Goal: Task Accomplishment & Management: Complete application form

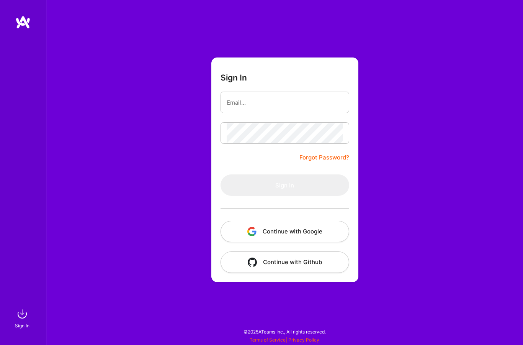
click at [283, 233] on button "Continue with Google" at bounding box center [285, 231] width 129 height 21
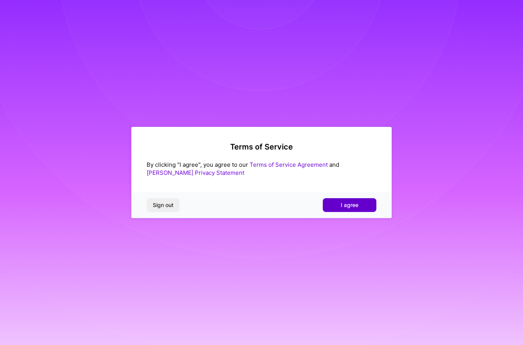
click at [356, 208] on span "I agree" at bounding box center [350, 205] width 18 height 8
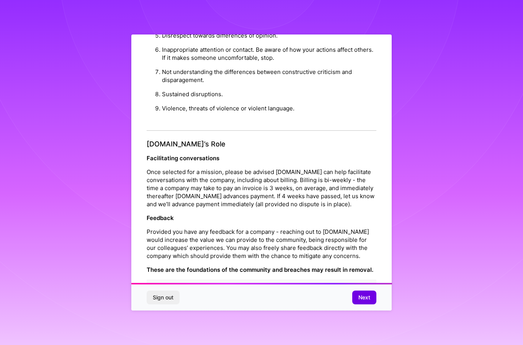
scroll to position [747, 0]
click at [369, 301] on span "Next" at bounding box center [365, 298] width 12 height 8
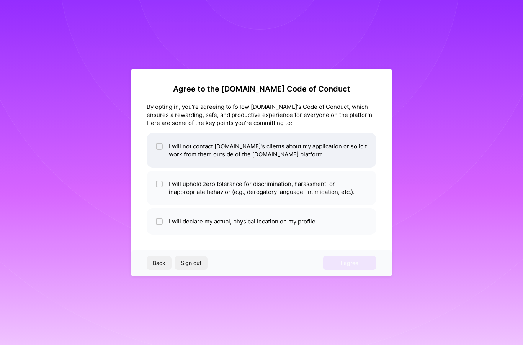
click at [265, 145] on li "I will not contact A.Team's clients about my application or solicit work from t…" at bounding box center [262, 150] width 230 height 34
checkbox input "true"
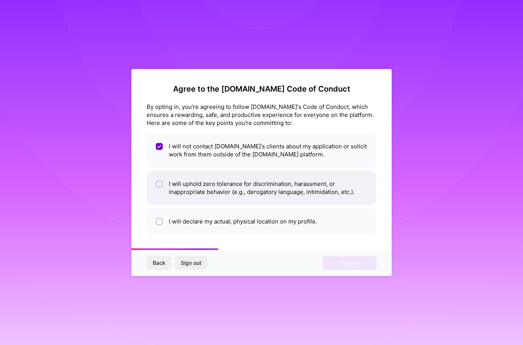
click at [285, 189] on li "I will uphold zero tolerance for discrimination, harassment, or inappropriate b…" at bounding box center [262, 188] width 230 height 34
checkbox input "true"
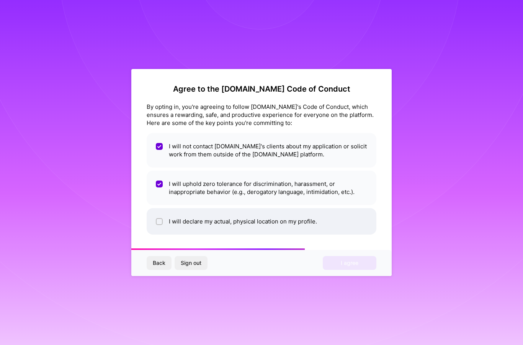
click at [250, 226] on li "I will declare my actual, physical location on my profile." at bounding box center [262, 221] width 230 height 26
checkbox input "true"
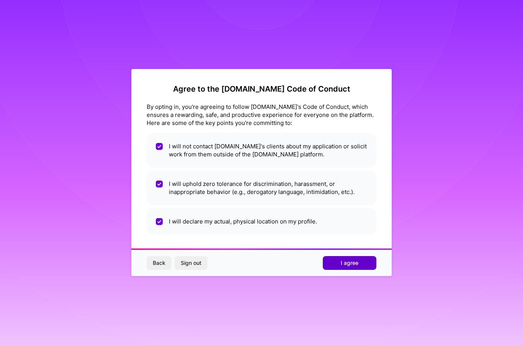
click at [354, 264] on span "I agree" at bounding box center [350, 263] width 18 height 8
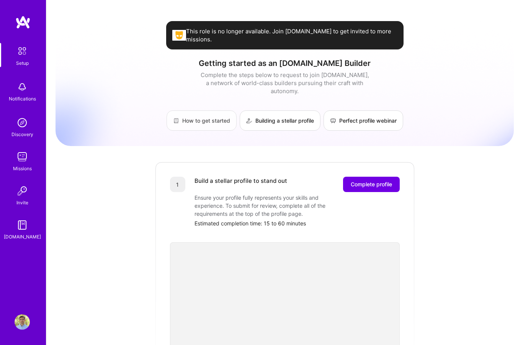
click at [201, 110] on link "How to get started" at bounding box center [202, 120] width 70 height 20
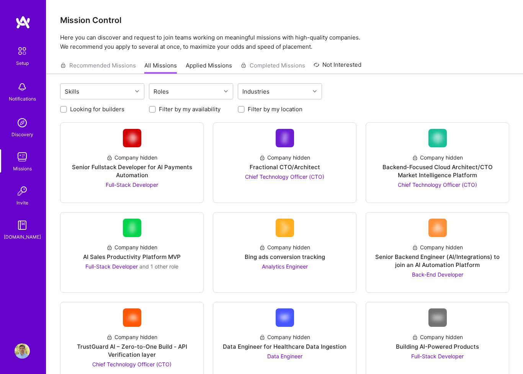
click at [20, 54] on img at bounding box center [22, 51] width 16 height 16
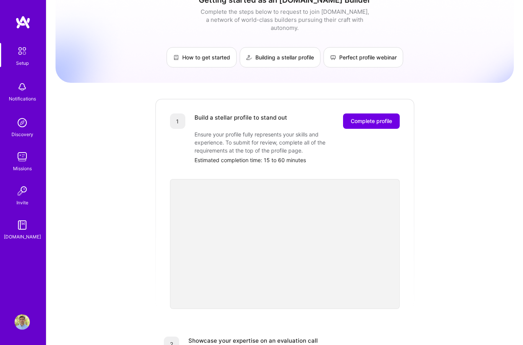
scroll to position [63, 0]
click at [385, 118] on span "Complete profile" at bounding box center [371, 122] width 41 height 8
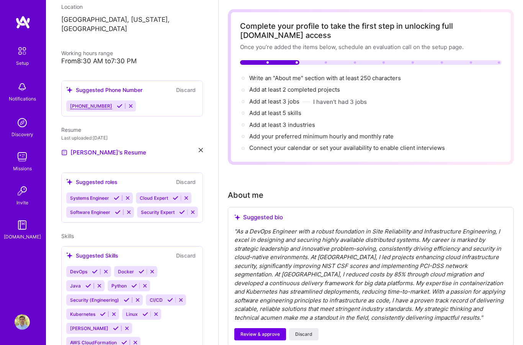
scroll to position [139, 0]
click at [97, 103] on span "[PHONE_NUMBER]" at bounding box center [91, 106] width 42 height 6
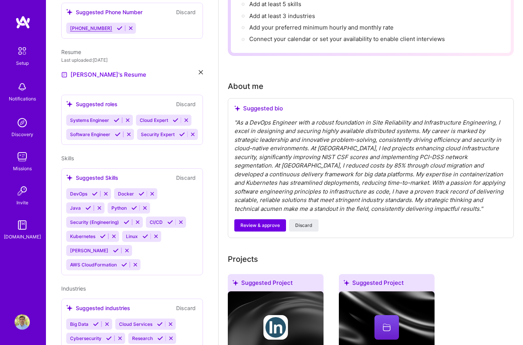
scroll to position [141, 0]
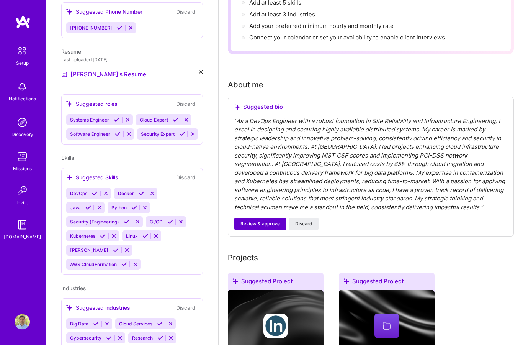
click at [266, 222] on span "Review & approve" at bounding box center [260, 224] width 39 height 7
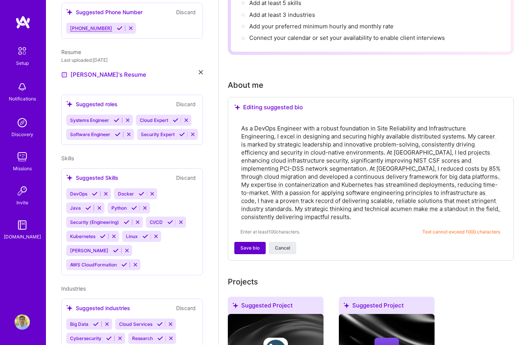
click at [248, 244] on span "Save bio" at bounding box center [250, 247] width 19 height 7
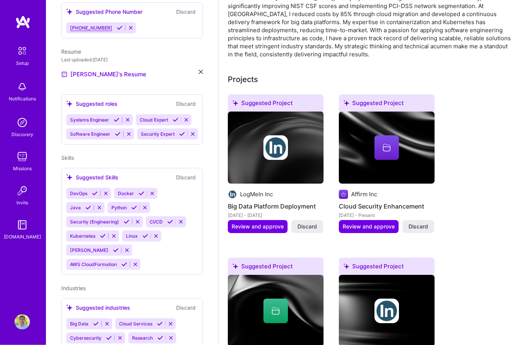
scroll to position [256, 0]
click at [259, 223] on span "Review and approve" at bounding box center [258, 227] width 52 height 8
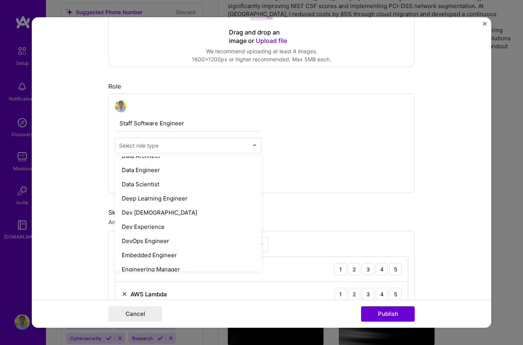
scroll to position [309, 0]
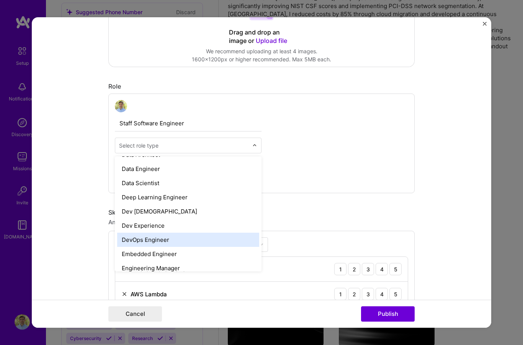
click at [170, 241] on div "DevOps Engineer" at bounding box center [188, 240] width 142 height 14
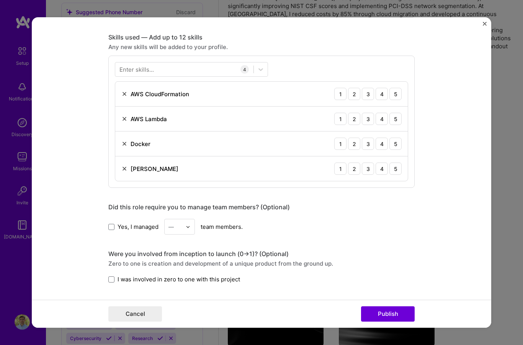
scroll to position [374, 0]
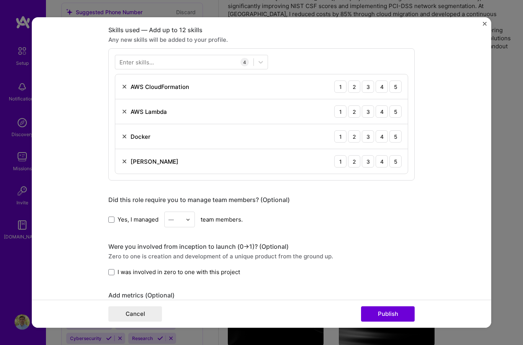
click at [115, 223] on label "Yes, I managed" at bounding box center [133, 219] width 50 height 8
click at [0, 0] on input "Yes, I managed" at bounding box center [0, 0] width 0 height 0
click at [182, 272] on div "3" at bounding box center [180, 268] width 26 height 14
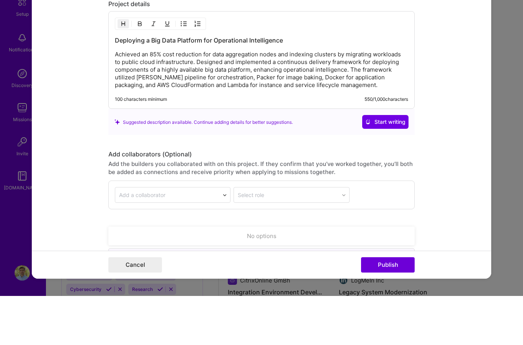
scroll to position [287, 0]
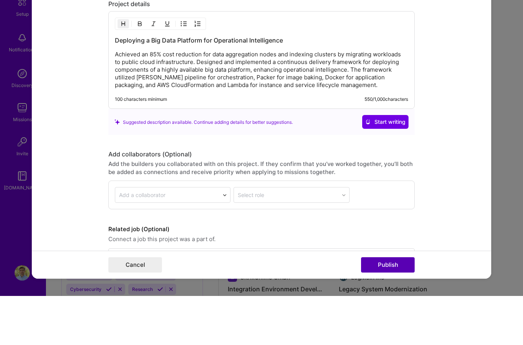
click at [402, 306] on button "Publish" at bounding box center [388, 313] width 54 height 15
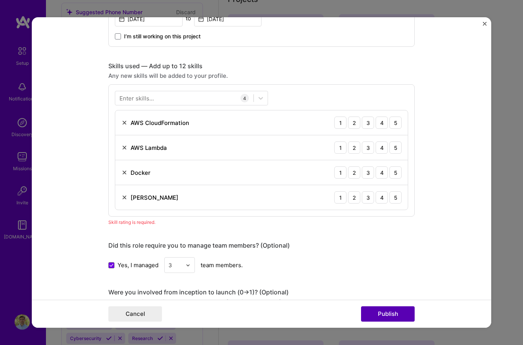
scroll to position [338, 0]
click at [354, 122] on div "2" at bounding box center [354, 122] width 12 height 12
click at [397, 127] on div "5" at bounding box center [396, 122] width 12 height 12
click at [355, 125] on div "2" at bounding box center [354, 122] width 12 height 12
click at [398, 125] on div "5" at bounding box center [396, 122] width 12 height 12
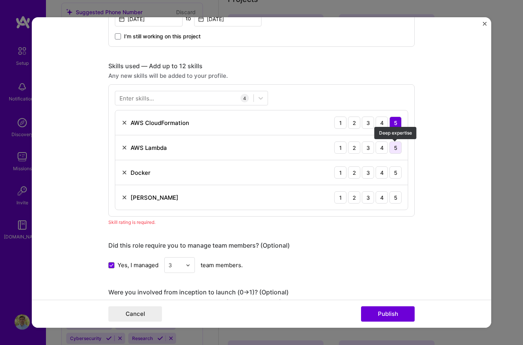
click at [399, 148] on div "5" at bounding box center [396, 147] width 12 height 12
click at [402, 173] on div "5" at bounding box center [396, 172] width 12 height 12
click at [372, 199] on div "3" at bounding box center [368, 197] width 12 height 12
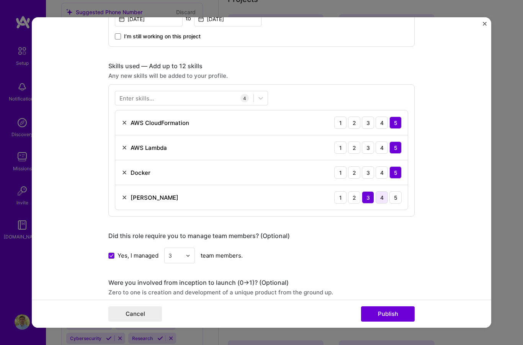
click at [379, 197] on div "4" at bounding box center [382, 197] width 12 height 12
click at [394, 322] on button "Publish" at bounding box center [388, 313] width 54 height 15
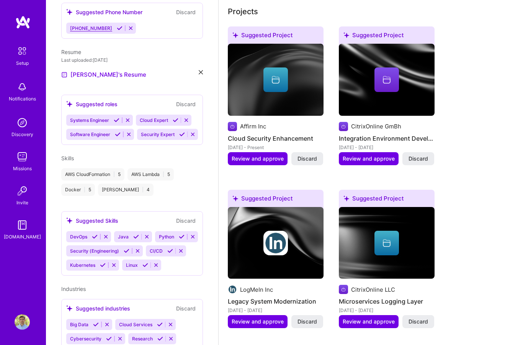
scroll to position [323, 0]
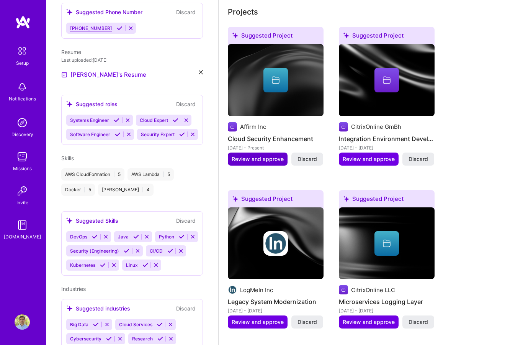
click at [263, 155] on span "Review and approve" at bounding box center [258, 159] width 52 height 8
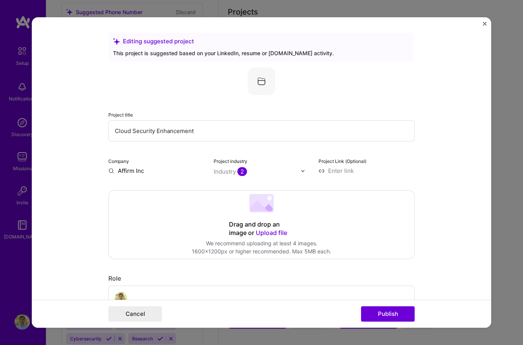
click at [162, 120] on input "Cloud Security Enhancement" at bounding box center [261, 130] width 307 height 21
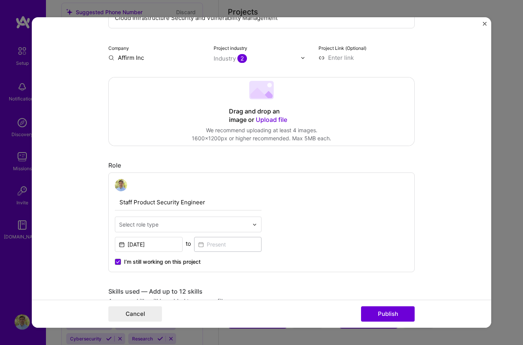
scroll to position [113, 0]
type input "Cloud Infrastructure Security and Vulnerability Management"
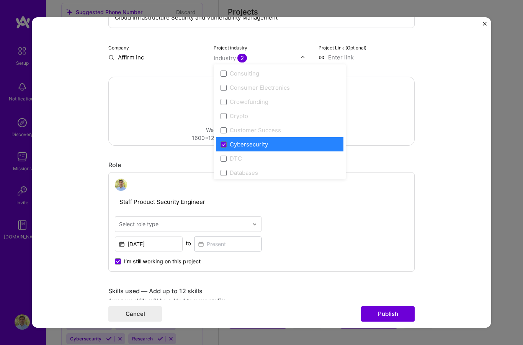
scroll to position [514, 0]
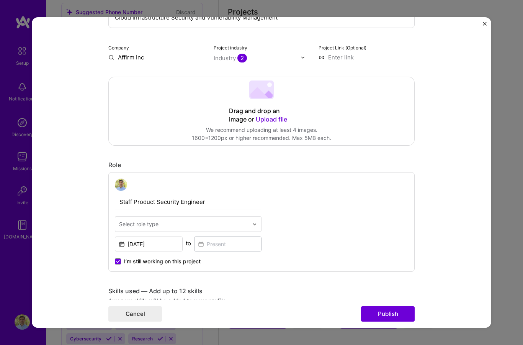
click at [461, 62] on form "Editing suggested project This project is suggested based on your LinkedIn, res…" at bounding box center [262, 172] width 460 height 310
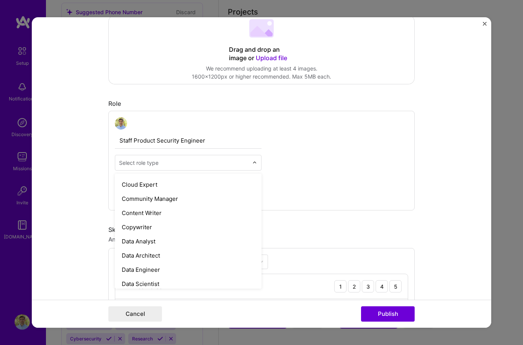
scroll to position [223, 0]
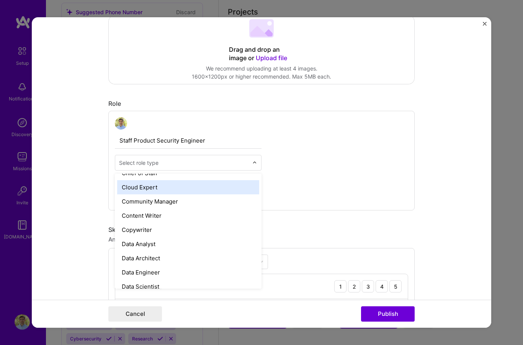
click at [156, 180] on div "Cloud Expert" at bounding box center [188, 187] width 142 height 14
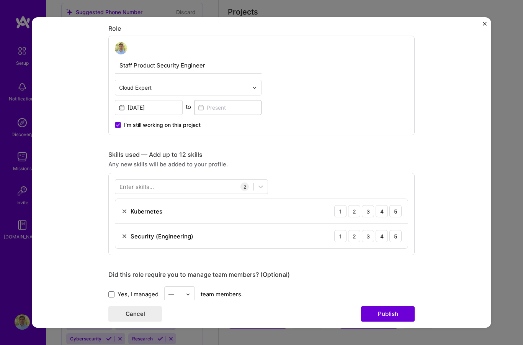
scroll to position [251, 0]
click at [381, 204] on div "4" at bounding box center [382, 210] width 12 height 12
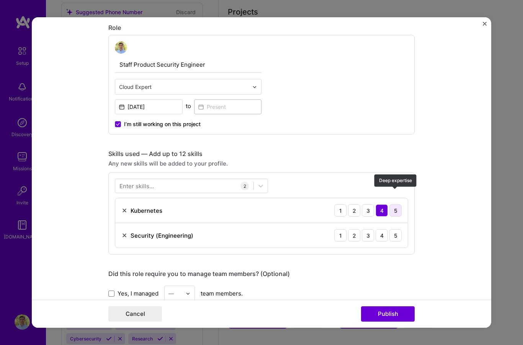
click at [399, 204] on div "5" at bounding box center [396, 210] width 12 height 12
click at [384, 229] on div "4" at bounding box center [382, 235] width 12 height 12
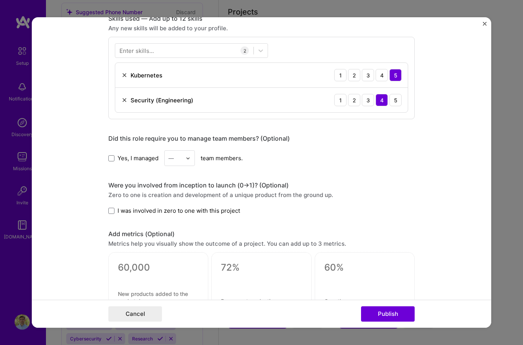
scroll to position [381, 0]
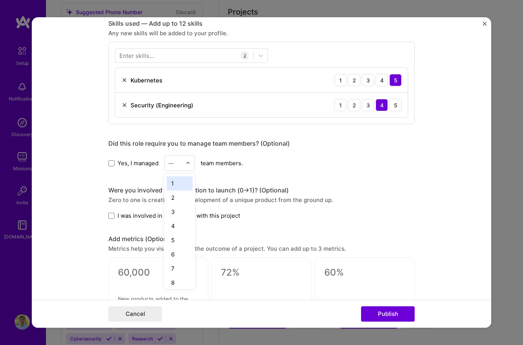
click at [182, 190] on div "2" at bounding box center [180, 197] width 26 height 14
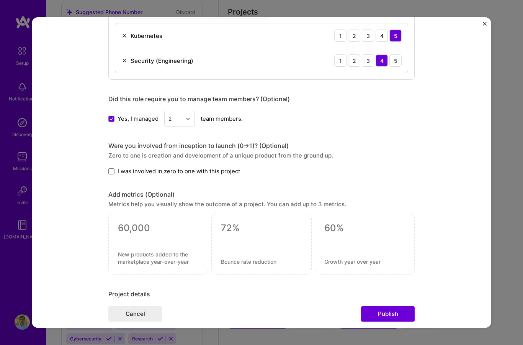
scroll to position [425, 0]
click at [394, 322] on button "Publish" at bounding box center [388, 313] width 54 height 15
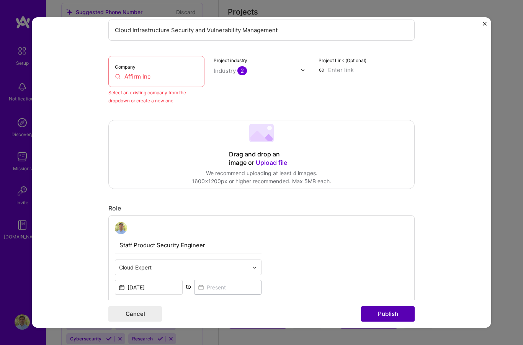
scroll to position [50, 0]
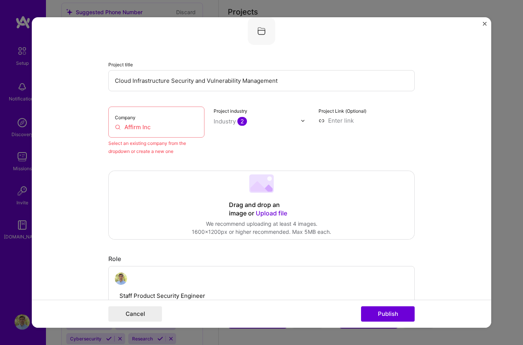
click at [172, 123] on input "Affirm Inc" at bounding box center [156, 127] width 83 height 8
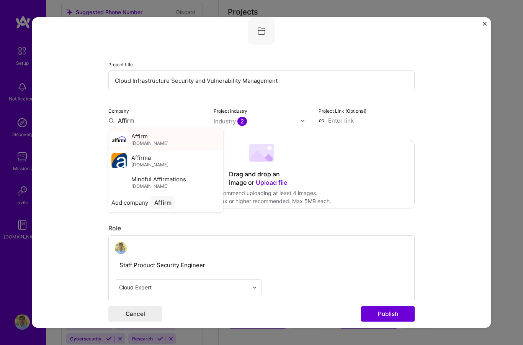
type input "Affirm"
click at [146, 140] on span "[DOMAIN_NAME]" at bounding box center [149, 143] width 37 height 6
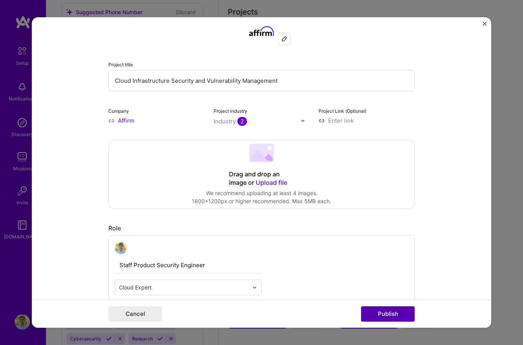
click at [401, 322] on button "Publish" at bounding box center [388, 313] width 54 height 15
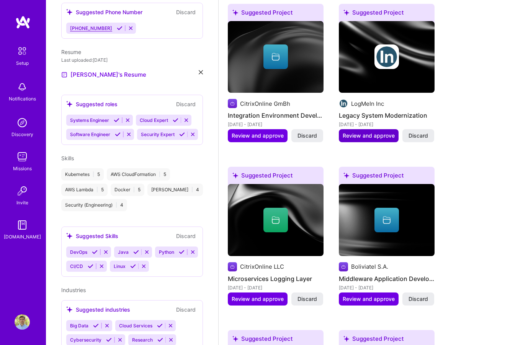
click at [364, 132] on span "Review and approve" at bounding box center [369, 136] width 52 height 8
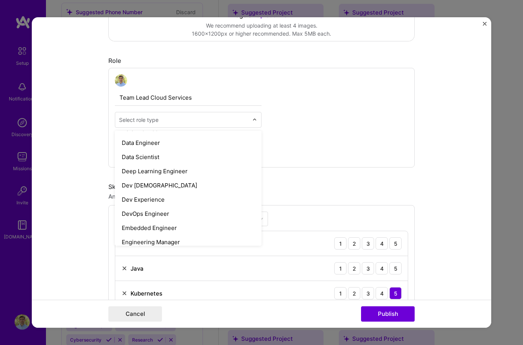
scroll to position [306, 0]
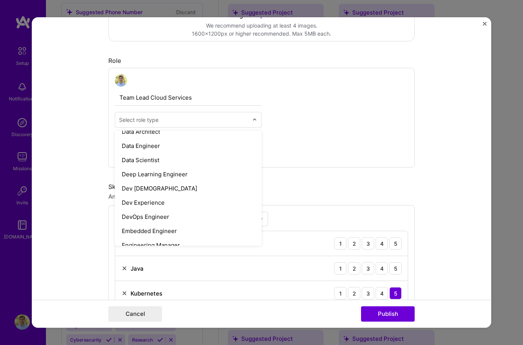
click at [158, 210] on div "DevOps Engineer" at bounding box center [188, 217] width 142 height 14
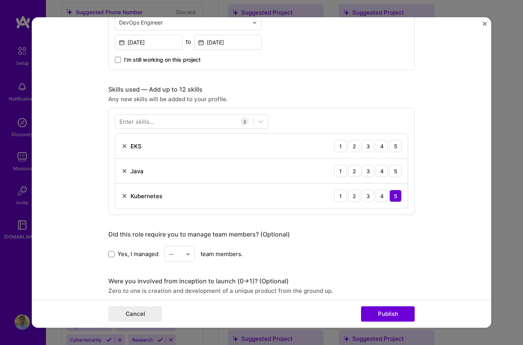
scroll to position [309, 0]
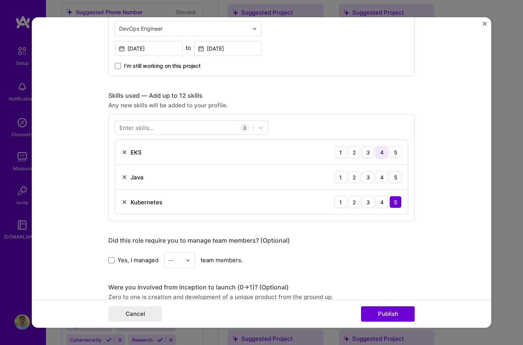
click at [380, 146] on div "4" at bounding box center [382, 152] width 12 height 12
click at [368, 171] on div "3" at bounding box center [368, 177] width 12 height 12
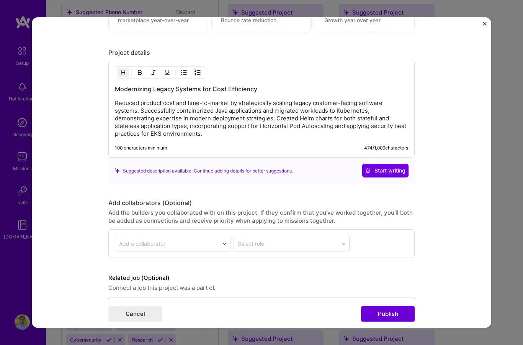
scroll to position [691, 0]
click at [391, 322] on button "Publish" at bounding box center [388, 313] width 54 height 15
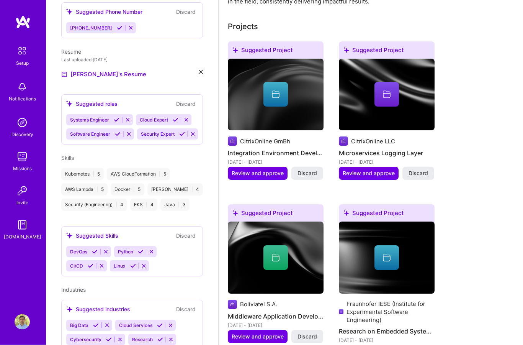
scroll to position [267, 0]
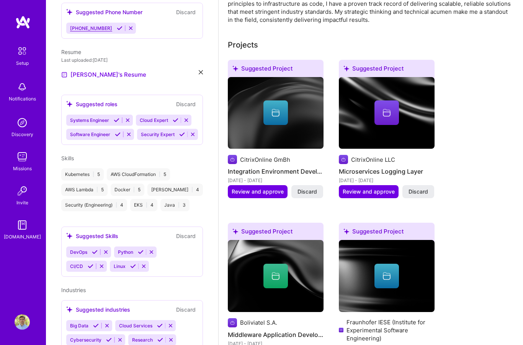
click at [385, 156] on div "CitrixOnline LLC" at bounding box center [373, 160] width 44 height 8
click at [369, 189] on button "Review and approve" at bounding box center [369, 191] width 60 height 13
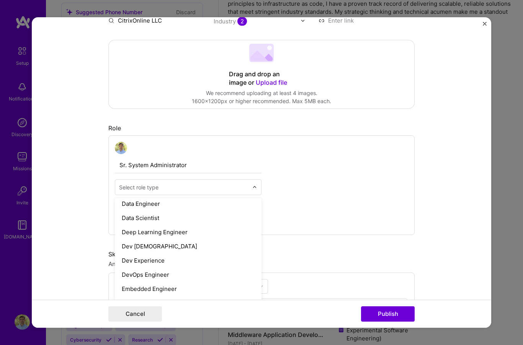
scroll to position [319, 0]
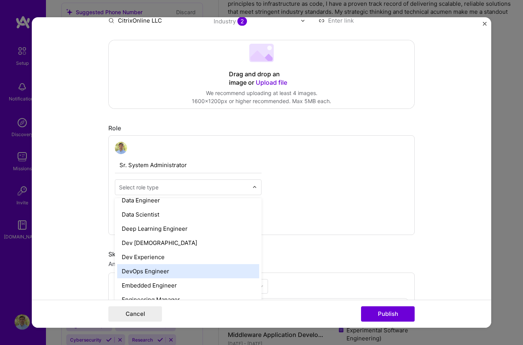
click at [166, 264] on div "DevOps Engineer" at bounding box center [188, 271] width 142 height 14
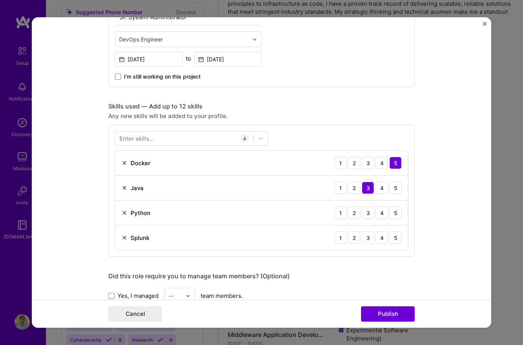
scroll to position [301, 0]
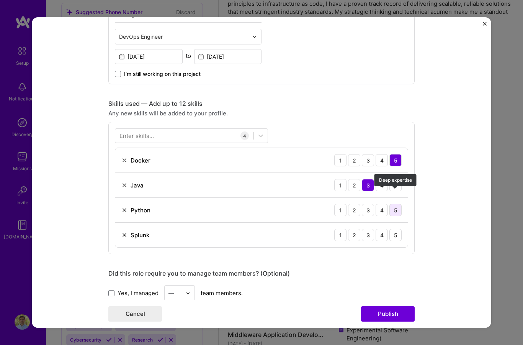
click at [398, 204] on div "5" at bounding box center [396, 210] width 12 height 12
click at [383, 229] on div "4" at bounding box center [382, 235] width 12 height 12
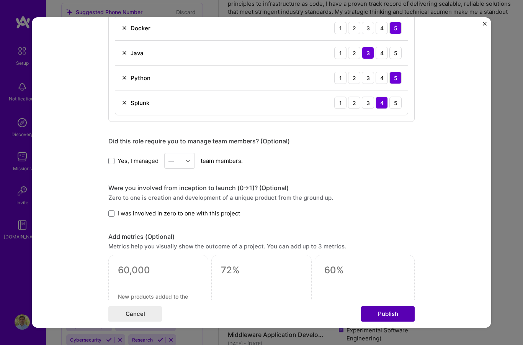
click at [390, 322] on button "Publish" at bounding box center [388, 313] width 54 height 15
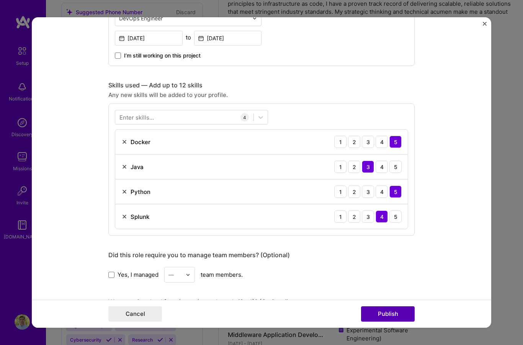
scroll to position [50, 0]
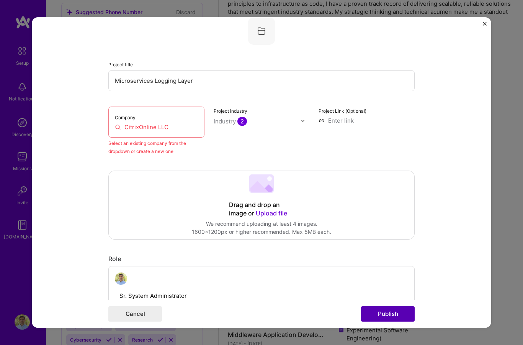
click at [391, 322] on button "Publish" at bounding box center [388, 313] width 54 height 15
click at [180, 123] on input "CitrixOnline LLC" at bounding box center [156, 127] width 83 height 8
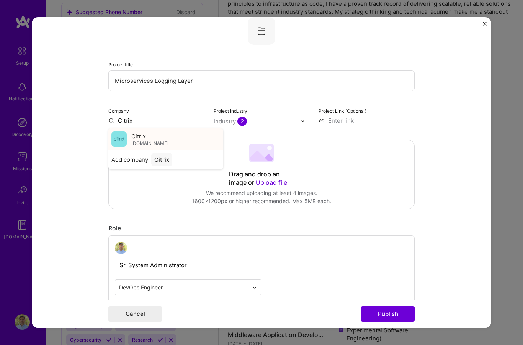
type input "Citrix"
click at [131, 130] on div "Citrix [DOMAIN_NAME]" at bounding box center [165, 138] width 115 height 21
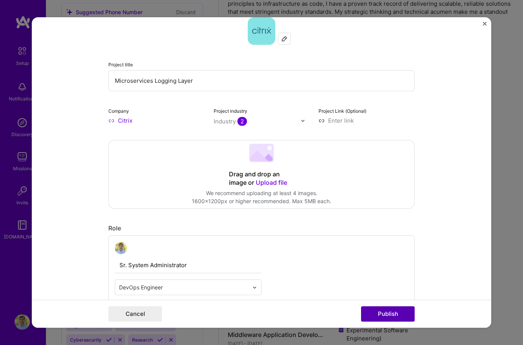
click at [396, 322] on button "Publish" at bounding box center [388, 313] width 54 height 15
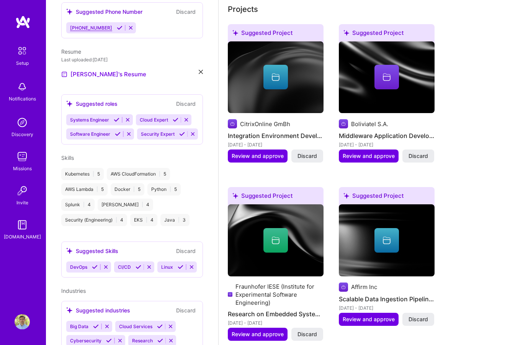
scroll to position [304, 0]
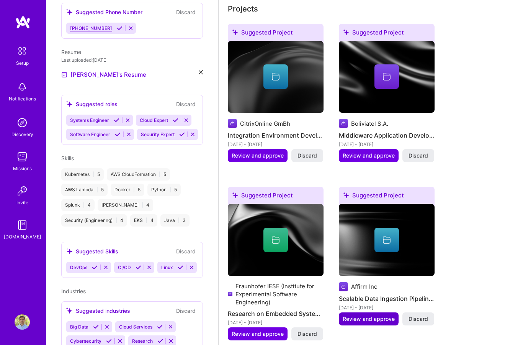
click at [369, 315] on span "Review and approve" at bounding box center [369, 319] width 52 height 8
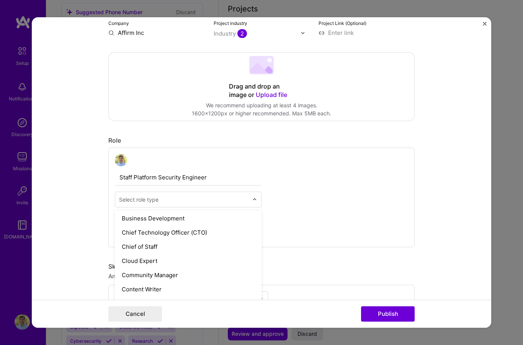
scroll to position [187, 0]
click at [174, 262] on div "Cloud Expert" at bounding box center [188, 260] width 142 height 14
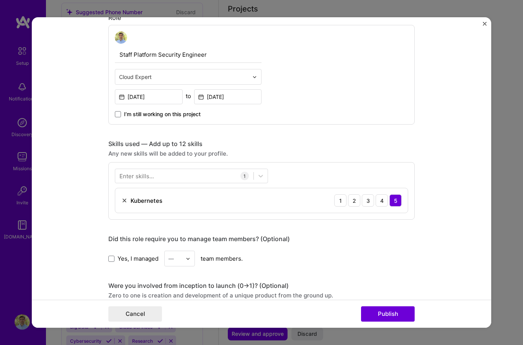
scroll to position [256, 0]
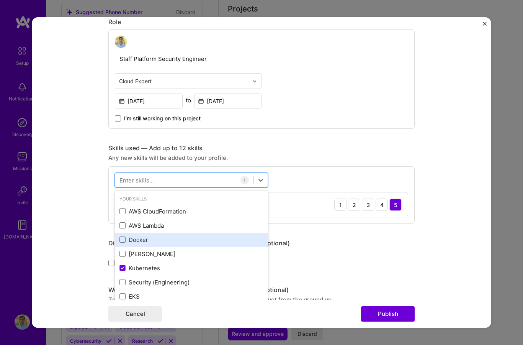
click at [137, 245] on div "Docker" at bounding box center [191, 240] width 153 height 14
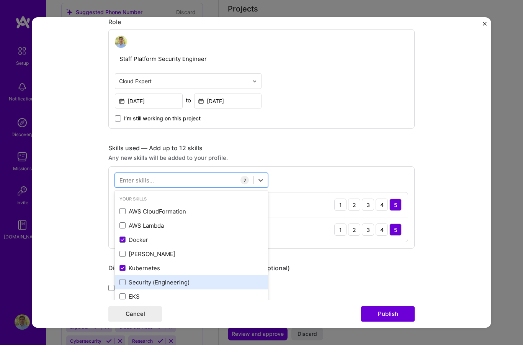
click at [177, 286] on div "Security (Engineering)" at bounding box center [192, 282] width 144 height 8
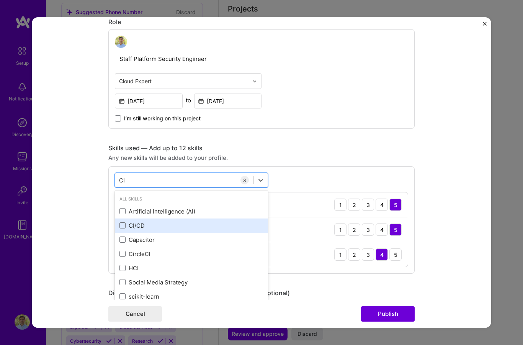
click at [140, 229] on div "CI/CD" at bounding box center [192, 226] width 144 height 8
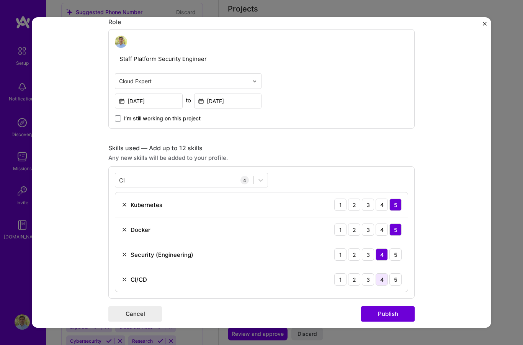
click at [382, 283] on div "4" at bounding box center [382, 279] width 12 height 12
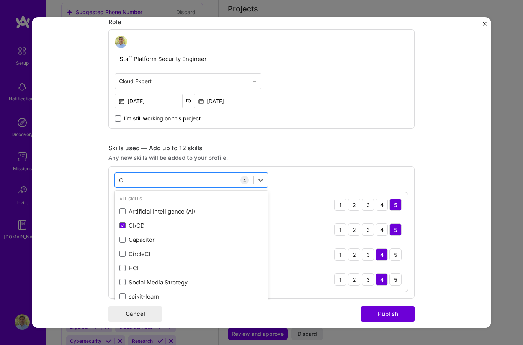
type input "C"
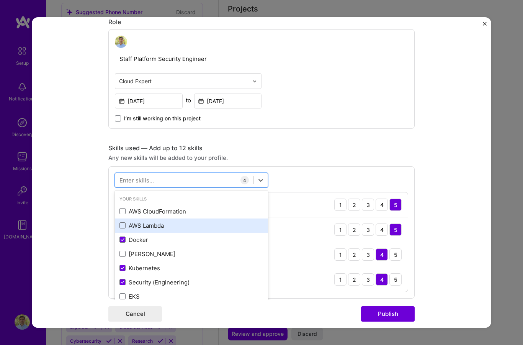
click at [146, 232] on div "AWS Lambda" at bounding box center [191, 225] width 153 height 14
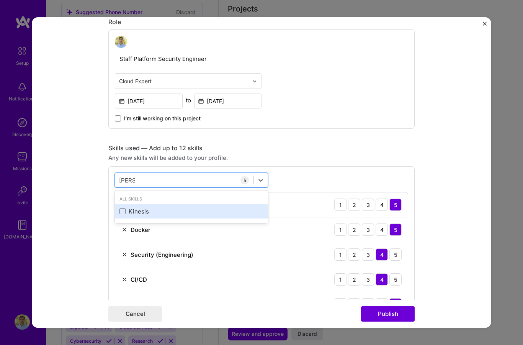
click at [163, 218] on div "Kinesis" at bounding box center [191, 211] width 153 height 14
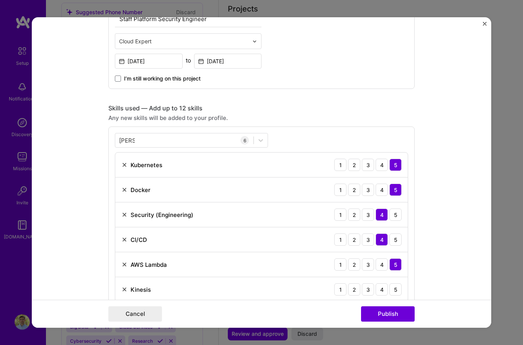
scroll to position [312, 0]
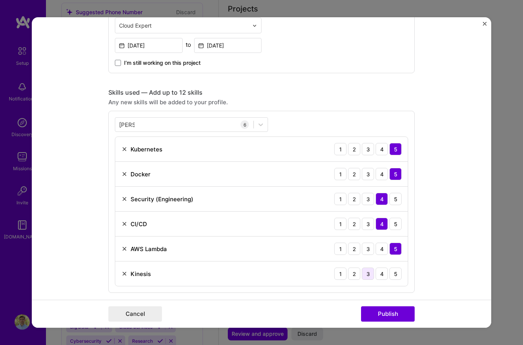
click at [372, 276] on div "3" at bounding box center [368, 273] width 12 height 12
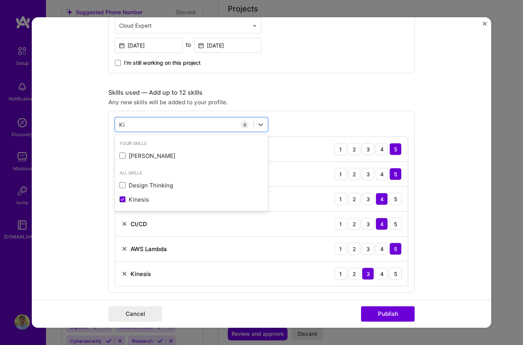
type input "K"
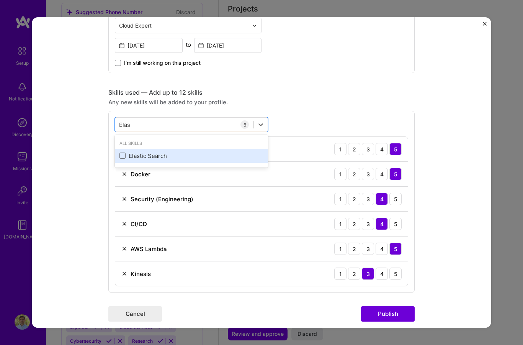
click at [183, 160] on div "Elastic Search" at bounding box center [192, 156] width 144 height 8
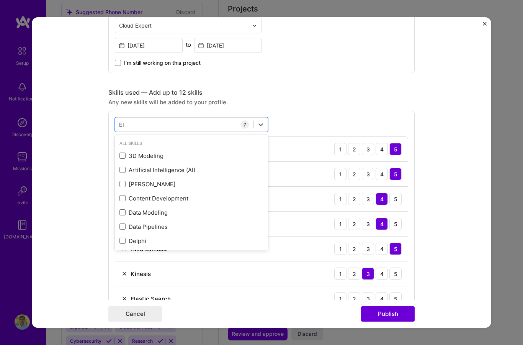
type input "E"
click at [459, 244] on form "Editing suggested project This project is suggested based on your LinkedIn, res…" at bounding box center [262, 172] width 460 height 310
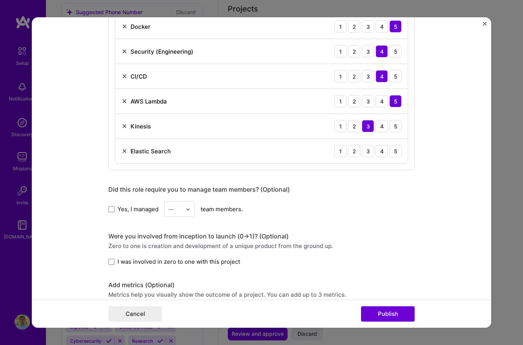
scroll to position [437, 0]
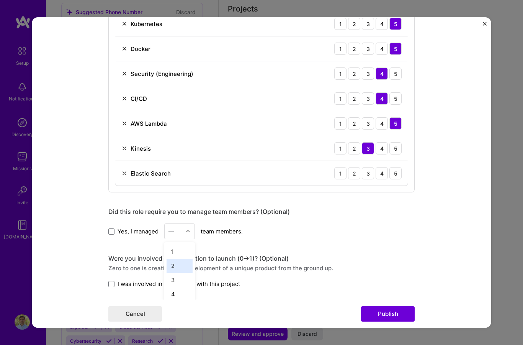
click at [182, 267] on div "2" at bounding box center [180, 266] width 26 height 14
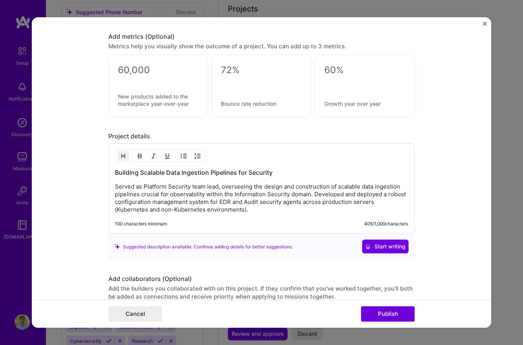
scroll to position [709, 0]
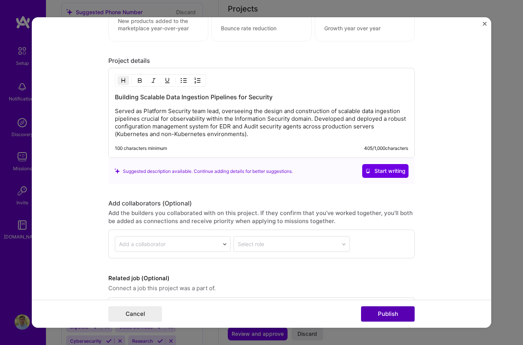
click at [394, 322] on button "Publish" at bounding box center [388, 313] width 54 height 15
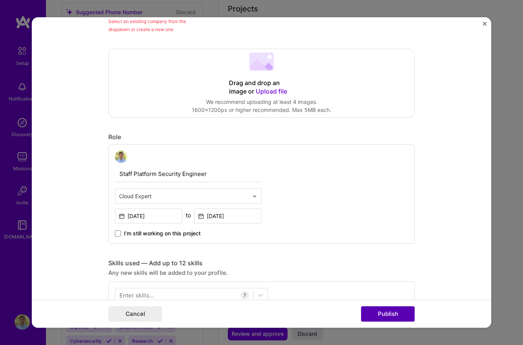
scroll to position [50, 0]
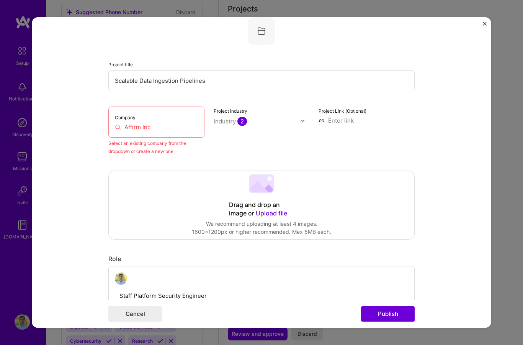
click at [177, 131] on input "Affirm Inc" at bounding box center [156, 127] width 83 height 8
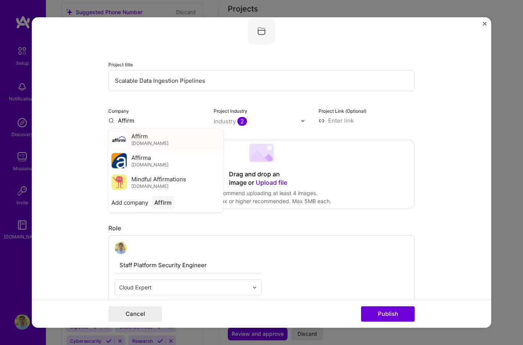
type input "Affirm"
click at [151, 146] on span "[DOMAIN_NAME]" at bounding box center [149, 143] width 37 height 6
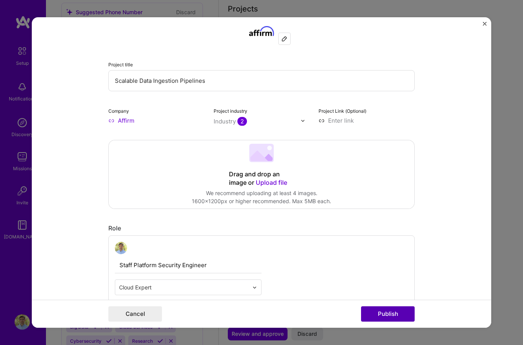
click at [397, 322] on button "Publish" at bounding box center [388, 313] width 54 height 15
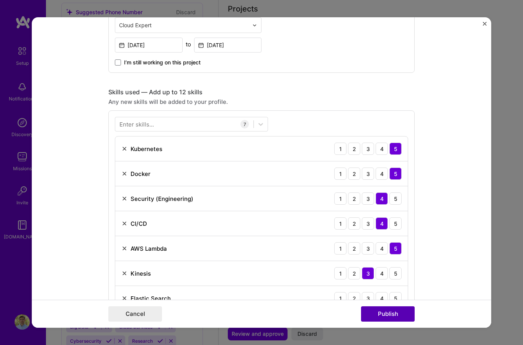
scroll to position [383, 0]
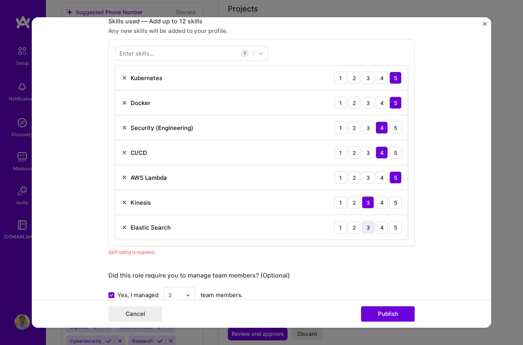
click at [369, 233] on div "3" at bounding box center [368, 227] width 12 height 12
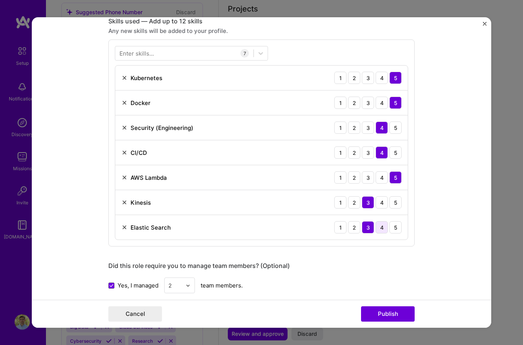
click at [380, 231] on div "4" at bounding box center [382, 227] width 12 height 12
click at [394, 322] on button "Publish" at bounding box center [388, 313] width 54 height 15
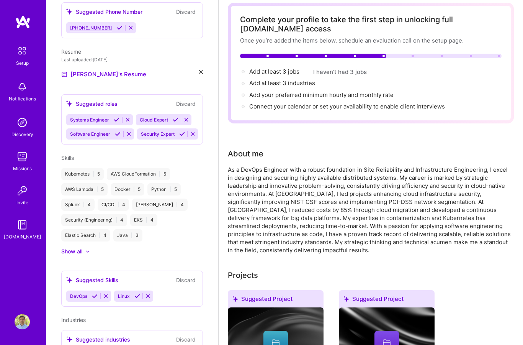
scroll to position [37, 0]
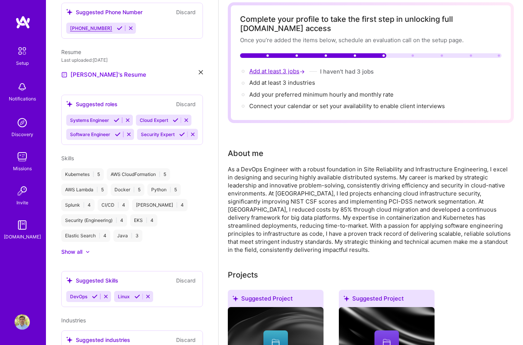
click at [277, 71] on span "Add at least 3 jobs →" at bounding box center [277, 70] width 57 height 7
select select "US"
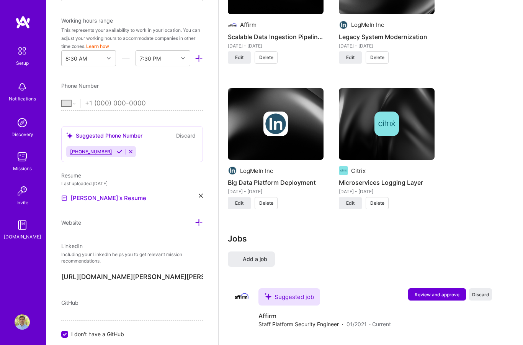
scroll to position [1329, 0]
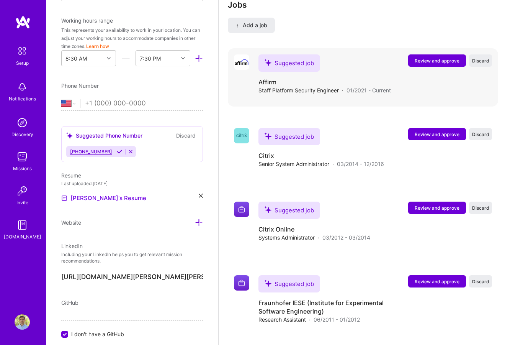
click at [435, 60] on span "Review and approve" at bounding box center [437, 60] width 45 height 7
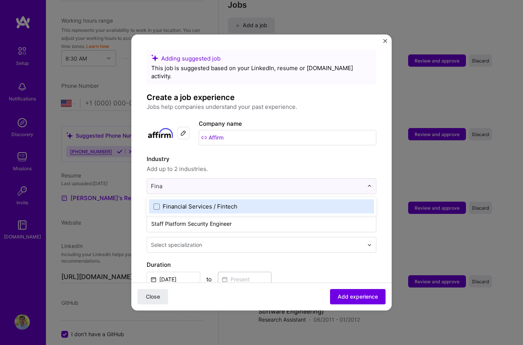
click at [272, 204] on label "Financial Services / Fintech" at bounding box center [262, 206] width 216 height 8
type input "Fina"
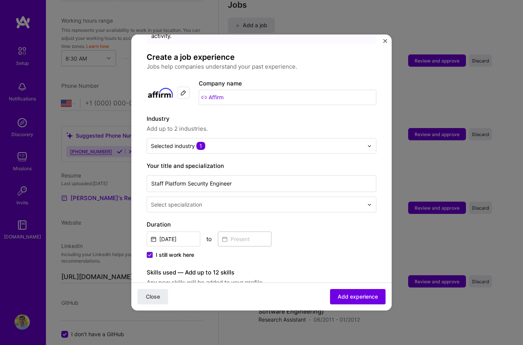
scroll to position [41, 0]
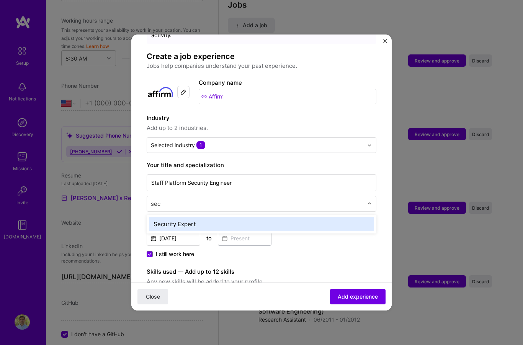
click at [322, 218] on div "Security Expert" at bounding box center [261, 224] width 225 height 14
type input "sec"
click at [326, 220] on div "Cloud Expert" at bounding box center [261, 224] width 225 height 14
type input "clou"
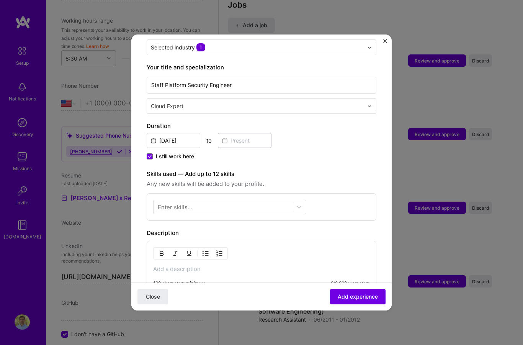
scroll to position [140, 0]
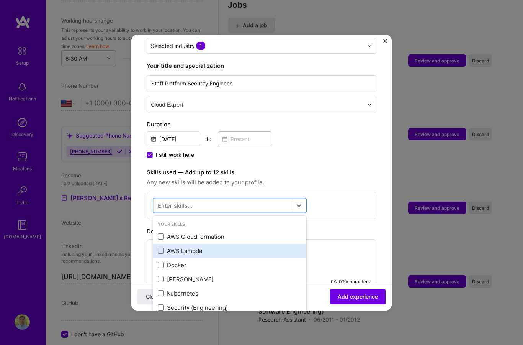
click at [196, 249] on div "AWS Lambda" at bounding box center [230, 251] width 144 height 8
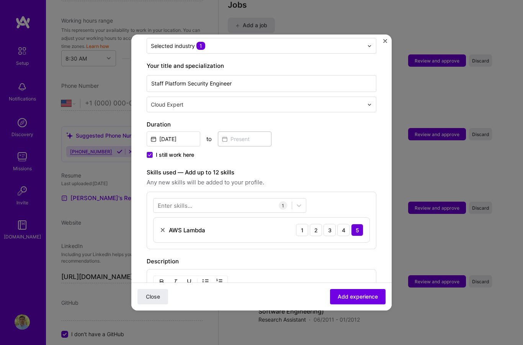
click at [210, 230] on div "AWS Lambda 1 2 3 4 5" at bounding box center [262, 230] width 216 height 25
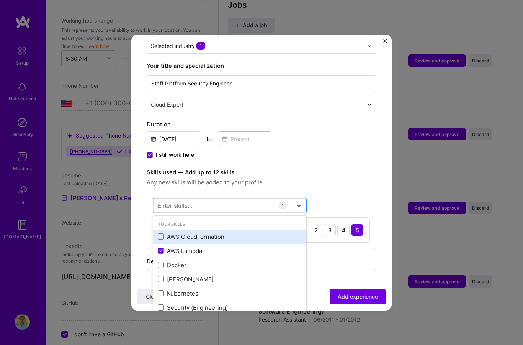
click at [212, 233] on div "AWS CloudFormation" at bounding box center [230, 237] width 144 height 8
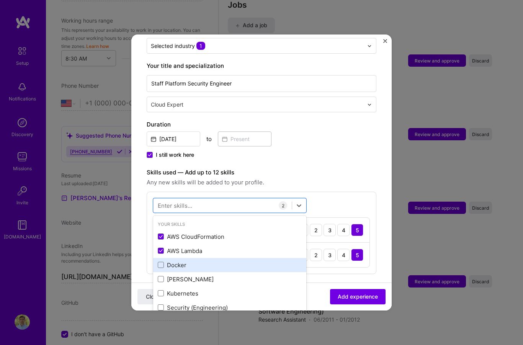
click at [187, 262] on div "Docker" at bounding box center [230, 265] width 144 height 8
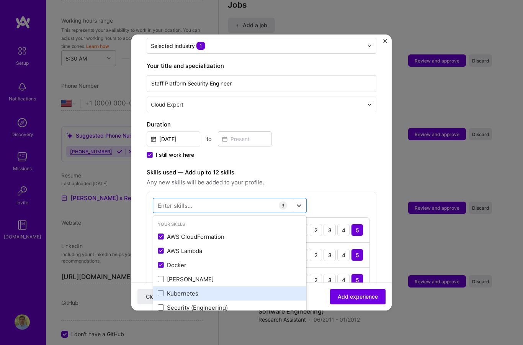
click at [187, 289] on div "Kubernetes" at bounding box center [230, 293] width 144 height 8
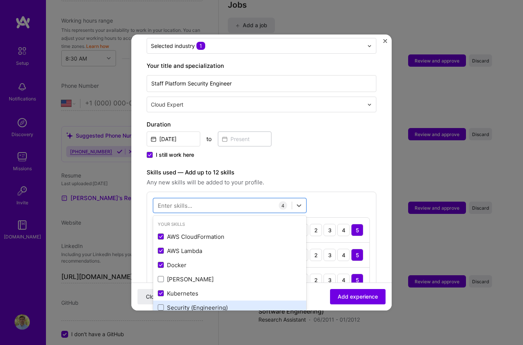
click at [203, 304] on div "Security (Engineering)" at bounding box center [230, 308] width 144 height 8
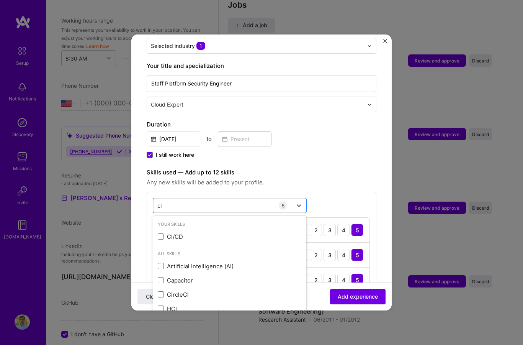
click at [195, 247] on div "All Skills Artificial Intelligence (AI) Capacitor CircleCl HCI Social Media Str…" at bounding box center [229, 297] width 153 height 100
click at [184, 233] on div "CI/CD" at bounding box center [230, 237] width 144 height 8
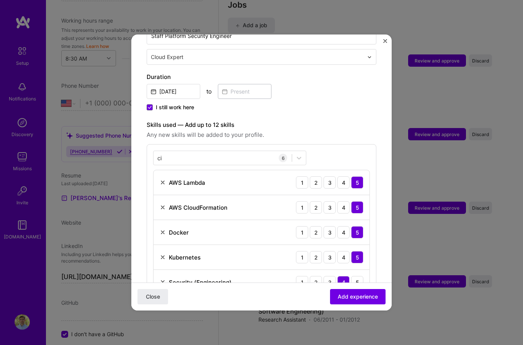
scroll to position [205, 0]
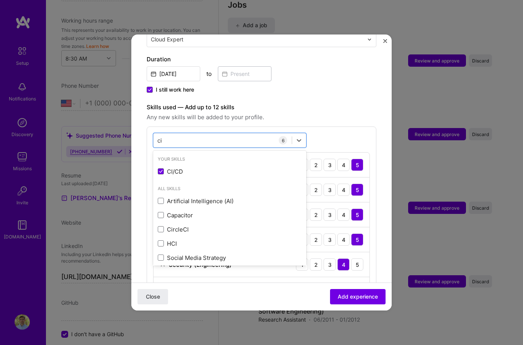
type input "c"
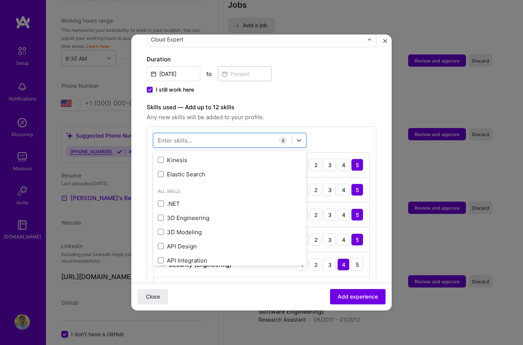
scroll to position [168, 0]
click at [195, 172] on div "Elastic Search" at bounding box center [230, 173] width 144 height 8
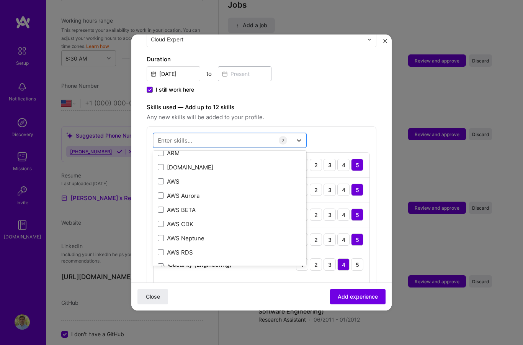
scroll to position [307, 0]
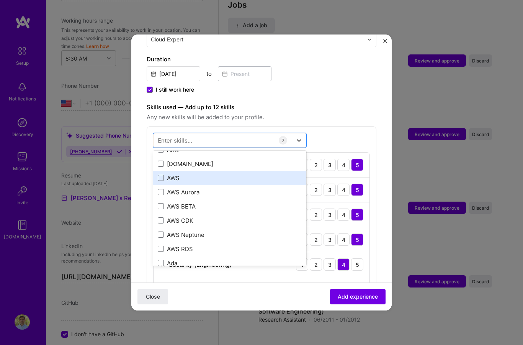
click at [180, 174] on div "AWS" at bounding box center [230, 178] width 144 height 8
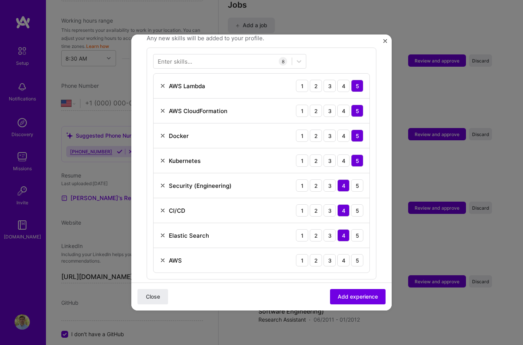
scroll to position [286, 0]
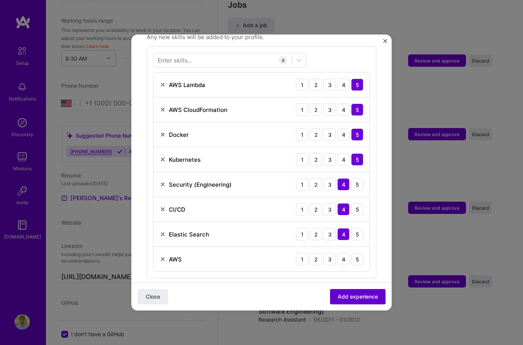
click at [363, 300] on span "Add experience" at bounding box center [358, 297] width 40 height 8
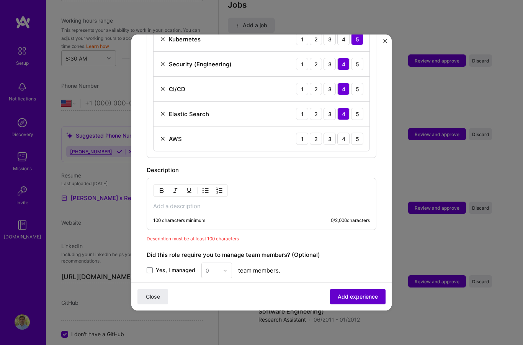
scroll to position [459, 0]
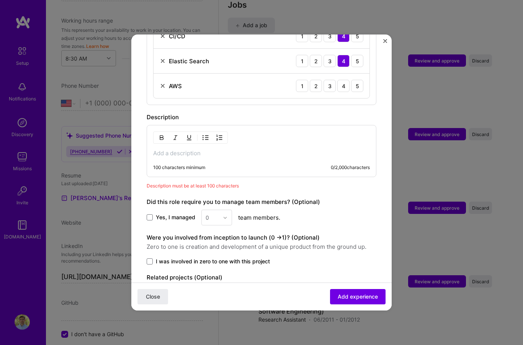
click at [162, 213] on span "Yes, I managed" at bounding box center [175, 217] width 39 height 8
click at [0, 0] on input "Yes, I managed" at bounding box center [0, 0] width 0 height 0
click at [231, 212] on div "0" at bounding box center [217, 218] width 31 height 16
click at [221, 248] on div "2" at bounding box center [217, 252] width 26 height 14
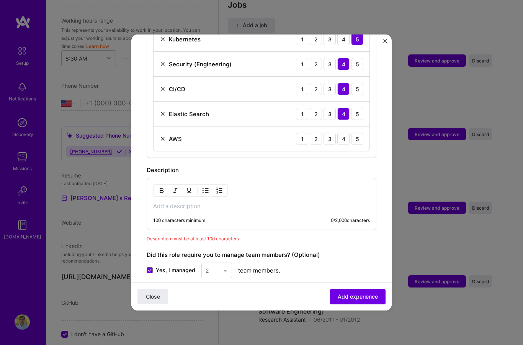
scroll to position [406, 0]
click at [253, 202] on p at bounding box center [261, 206] width 217 height 8
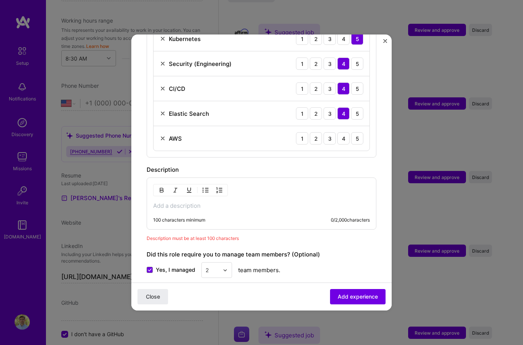
click at [224, 202] on p at bounding box center [261, 206] width 217 height 8
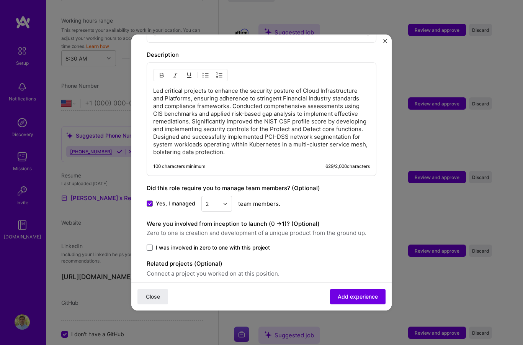
scroll to position [520, 0]
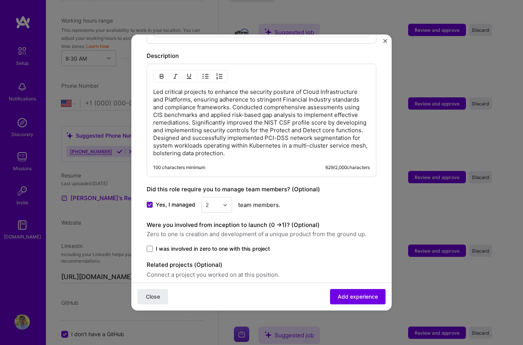
click at [493, 279] on div "Adding suggested job This job is suggested based on your LinkedIn, resume or [D…" at bounding box center [261, 172] width 523 height 345
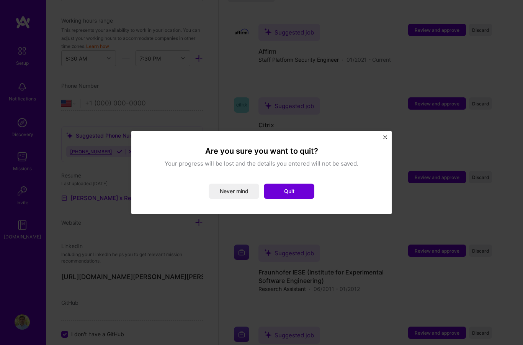
click at [386, 137] on img "Close" at bounding box center [386, 137] width 4 height 4
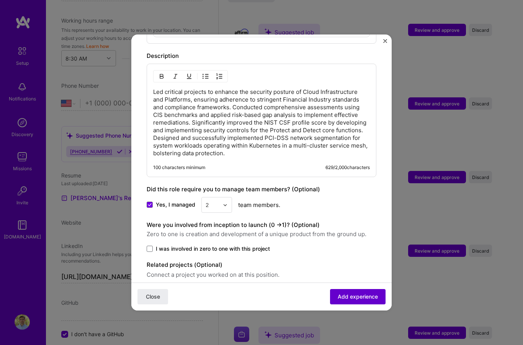
click at [363, 300] on span "Add experience" at bounding box center [358, 297] width 40 height 8
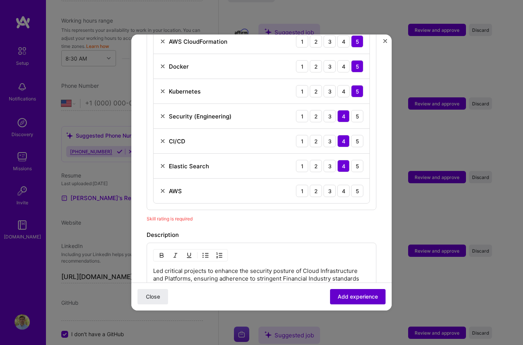
scroll to position [266, 0]
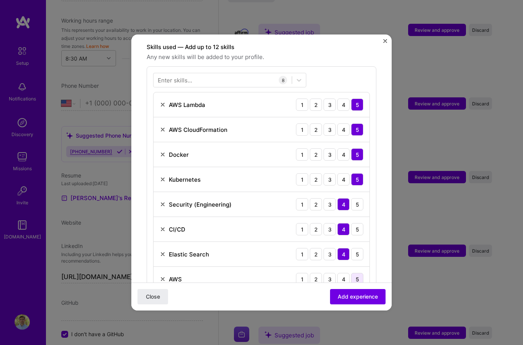
click at [362, 273] on div "5" at bounding box center [357, 279] width 12 height 12
click at [364, 300] on span "Add experience" at bounding box center [358, 297] width 40 height 8
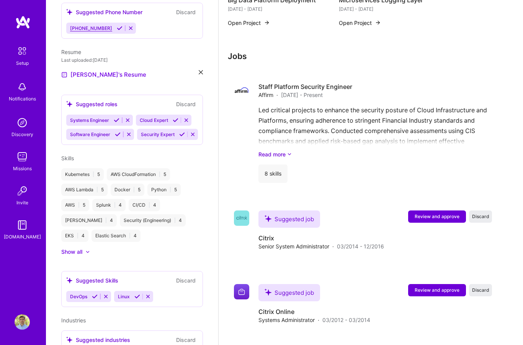
scroll to position [908, 0]
click at [440, 213] on span "Review and approve" at bounding box center [437, 216] width 45 height 7
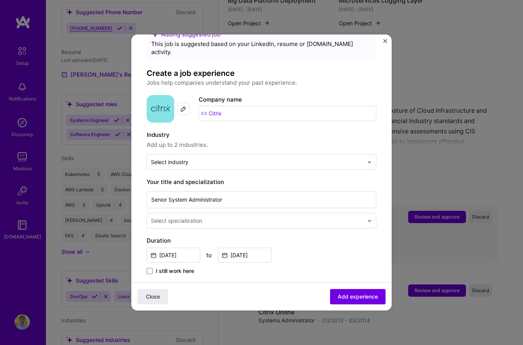
scroll to position [28, 0]
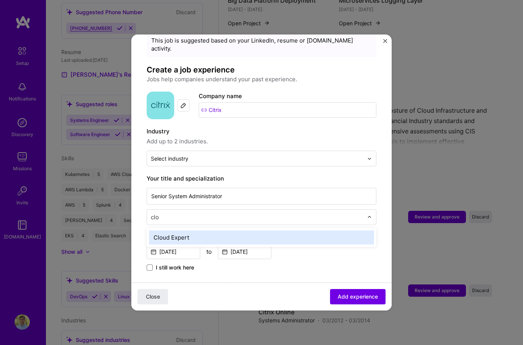
click at [284, 230] on div "Cloud Expert" at bounding box center [261, 237] width 225 height 14
type input "clo"
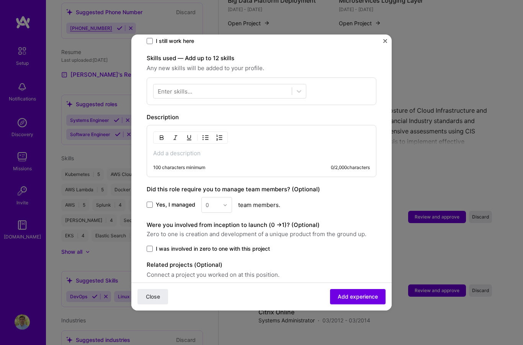
scroll to position [939, 0]
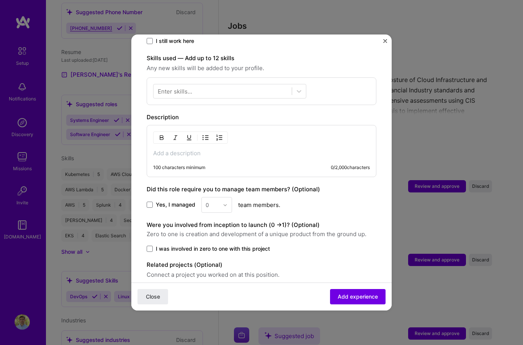
click at [247, 149] on p at bounding box center [261, 153] width 217 height 8
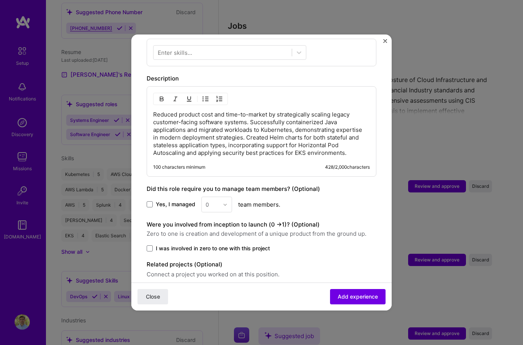
scroll to position [292, 0]
click at [346, 239] on div "Adding suggested job This job is suggested based on your LinkedIn, resume or [D…" at bounding box center [262, 28] width 230 height 542
click at [363, 300] on span "Add experience" at bounding box center [358, 297] width 40 height 8
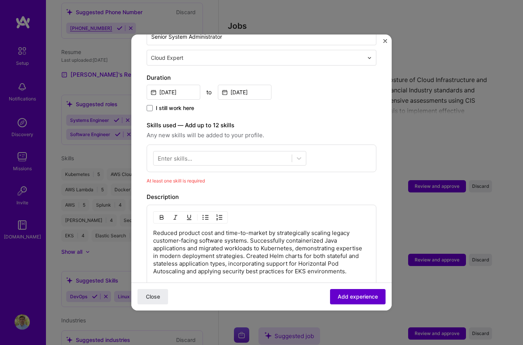
scroll to position [200, 0]
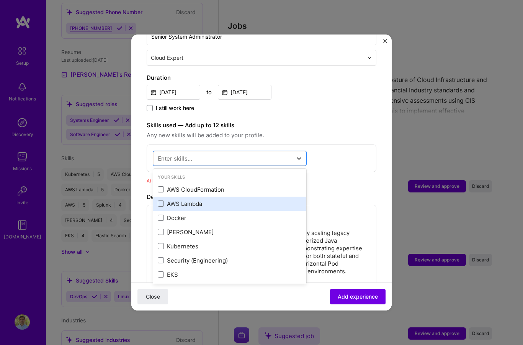
click at [195, 200] on div "AWS Lambda" at bounding box center [230, 204] width 144 height 8
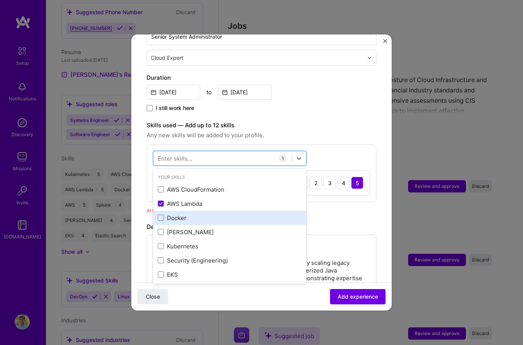
click at [189, 214] on div "Docker" at bounding box center [230, 218] width 144 height 8
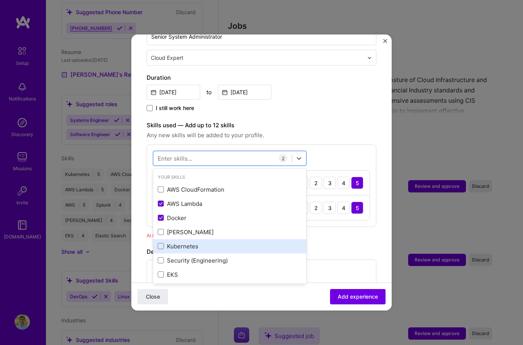
click at [189, 242] on div "Kubernetes" at bounding box center [230, 246] width 144 height 8
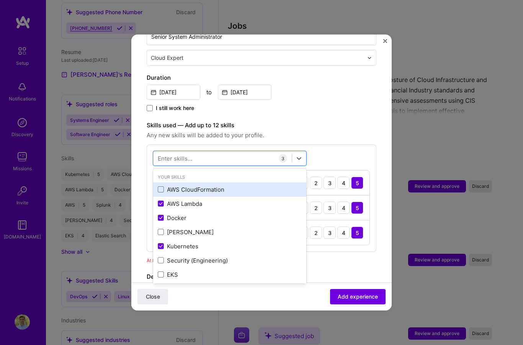
click at [213, 185] on div "AWS CloudFormation" at bounding box center [230, 189] width 144 height 8
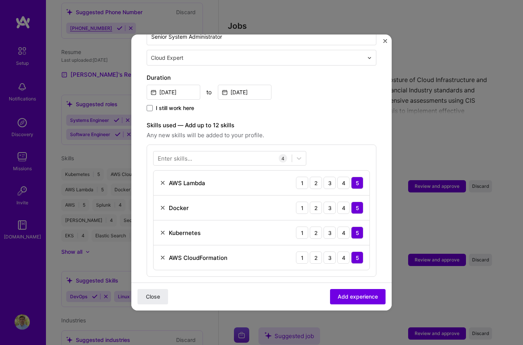
click at [230, 147] on div "Enter skills... 4 AWS Lambda 1 2 3 4 5 Docker 1 2 3 4 5 Kubernetes 1 2 3 4 5 AW…" at bounding box center [262, 210] width 230 height 132
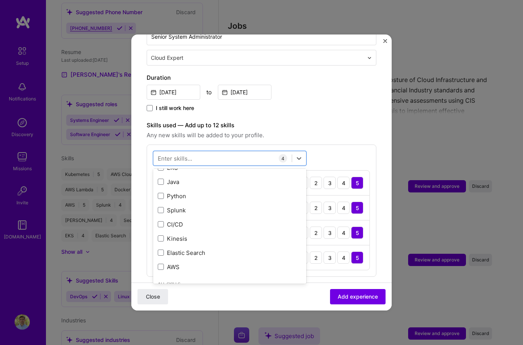
scroll to position [111, 0]
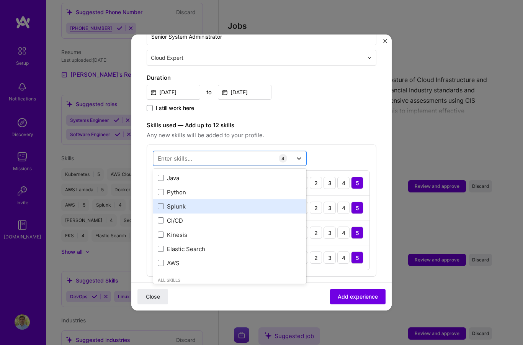
click at [175, 199] on div "Splunk" at bounding box center [229, 206] width 153 height 14
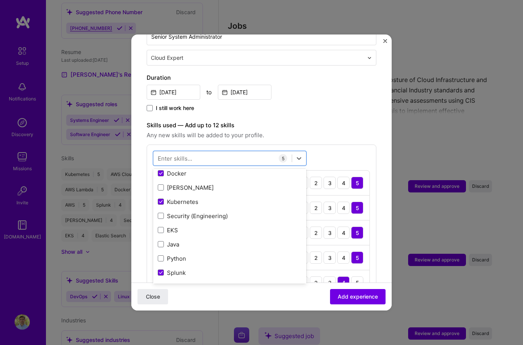
scroll to position [49, 0]
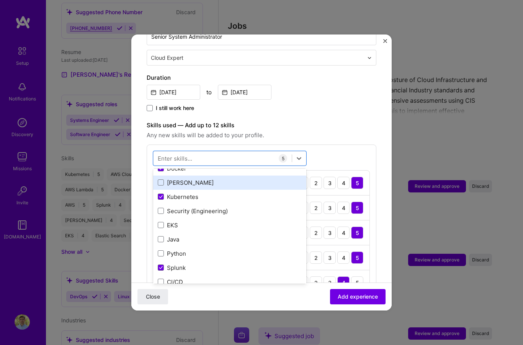
click at [225, 179] on div "[PERSON_NAME]" at bounding box center [230, 183] width 144 height 8
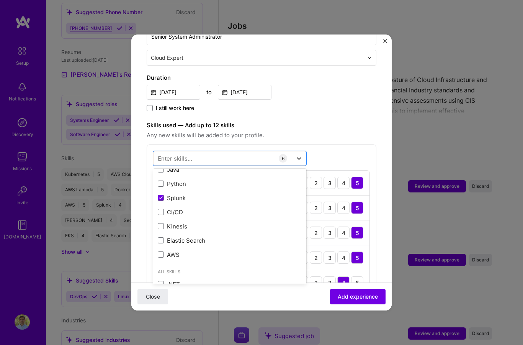
scroll to position [105, 0]
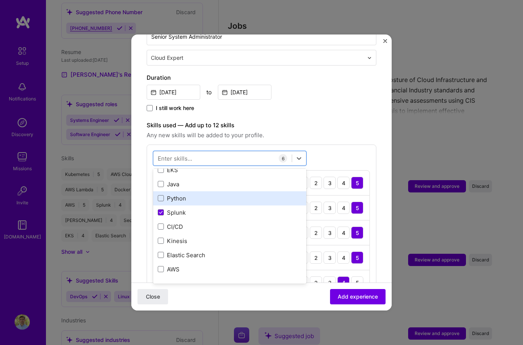
click at [188, 194] on div "Python" at bounding box center [230, 198] width 144 height 8
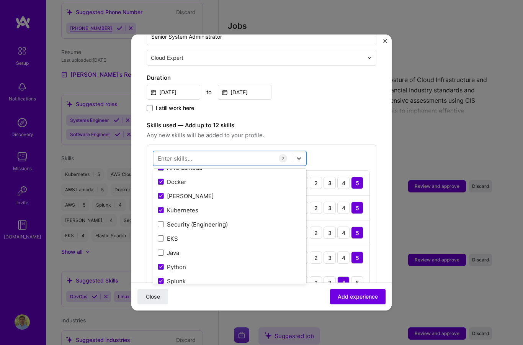
scroll to position [39, 0]
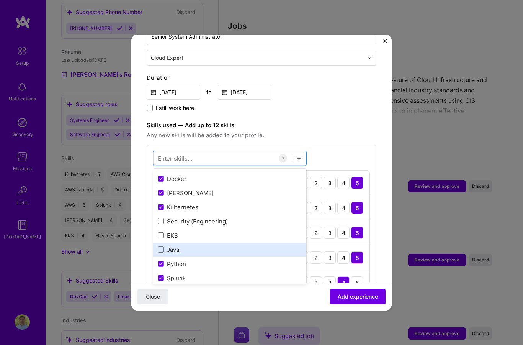
click at [180, 246] on div "Java" at bounding box center [230, 250] width 144 height 8
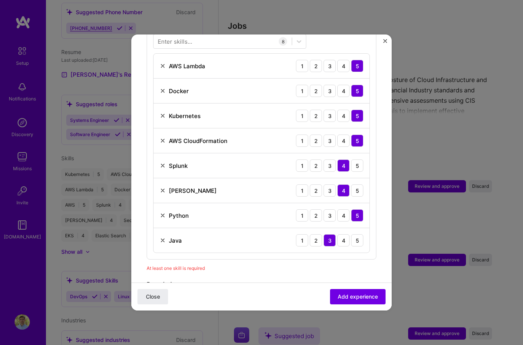
scroll to position [317, 0]
click at [359, 300] on span "Add experience" at bounding box center [358, 297] width 40 height 8
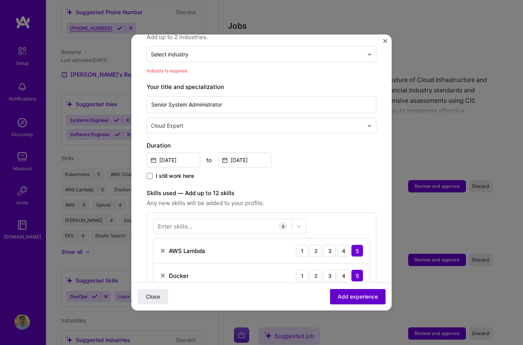
scroll to position [112, 0]
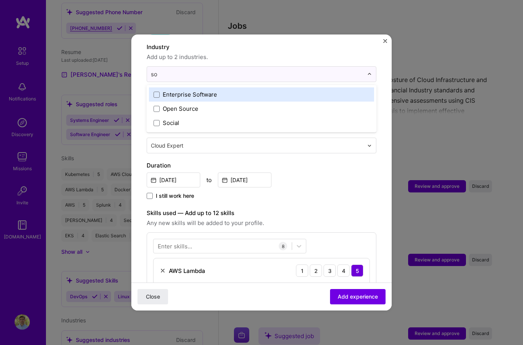
click at [234, 90] on label "Enterprise Software" at bounding box center [262, 94] width 216 height 8
type input "so"
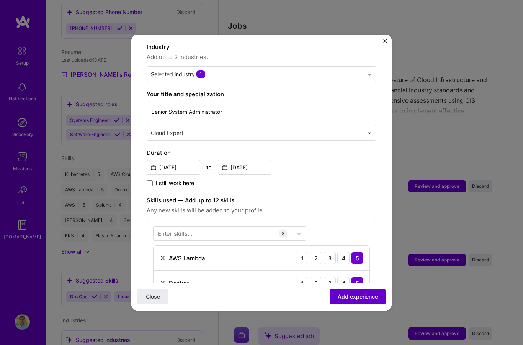
click at [365, 300] on span "Add experience" at bounding box center [358, 297] width 40 height 8
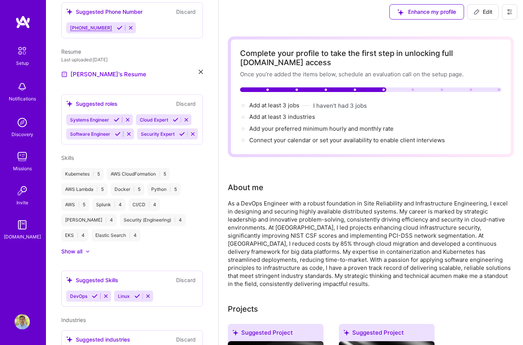
scroll to position [0, 0]
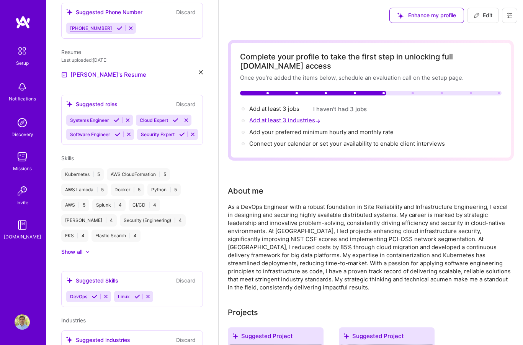
click at [292, 119] on span "Add at least 3 industries →" at bounding box center [285, 119] width 73 height 7
select select "US"
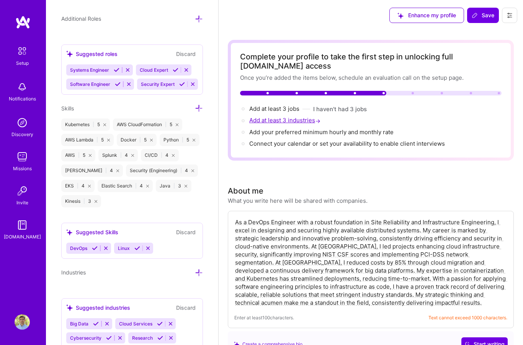
scroll to position [580, 0]
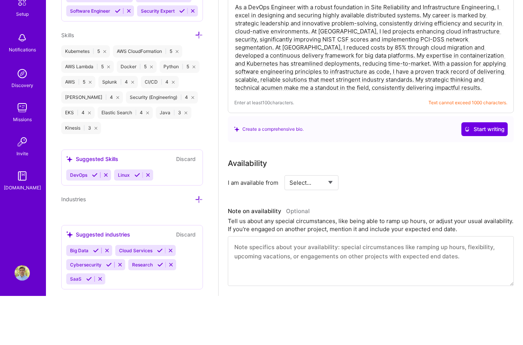
click at [327, 222] on select "Select... Right Now Future Date Not Available" at bounding box center [312, 232] width 44 height 20
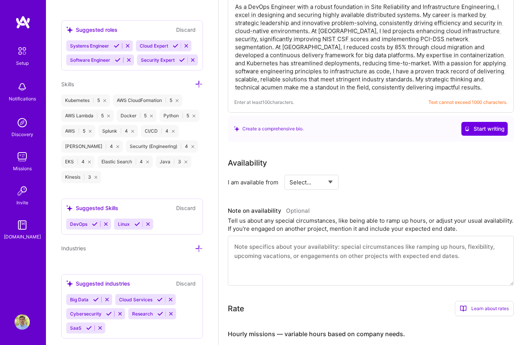
select select "Future Date"
click at [376, 187] on input "[DATE]" at bounding box center [378, 182] width 38 height 15
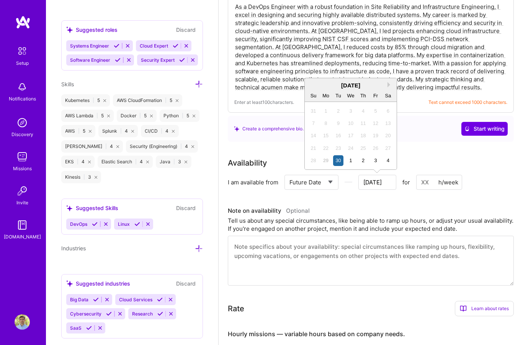
scroll to position [215, 0]
click at [391, 85] on button "Next Month" at bounding box center [390, 84] width 5 height 5
click at [330, 123] on div "6" at bounding box center [326, 123] width 10 height 10
type input "[DATE]"
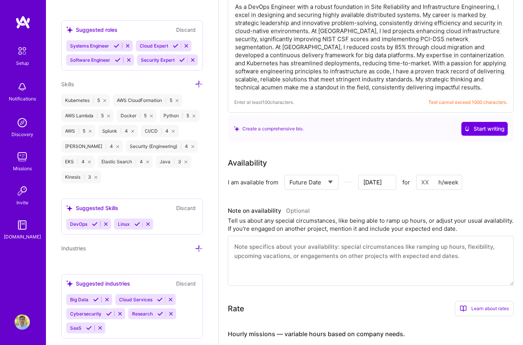
click at [430, 186] on input at bounding box center [440, 182] width 46 height 15
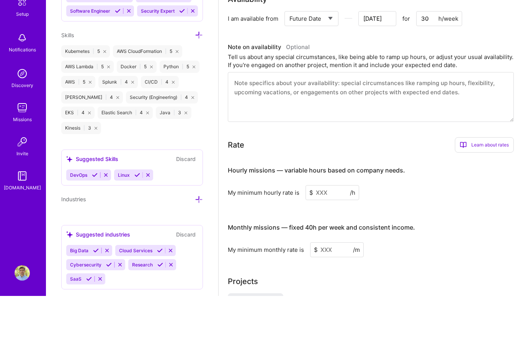
scroll to position [333, 0]
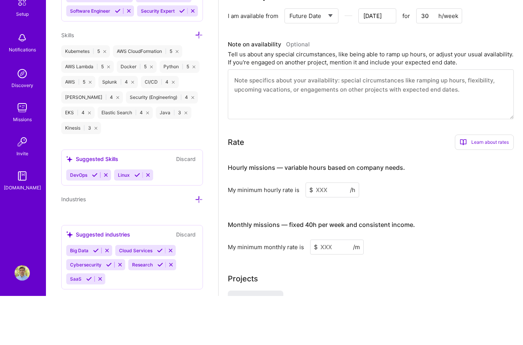
type input "30"
click at [317, 231] on input at bounding box center [333, 238] width 54 height 15
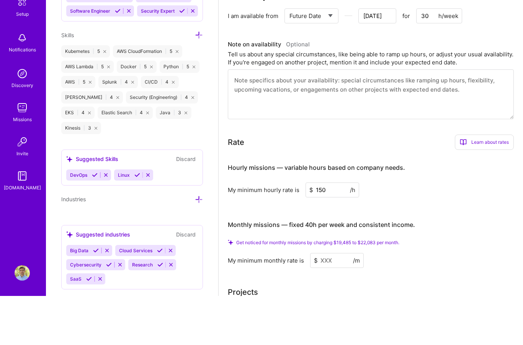
click at [336, 231] on input "150" at bounding box center [333, 238] width 54 height 15
type input "1"
type input "250"
click at [341, 302] on input at bounding box center [337, 309] width 54 height 15
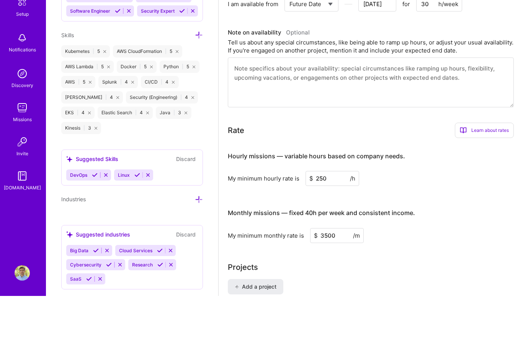
type input "35000"
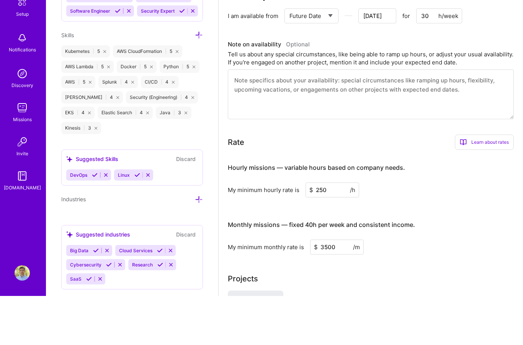
type input "35000"
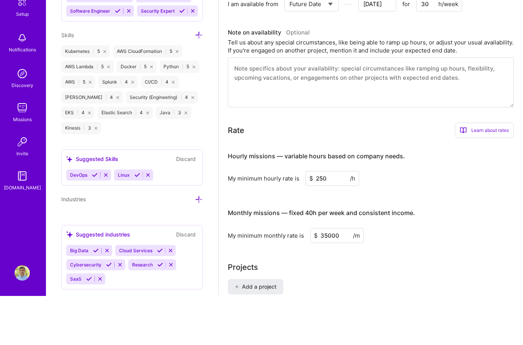
type input "35000"
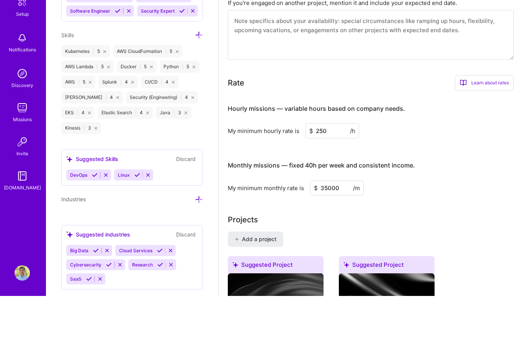
scroll to position [382, 0]
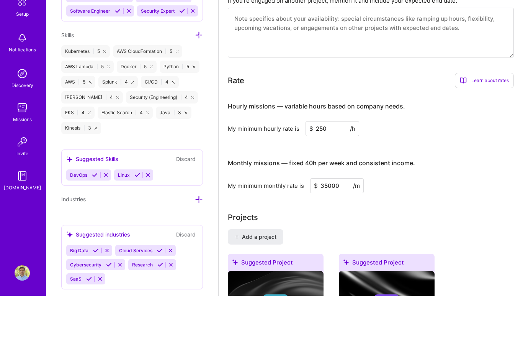
click at [351, 261] on div "Projects" at bounding box center [371, 266] width 286 height 11
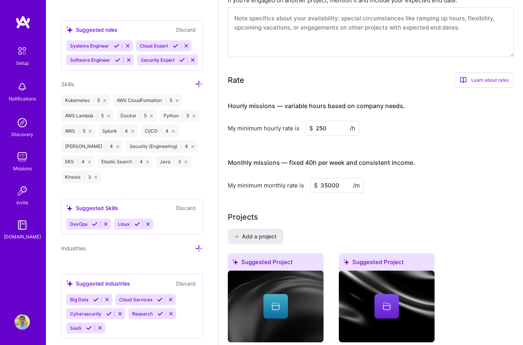
click at [330, 124] on input "250" at bounding box center [333, 128] width 54 height 15
click at [318, 128] on input "250" at bounding box center [333, 128] width 54 height 15
type input "350"
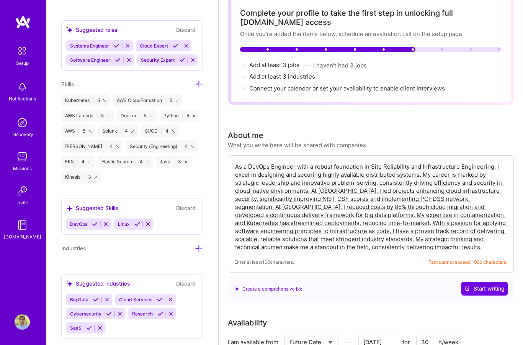
scroll to position [0, 0]
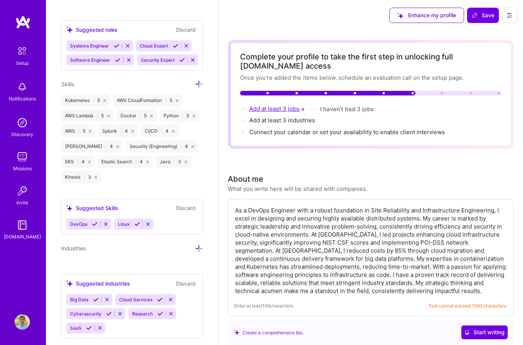
click at [283, 109] on span "Add at least 3 jobs →" at bounding box center [277, 108] width 57 height 7
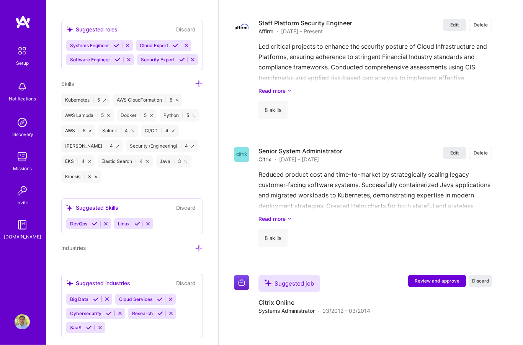
scroll to position [1354, 0]
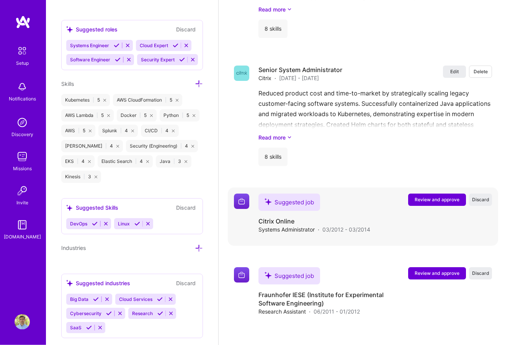
click at [435, 200] on span "Review and approve" at bounding box center [437, 200] width 45 height 7
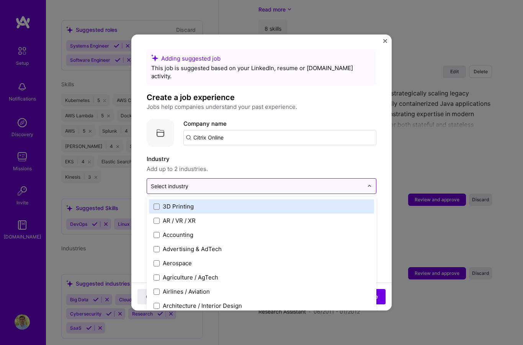
scroll to position [1434, 0]
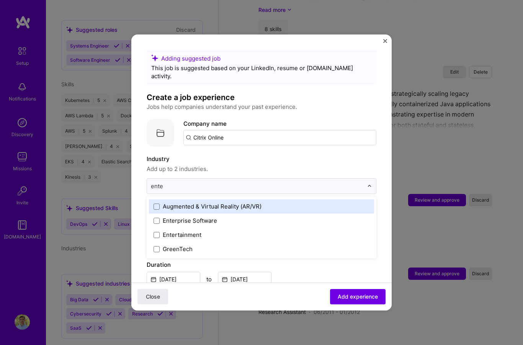
click at [217, 219] on label "Enterprise Software" at bounding box center [262, 221] width 216 height 8
type input "ente"
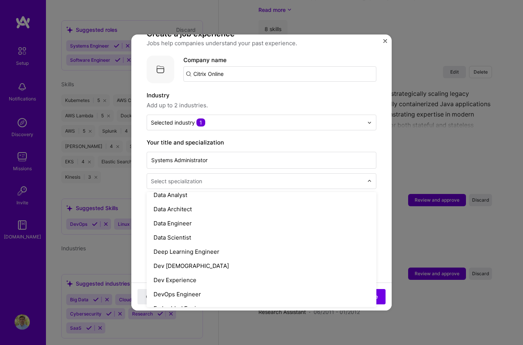
scroll to position [292, 0]
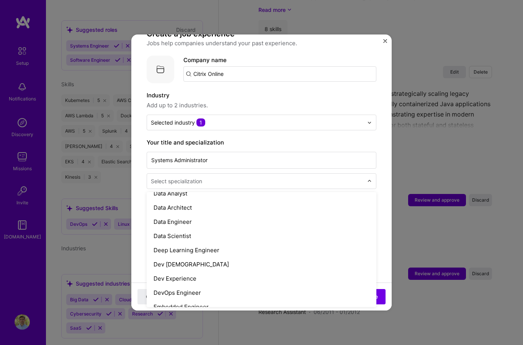
click at [196, 291] on div "DevOps Engineer" at bounding box center [261, 293] width 225 height 14
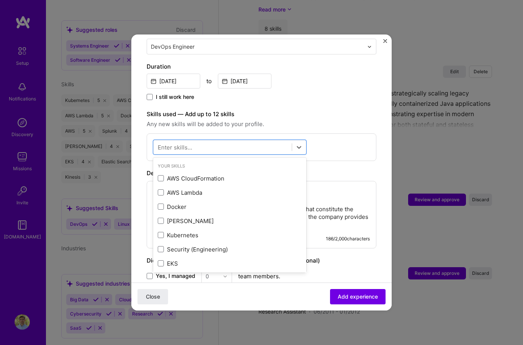
scroll to position [1434, 0]
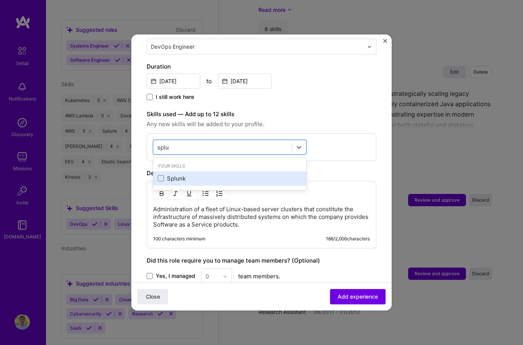
click at [230, 180] on div "Splunk" at bounding box center [229, 178] width 153 height 14
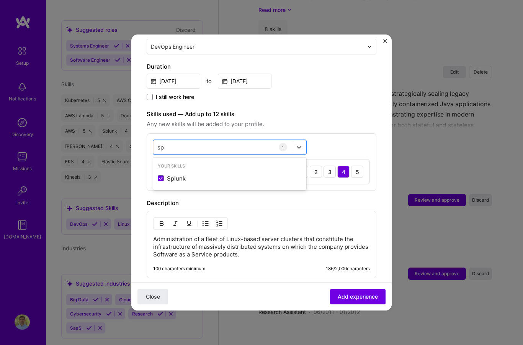
type input "s"
click at [230, 176] on div "Python" at bounding box center [230, 178] width 144 height 8
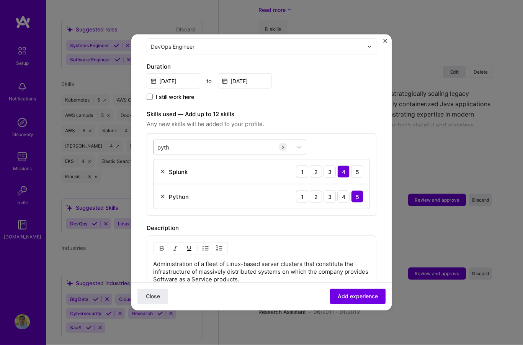
click at [253, 144] on div "pyth pyth" at bounding box center [223, 147] width 138 height 13
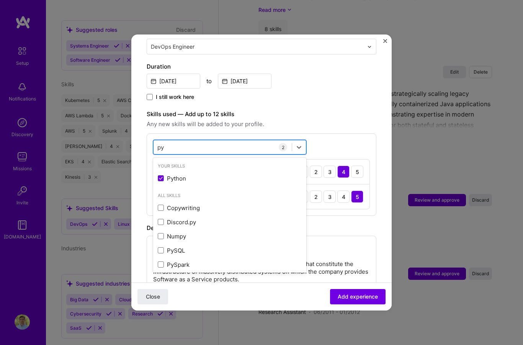
type input "p"
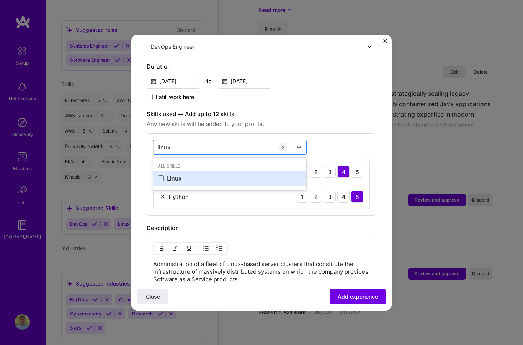
click at [215, 174] on div "Linux" at bounding box center [230, 178] width 144 height 8
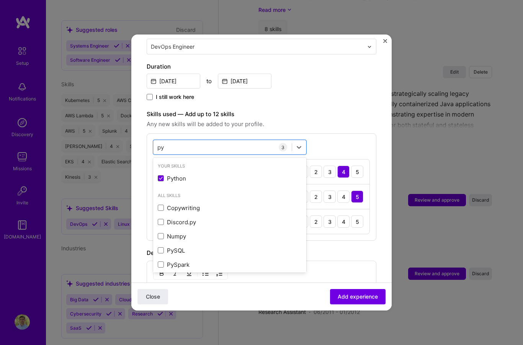
type input "p"
type input "u"
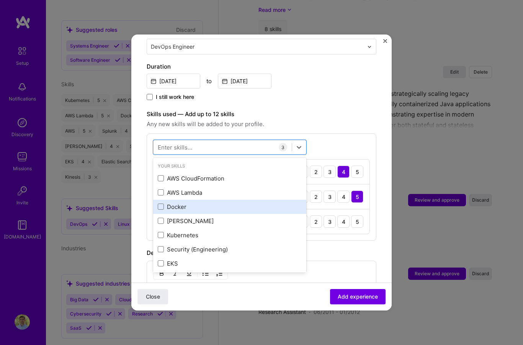
click at [179, 208] on div "Docker" at bounding box center [229, 207] width 153 height 14
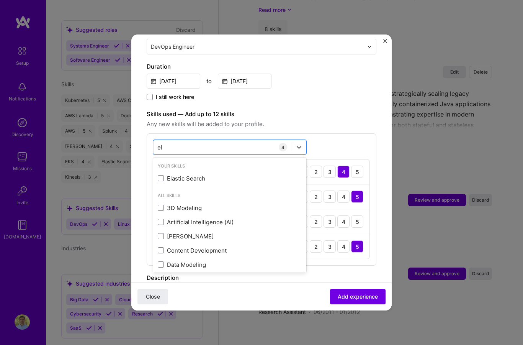
type input "e"
type input "l"
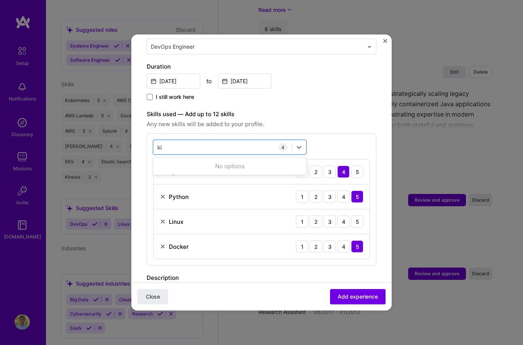
type input "k"
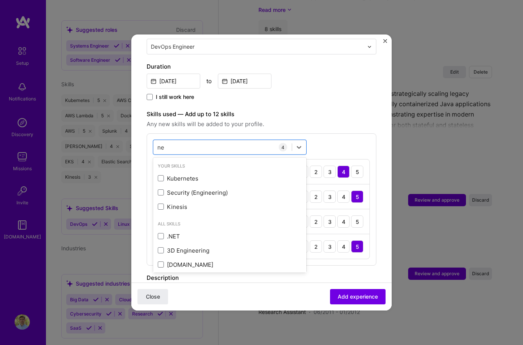
type input "n"
type input "B"
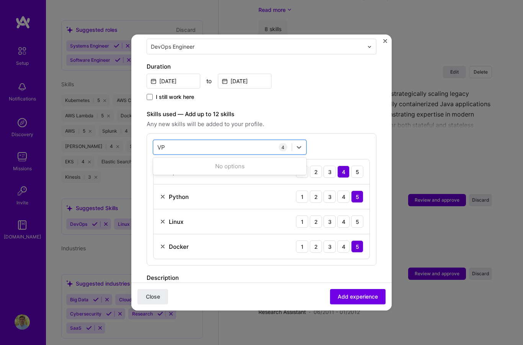
type input "V"
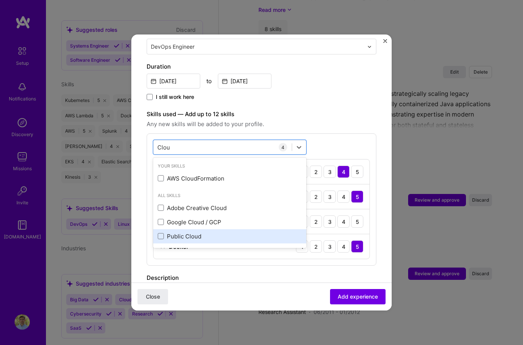
click at [188, 232] on div "Public Cloud" at bounding box center [230, 236] width 144 height 8
type input "Clou"
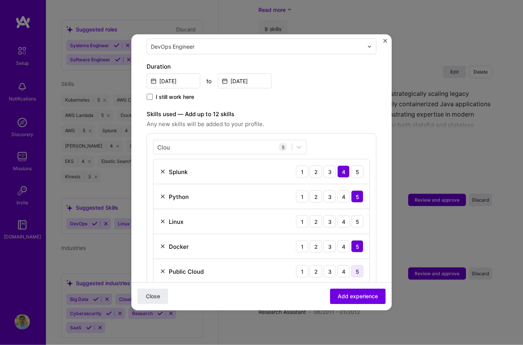
scroll to position [1435, 0]
click at [347, 268] on div "4" at bounding box center [344, 271] width 12 height 12
click at [359, 219] on div "5" at bounding box center [357, 221] width 12 height 12
click at [359, 300] on span "Add experience" at bounding box center [358, 297] width 40 height 8
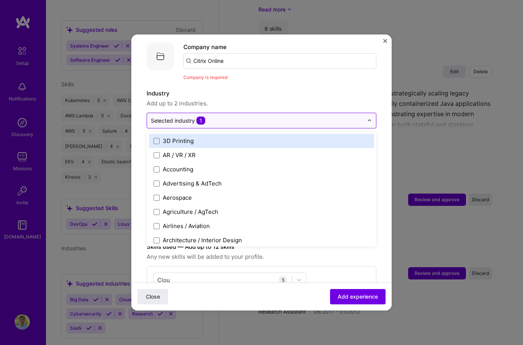
scroll to position [1434, 0]
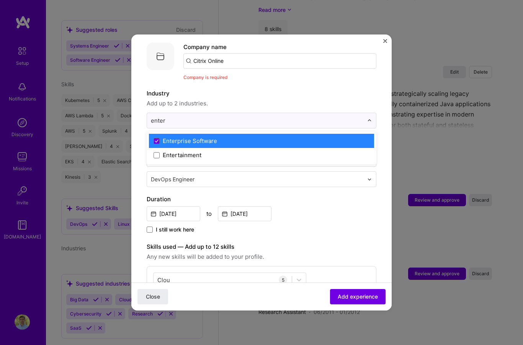
click at [230, 137] on label "Enterprise Software" at bounding box center [262, 141] width 216 height 8
type input "enter"
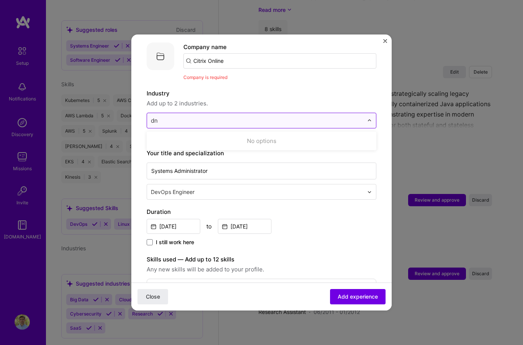
type input "d"
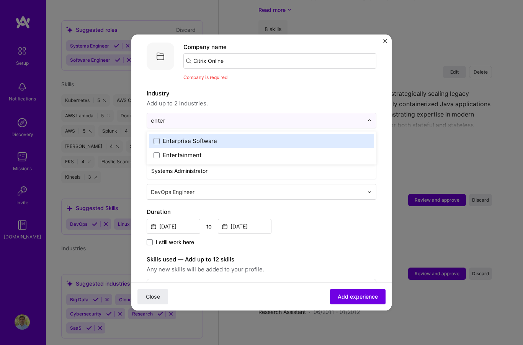
click at [199, 138] on div "Enterprise Software" at bounding box center [190, 141] width 54 height 8
type input "enter"
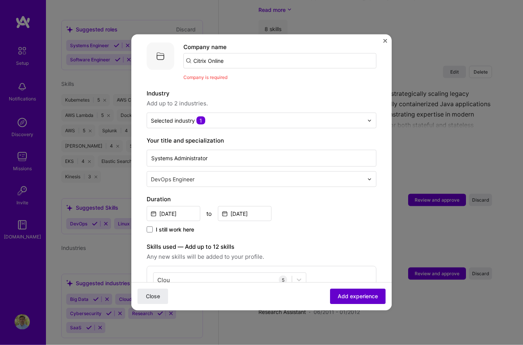
click at [358, 300] on span "Add experience" at bounding box center [358, 297] width 40 height 8
click at [283, 59] on input "Citrix Online" at bounding box center [280, 60] width 193 height 15
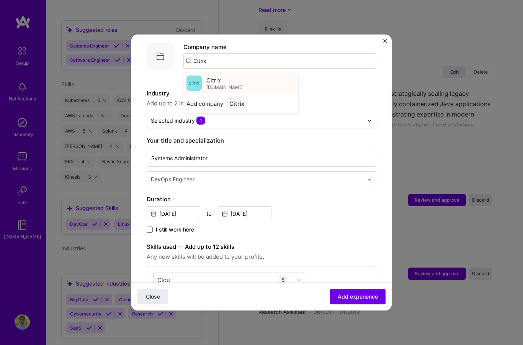
type input "Citrix"
click at [239, 85] on div "Citrix [DOMAIN_NAME]" at bounding box center [241, 82] width 115 height 21
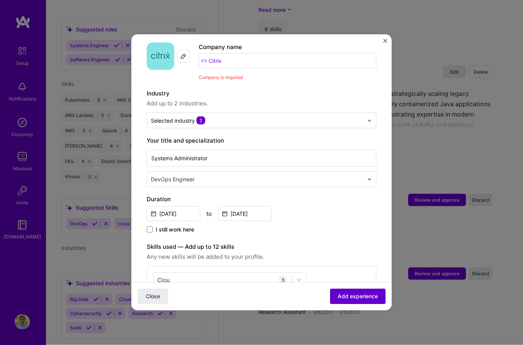
click at [369, 300] on span "Add experience" at bounding box center [358, 297] width 40 height 8
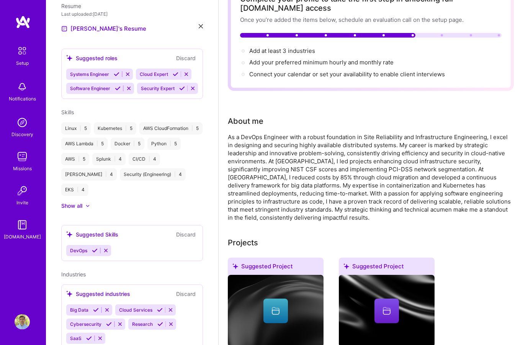
scroll to position [0, 0]
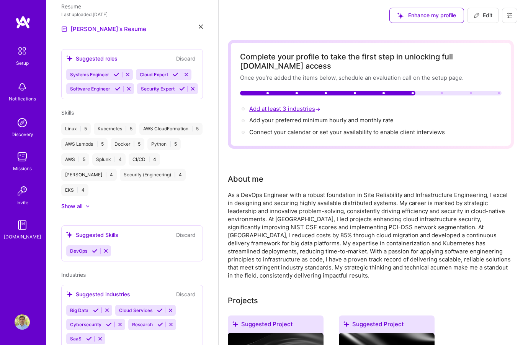
click at [289, 108] on span "Add at least 3 industries →" at bounding box center [285, 108] width 73 height 7
select select "US"
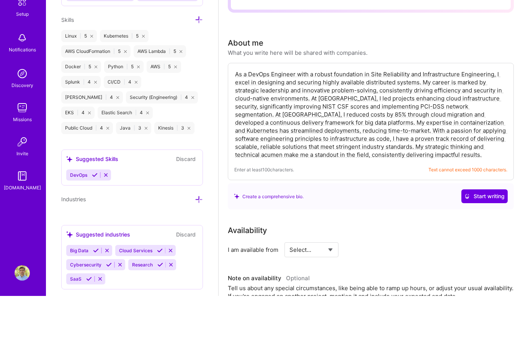
scroll to position [87, 0]
click at [198, 244] on icon at bounding box center [199, 248] width 8 height 8
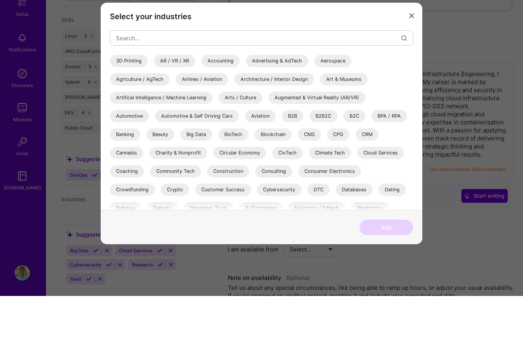
scroll to position [136, 0]
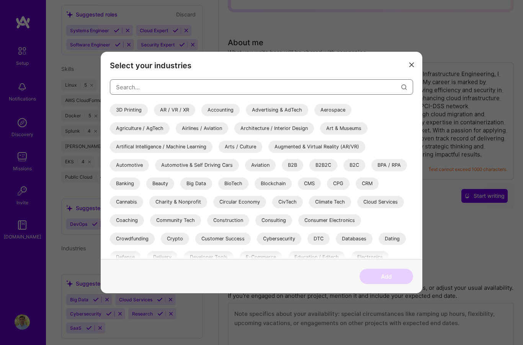
click at [347, 95] on input "modal" at bounding box center [259, 87] width 286 height 20
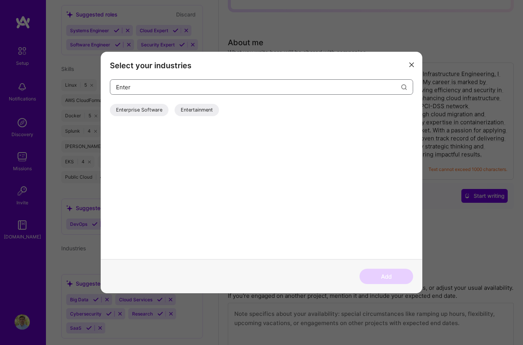
type input "Enter"
click at [130, 116] on div "Enterprise Software" at bounding box center [139, 110] width 59 height 12
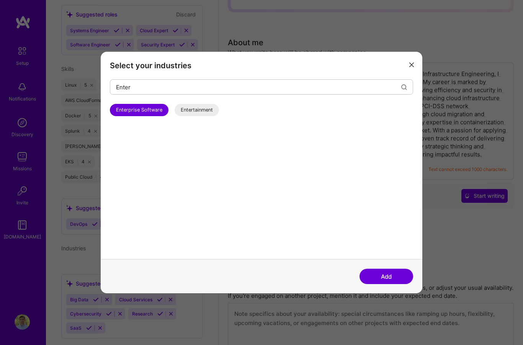
click at [390, 284] on button "Add" at bounding box center [387, 276] width 54 height 15
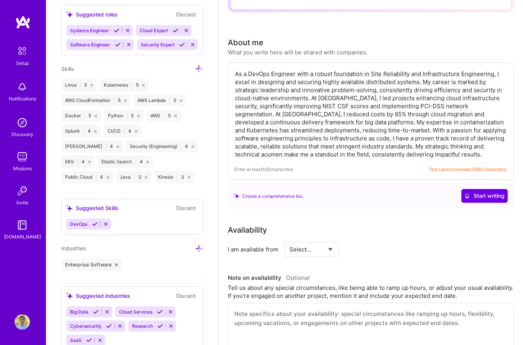
click at [195, 253] on icon at bounding box center [199, 248] width 8 height 8
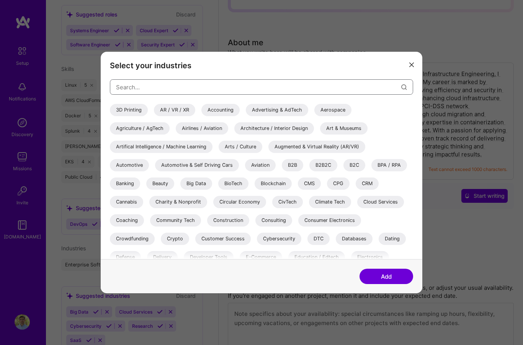
click at [329, 97] on input "modal" at bounding box center [259, 87] width 286 height 20
type input "T"
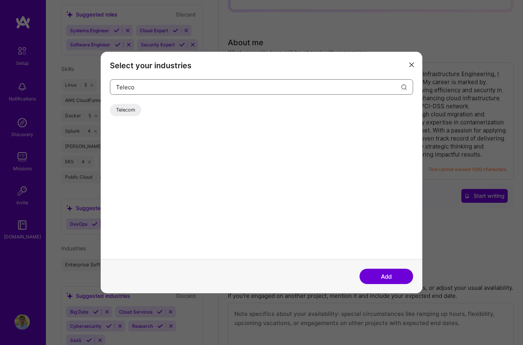
type input "Teleco"
click at [126, 116] on div "Telecom" at bounding box center [125, 110] width 31 height 12
click at [394, 284] on button "Add" at bounding box center [387, 276] width 54 height 15
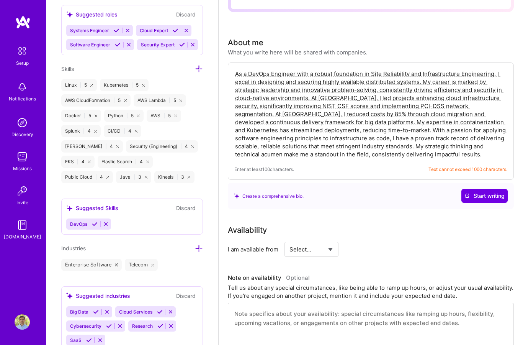
click at [197, 253] on icon at bounding box center [199, 248] width 8 height 8
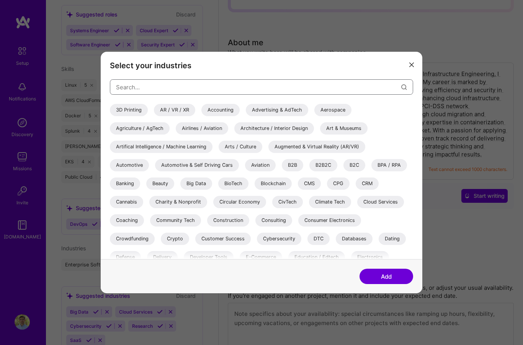
click at [325, 97] on input "modal" at bounding box center [259, 87] width 286 height 20
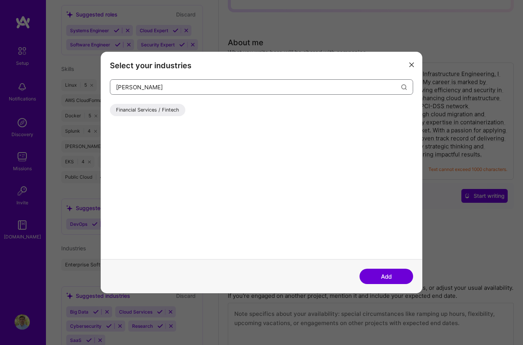
type input "[PERSON_NAME]"
click at [163, 116] on div "Financial Services / Fintech" at bounding box center [147, 110] width 75 height 12
click at [399, 284] on button "Add" at bounding box center [387, 276] width 54 height 15
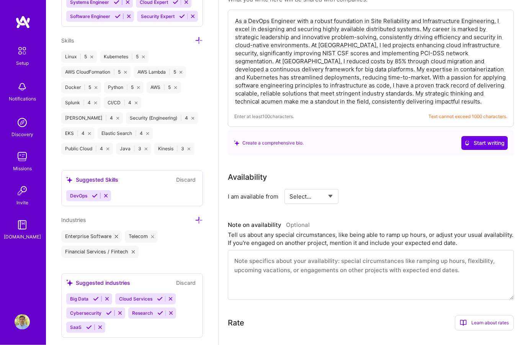
scroll to position [623, 0]
click at [197, 225] on icon at bounding box center [199, 221] width 8 height 8
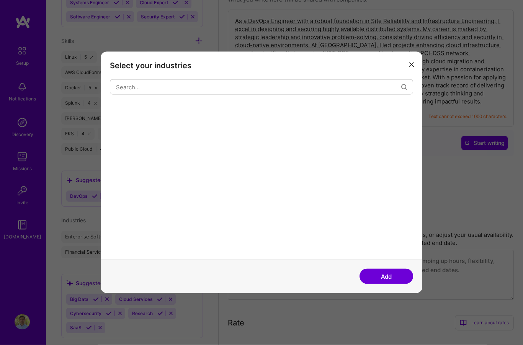
scroll to position [178, 0]
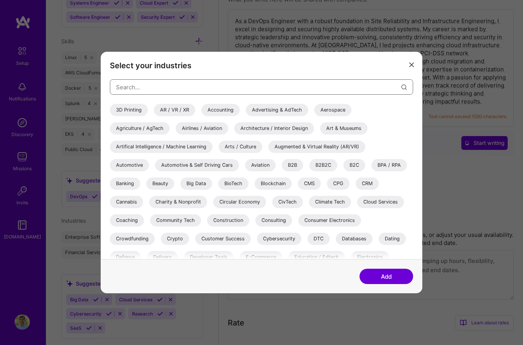
click at [343, 95] on input "modal" at bounding box center [259, 87] width 286 height 20
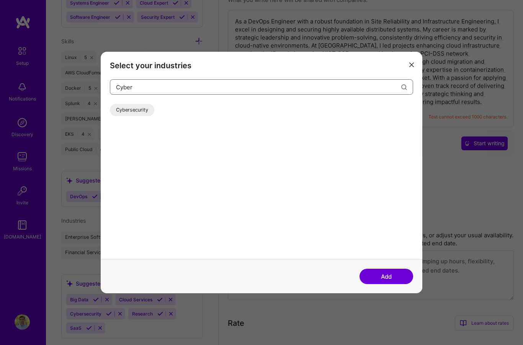
type input "Cyber"
click at [140, 116] on div "Cybersecurity" at bounding box center [132, 110] width 44 height 12
click at [389, 284] on button "Add" at bounding box center [387, 276] width 54 height 15
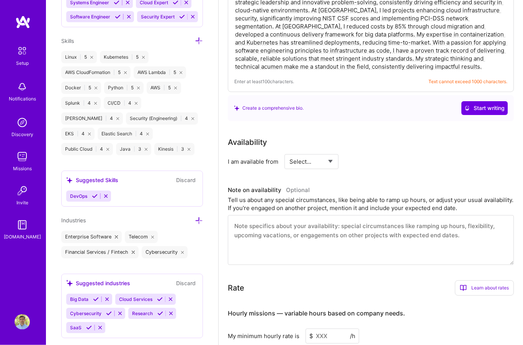
scroll to position [212, 0]
click at [179, 185] on button "Discard" at bounding box center [186, 180] width 24 height 9
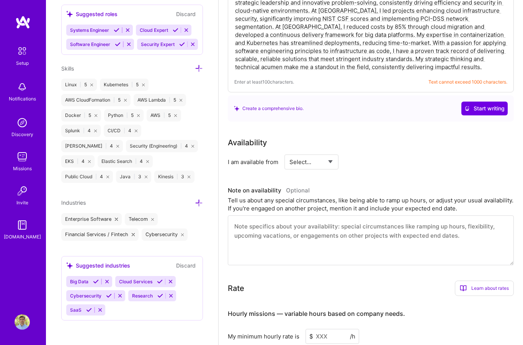
scroll to position [579, 0]
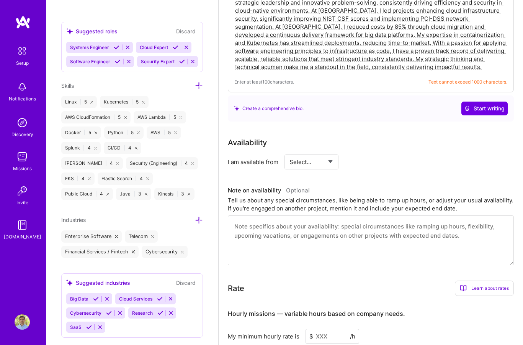
click at [184, 195] on div "Linux | 5 Kubernetes | 5 AWS CloudFormation | 5 AWS Lambda | 5 Docker | 5 Pytho…" at bounding box center [132, 148] width 142 height 104
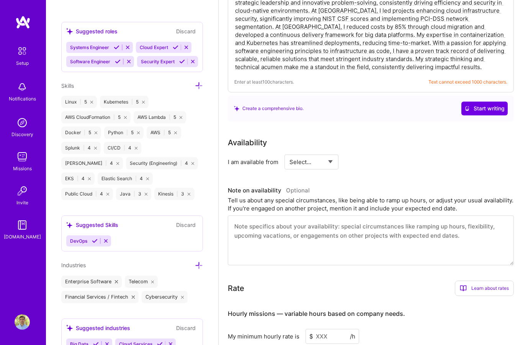
click at [186, 229] on button "Discard" at bounding box center [186, 224] width 24 height 9
click at [184, 229] on button "Discard" at bounding box center [186, 224] width 24 height 9
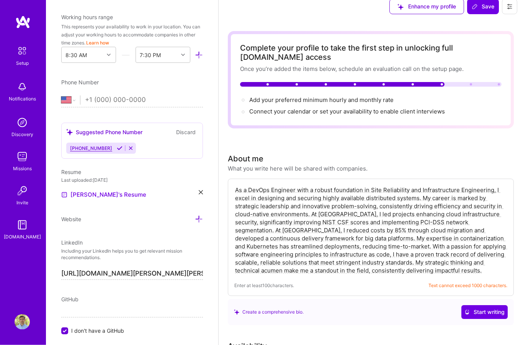
scroll to position [0, 0]
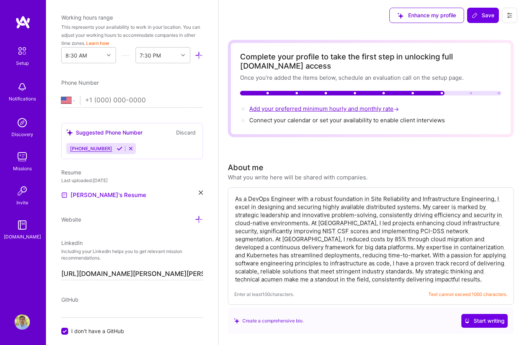
click at [350, 107] on span "Add your preferred minimum hourly and monthly rate →" at bounding box center [324, 108] width 151 height 7
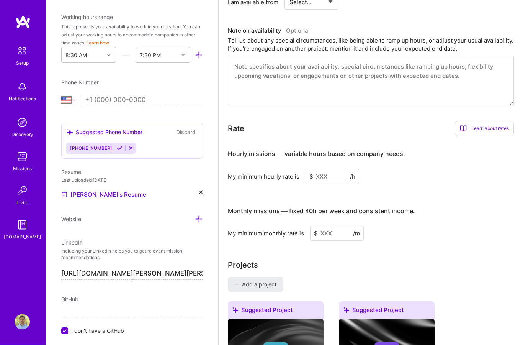
scroll to position [493, 0]
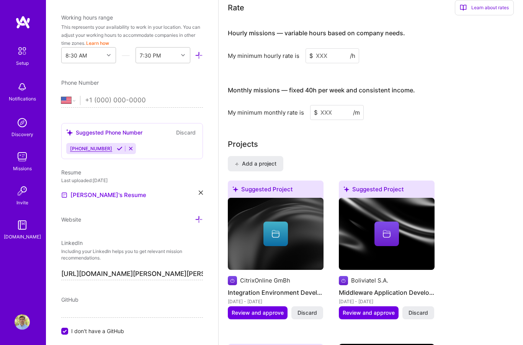
click at [331, 58] on input at bounding box center [333, 55] width 54 height 15
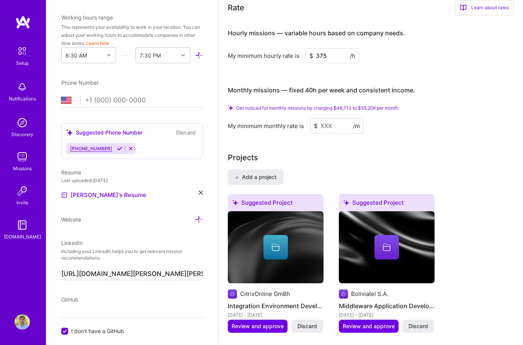
type input "375"
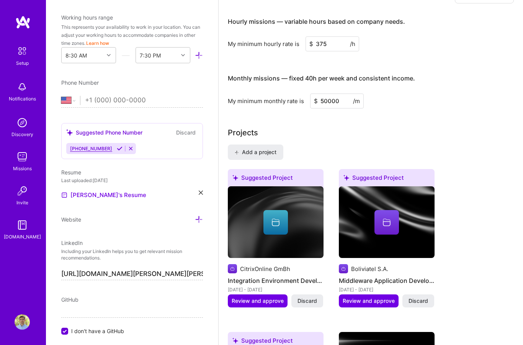
type input "50000"
click at [334, 103] on input "50000" at bounding box center [337, 101] width 54 height 15
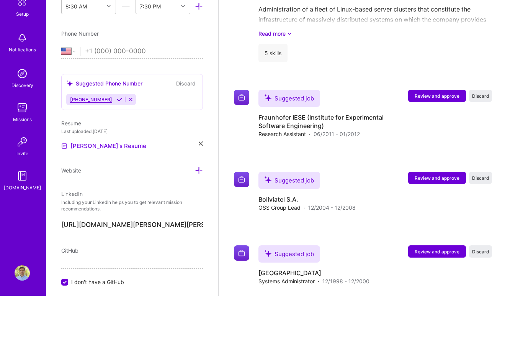
scroll to position [1609, 0]
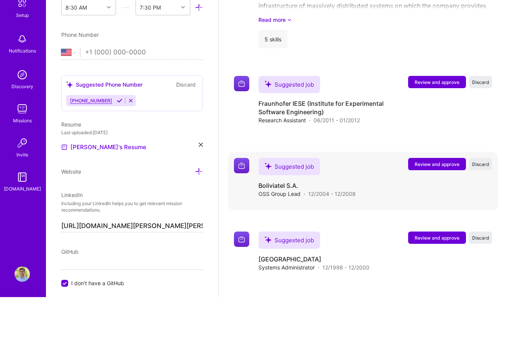
click at [442, 209] on span "Review and approve" at bounding box center [437, 212] width 45 height 7
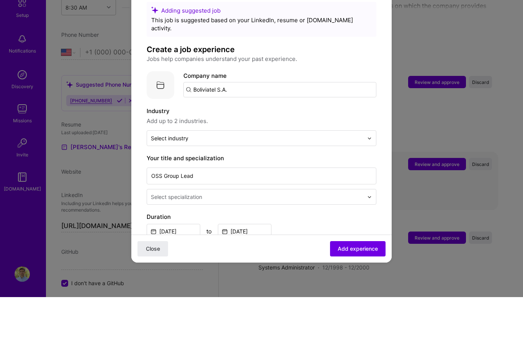
scroll to position [1657, 0]
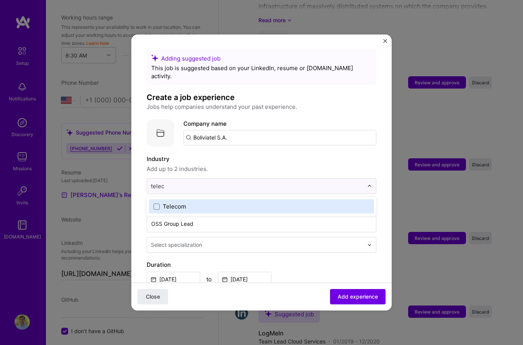
click at [310, 205] on label "Telecom" at bounding box center [262, 206] width 216 height 8
type input "telec"
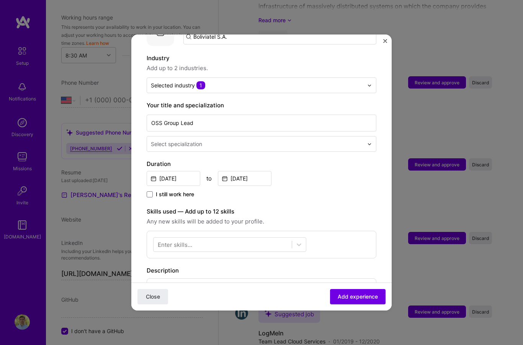
scroll to position [107, 0]
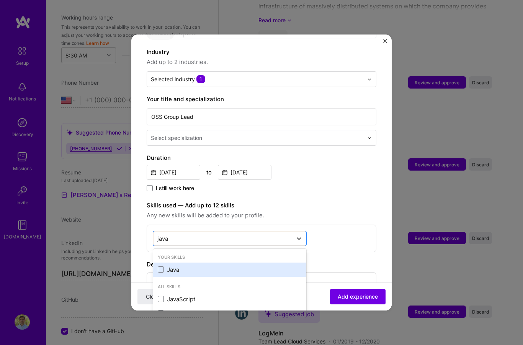
click at [203, 266] on div "Java" at bounding box center [230, 270] width 144 height 8
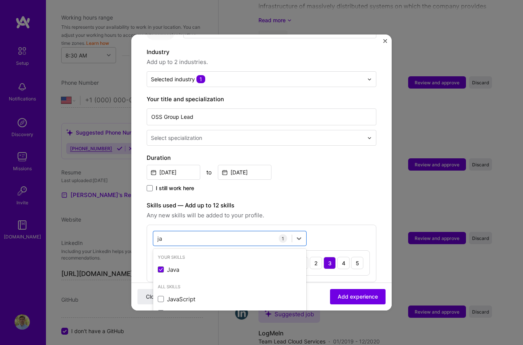
type input "j"
type input "V"
type input "T"
type input "P"
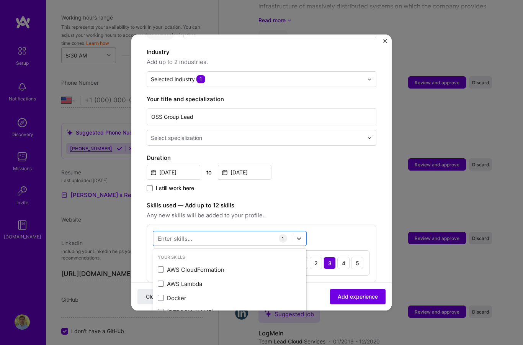
type input "P"
type input "S"
type input "V"
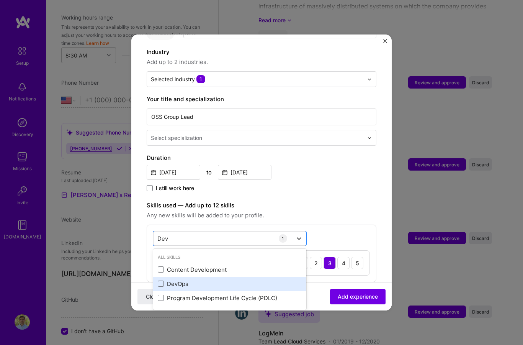
click at [185, 281] on div "DevOps" at bounding box center [230, 284] width 144 height 8
type input "Dev"
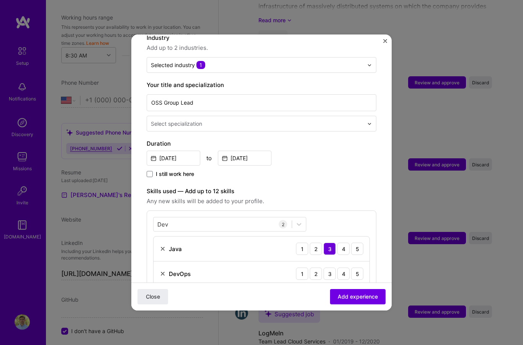
scroll to position [121, 0]
click at [346, 267] on div "4" at bounding box center [344, 273] width 12 height 12
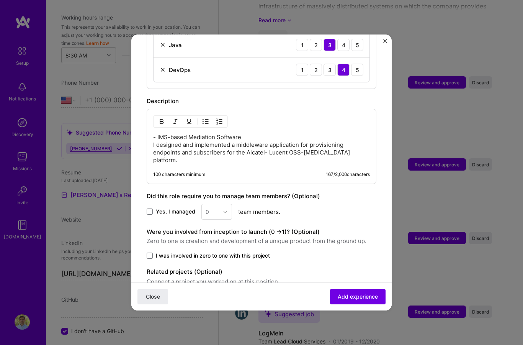
scroll to position [324, 0]
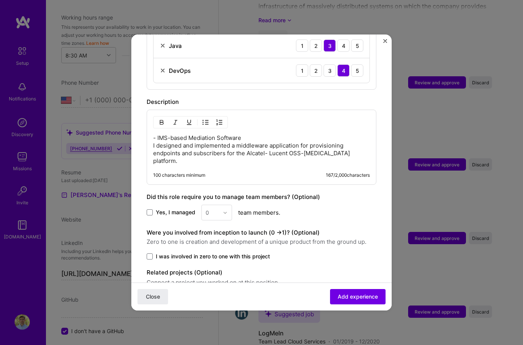
click at [229, 205] on div "0" at bounding box center [217, 213] width 31 height 16
click at [226, 205] on div "0" at bounding box center [217, 213] width 31 height 16
click at [156, 208] on span "Yes, I managed" at bounding box center [175, 212] width 39 height 8
click at [0, 0] on input "Yes, I managed" at bounding box center [0, 0] width 0 height 0
click at [220, 240] on div "2" at bounding box center [217, 247] width 26 height 14
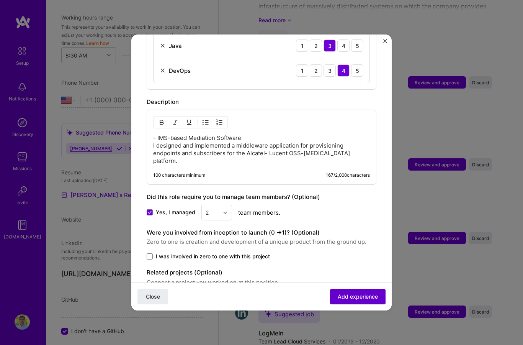
click at [356, 304] on button "Add experience" at bounding box center [358, 296] width 56 height 15
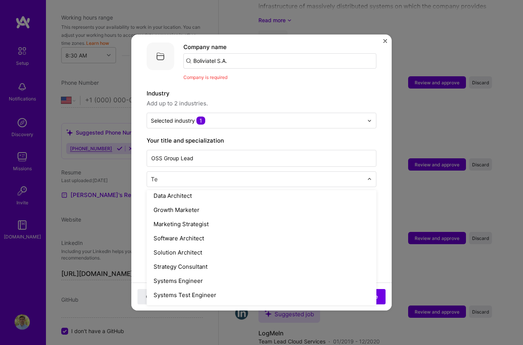
scroll to position [62, 0]
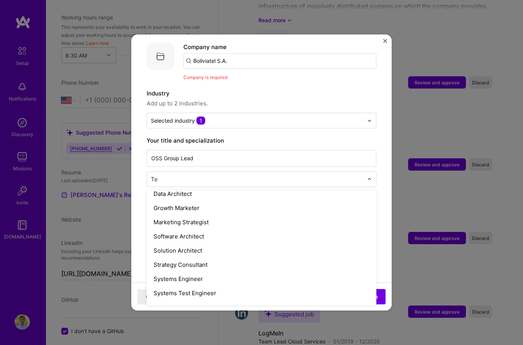
click at [195, 273] on div "Systems Engineer" at bounding box center [261, 279] width 225 height 14
type input "Te"
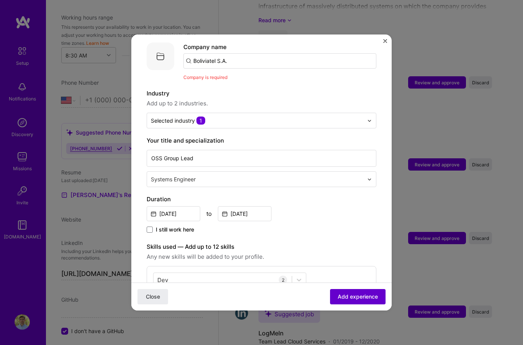
click at [364, 300] on span "Add experience" at bounding box center [358, 297] width 40 height 8
click at [359, 300] on span "Add experience" at bounding box center [358, 297] width 40 height 8
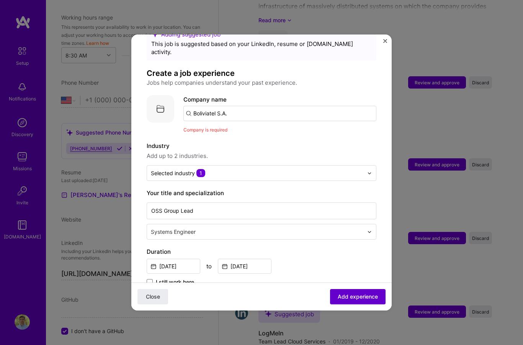
scroll to position [24, 0]
click at [322, 107] on input "Boliviatel S.A." at bounding box center [280, 113] width 193 height 15
type input "Boliviatel S.A."
click at [213, 137] on div "Add company Boliviatel S.A." at bounding box center [241, 135] width 115 height 20
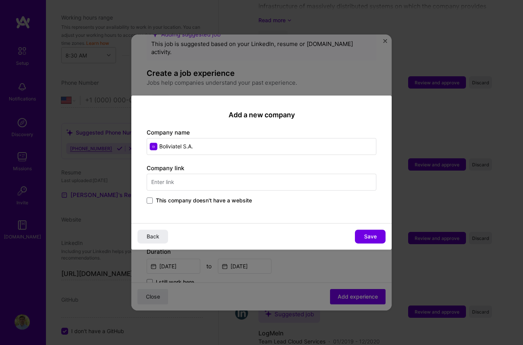
click at [288, 190] on input "text" at bounding box center [262, 182] width 230 height 17
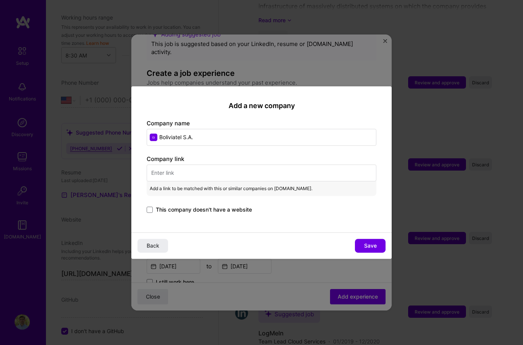
click at [213, 213] on span "This company doesn't have a website" at bounding box center [204, 210] width 96 height 8
click at [0, 0] on input "This company doesn't have a website" at bounding box center [0, 0] width 0 height 0
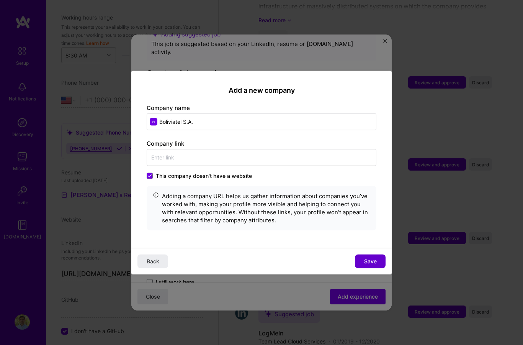
click at [376, 265] on span "Save" at bounding box center [370, 261] width 13 height 8
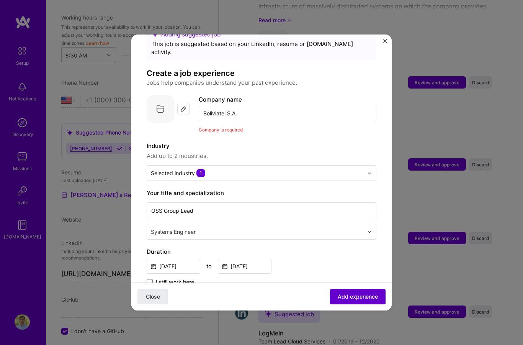
click at [364, 300] on span "Add experience" at bounding box center [358, 297] width 40 height 8
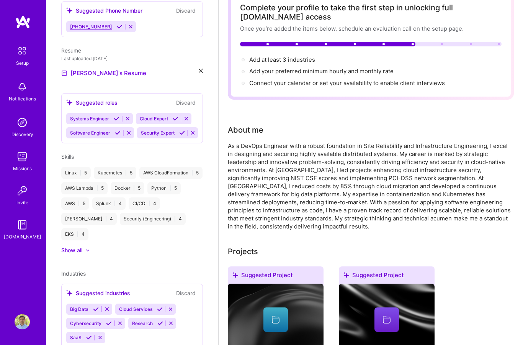
scroll to position [0, 0]
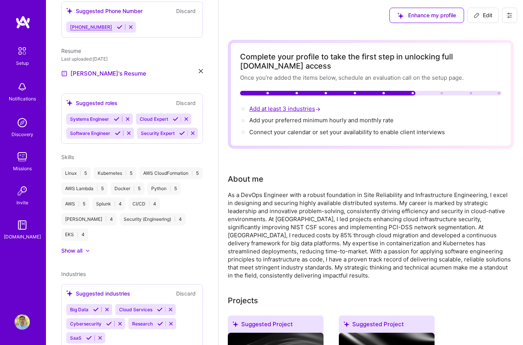
click at [293, 110] on span "Add at least 3 industries →" at bounding box center [285, 108] width 73 height 7
select select "US"
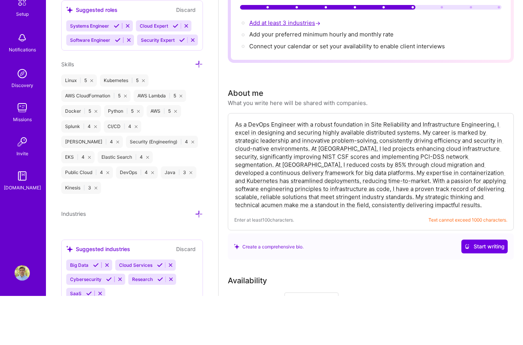
scroll to position [37, 0]
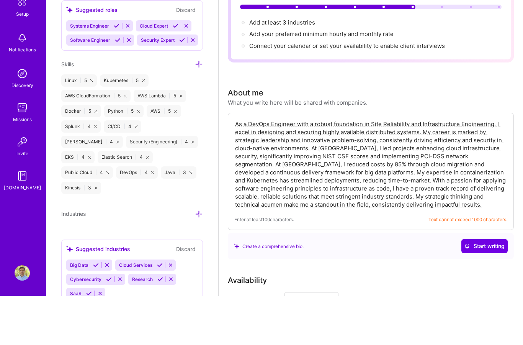
click at [200, 259] on icon at bounding box center [199, 263] width 8 height 8
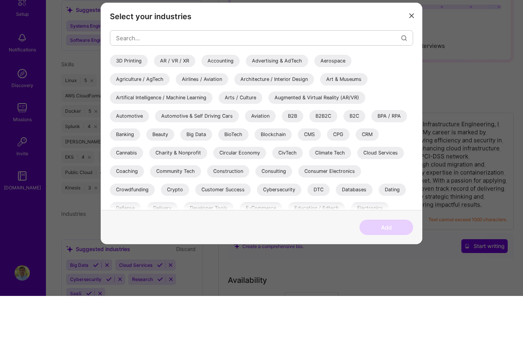
scroll to position [86, 0]
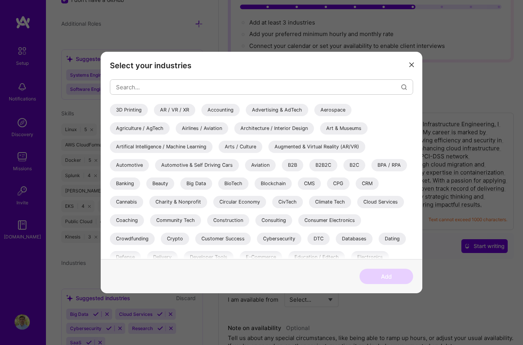
click at [411, 67] on icon "modal" at bounding box center [412, 64] width 5 height 5
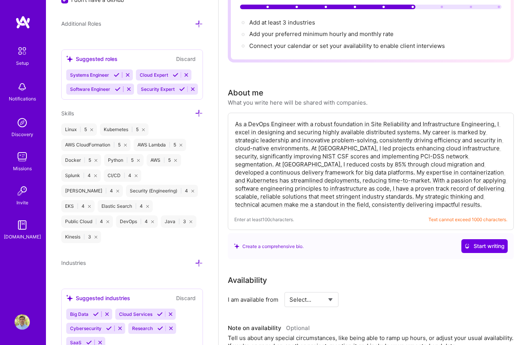
click at [102, 300] on div "Suggested industries" at bounding box center [98, 298] width 64 height 8
click at [198, 263] on icon at bounding box center [199, 263] width 8 height 8
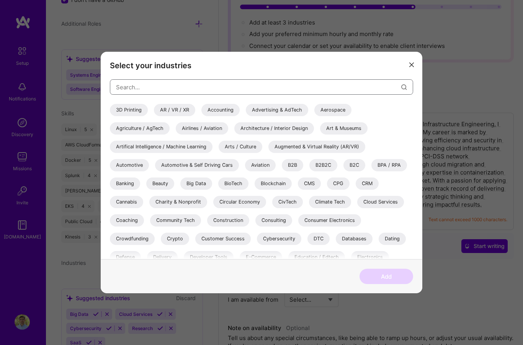
click at [328, 97] on input "modal" at bounding box center [259, 87] width 286 height 20
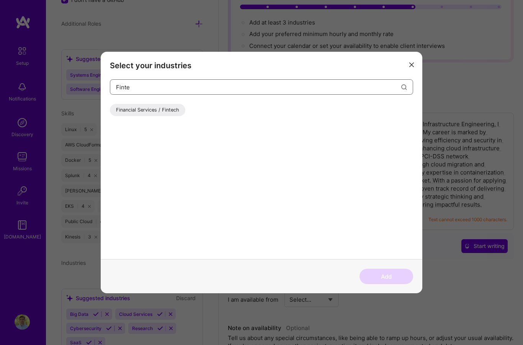
type input "Finte"
click at [162, 116] on div "Financial Services / Fintech" at bounding box center [147, 110] width 75 height 12
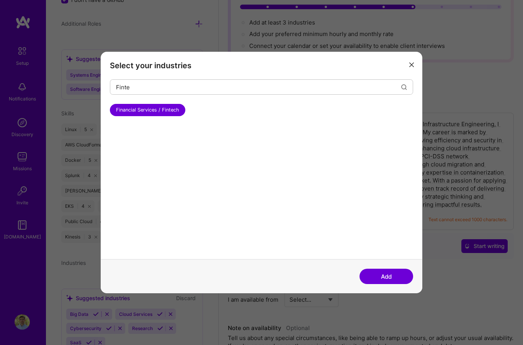
click at [394, 284] on button "Add" at bounding box center [387, 276] width 54 height 15
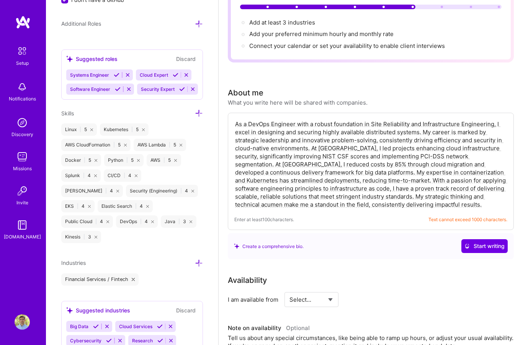
click at [199, 252] on div "Edit photo [PERSON_NAME] DevOps Engineer 29 Years Experience Location This is t…" at bounding box center [132, 172] width 172 height 345
click at [196, 263] on icon at bounding box center [199, 263] width 8 height 8
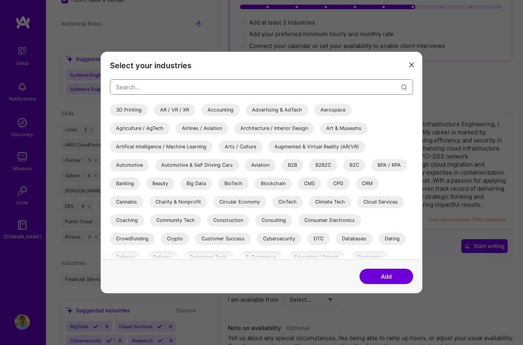
click at [320, 97] on input "modal" at bounding box center [259, 87] width 286 height 20
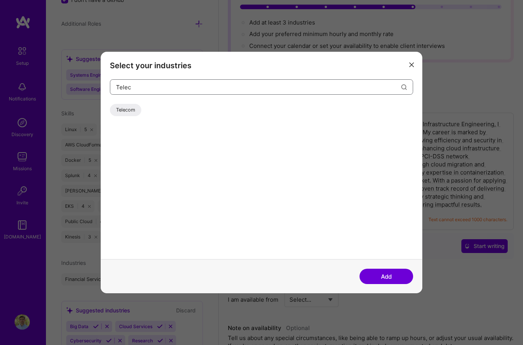
type input "Telec"
click at [128, 116] on div "Telecom" at bounding box center [125, 110] width 31 height 12
click at [397, 284] on button "Add" at bounding box center [387, 276] width 54 height 15
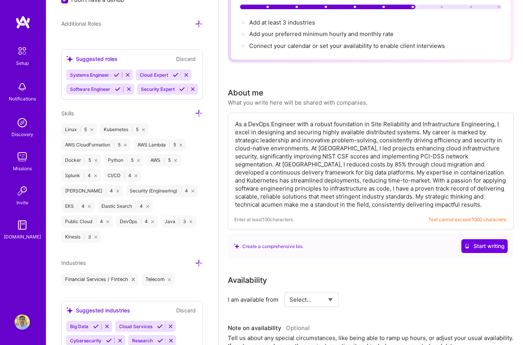
click at [194, 263] on div "Industries" at bounding box center [132, 262] width 142 height 9
click at [201, 259] on icon at bounding box center [199, 263] width 8 height 8
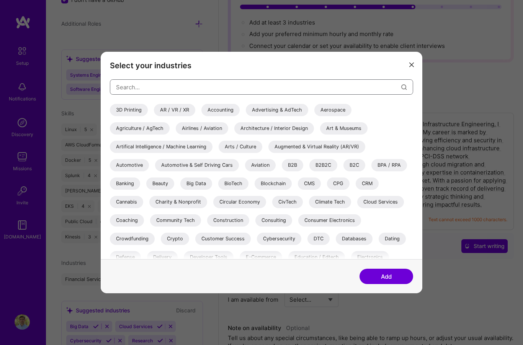
click at [323, 97] on input "modal" at bounding box center [259, 87] width 286 height 20
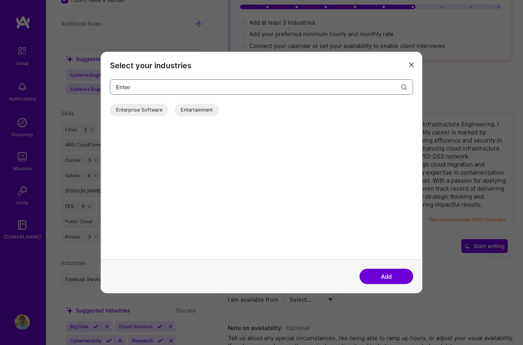
type input "Enter"
click at [144, 116] on div "Enterprise Software" at bounding box center [139, 110] width 59 height 12
click at [400, 284] on button "Add" at bounding box center [387, 276] width 54 height 15
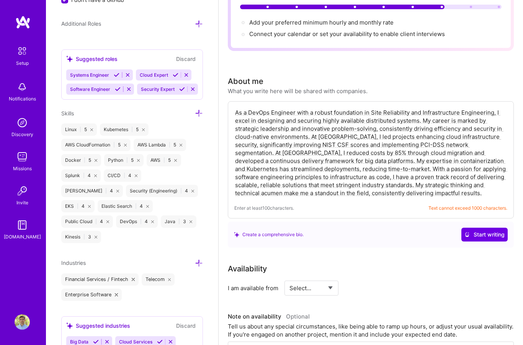
click at [192, 266] on div "Industries Financial Services / Fintech Telecom Enterprise Software" at bounding box center [132, 279] width 142 height 43
click at [197, 264] on icon at bounding box center [199, 263] width 8 height 8
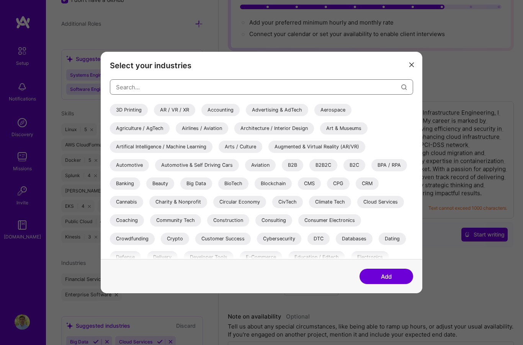
click at [323, 97] on input "modal" at bounding box center [259, 87] width 286 height 20
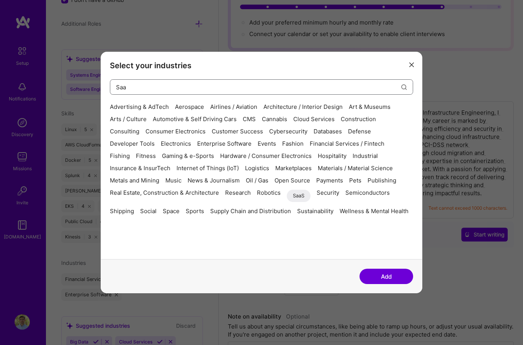
type input "SaaS"
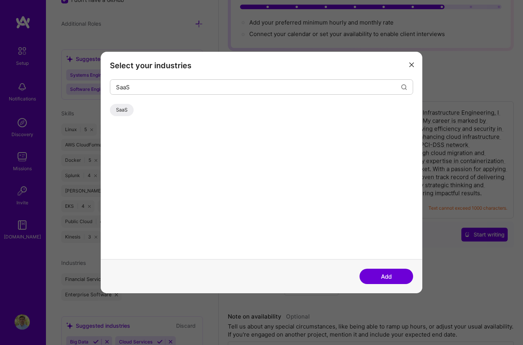
click at [393, 284] on button "Add" at bounding box center [387, 276] width 54 height 15
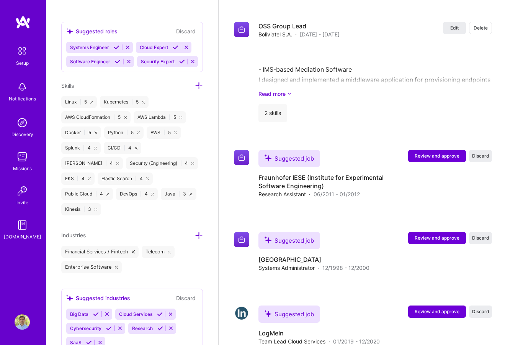
scroll to position [1754, 0]
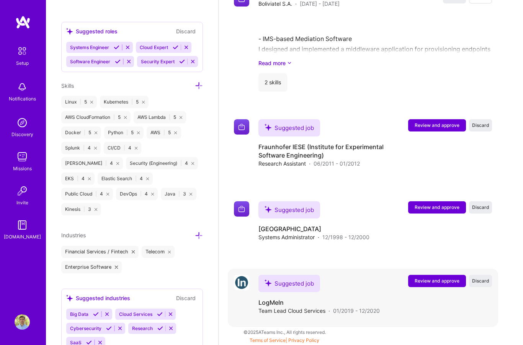
click at [442, 280] on span "Review and approve" at bounding box center [437, 280] width 45 height 7
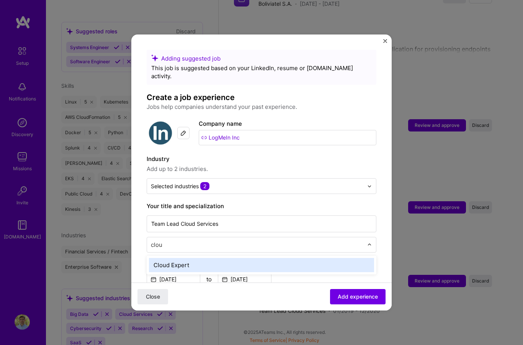
click at [283, 258] on div "Cloud Expert" at bounding box center [261, 265] width 225 height 14
type input "clou"
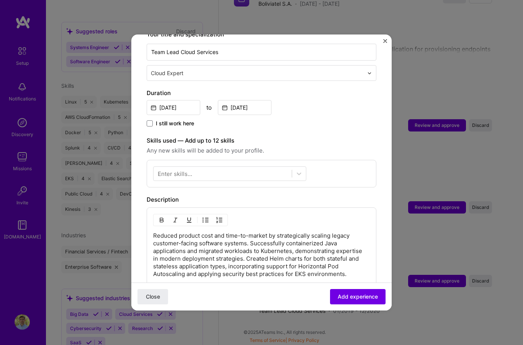
scroll to position [175, 0]
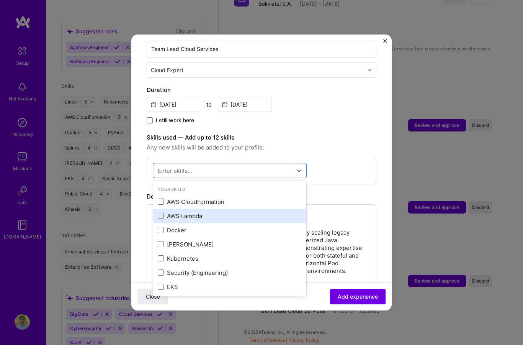
click at [184, 212] on div "AWS Lambda" at bounding box center [230, 216] width 144 height 8
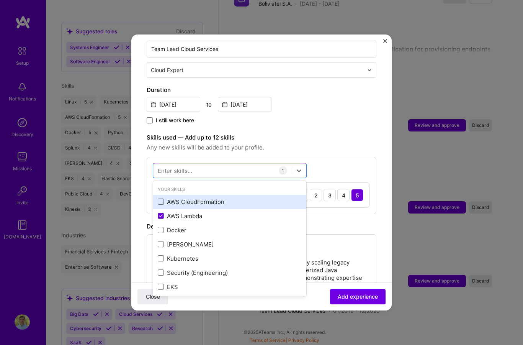
click at [220, 198] on div "AWS CloudFormation" at bounding box center [230, 202] width 144 height 8
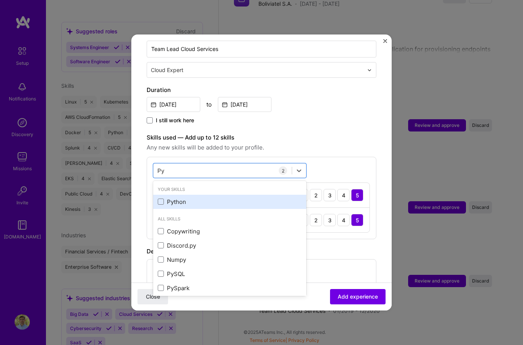
click at [179, 195] on div "Python" at bounding box center [229, 202] width 153 height 14
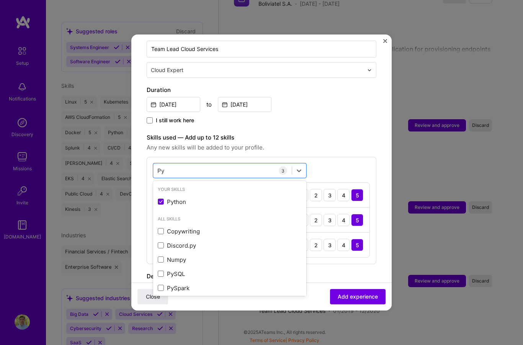
type input "P"
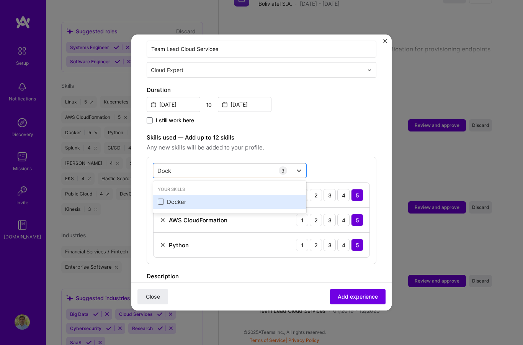
click at [187, 195] on div "Docker" at bounding box center [229, 202] width 153 height 14
type input "Dock"
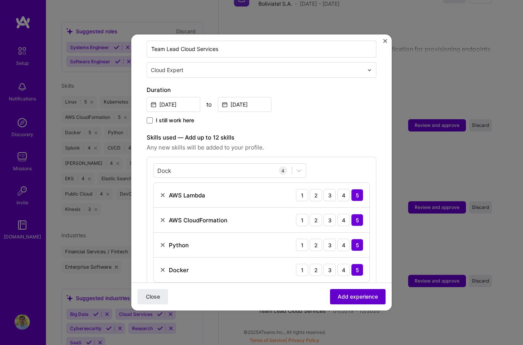
click at [361, 300] on span "Add experience" at bounding box center [358, 297] width 40 height 8
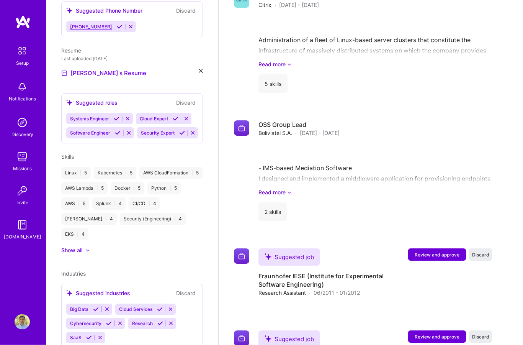
scroll to position [1388, 0]
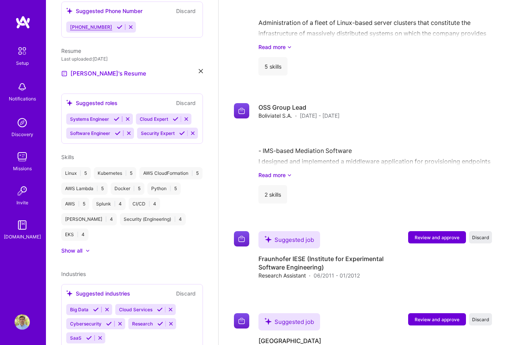
click at [90, 276] on div "Industries Suggested industries Discard Big Data Cloud Services Cybersecurity R…" at bounding box center [132, 309] width 142 height 79
click at [77, 277] on span "Industries" at bounding box center [73, 274] width 25 height 7
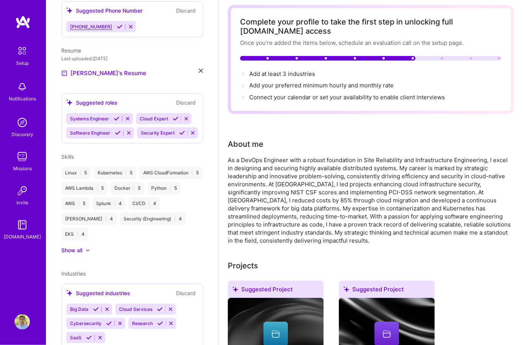
scroll to position [0, 0]
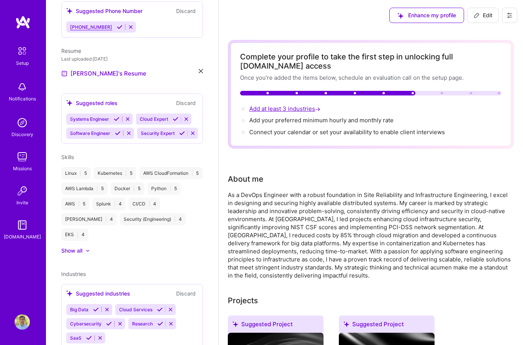
click at [299, 110] on span "Add at least 3 industries →" at bounding box center [285, 108] width 73 height 7
select select "US"
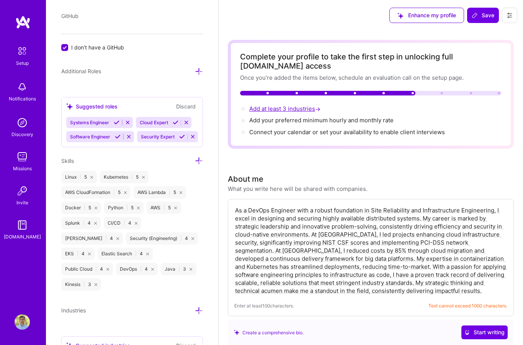
scroll to position [551, 0]
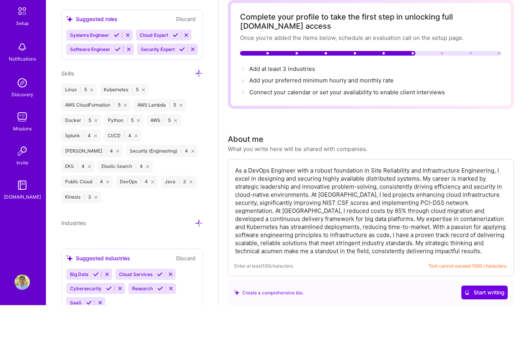
click at [196, 259] on icon at bounding box center [199, 263] width 8 height 8
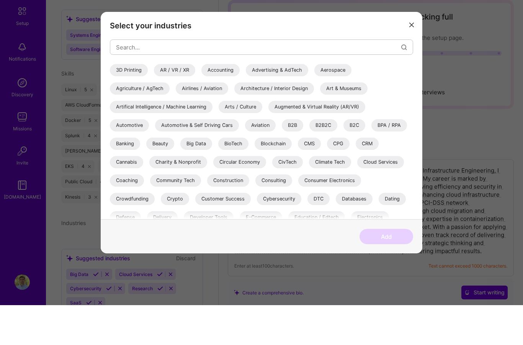
scroll to position [40, 0]
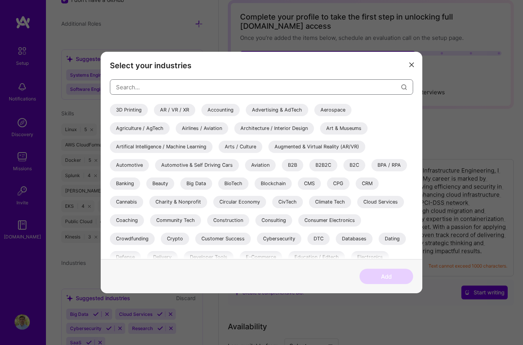
click at [286, 97] on input "modal" at bounding box center [259, 87] width 286 height 20
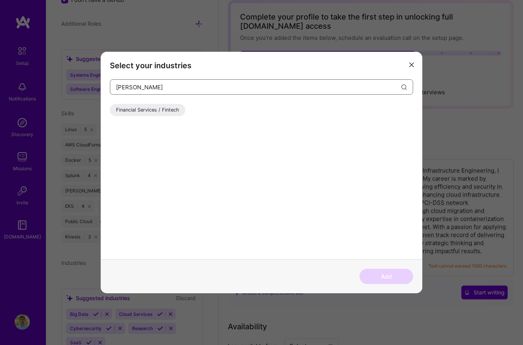
type input "[PERSON_NAME]"
click at [165, 116] on div "Financial Services / Fintech" at bounding box center [147, 110] width 75 height 12
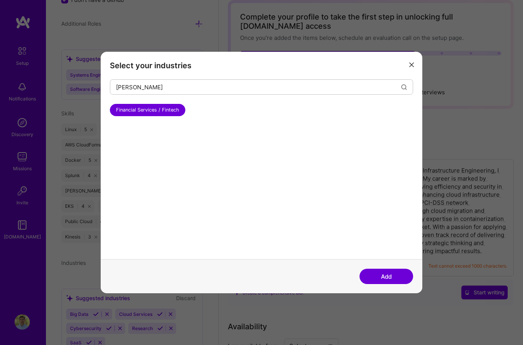
click at [395, 284] on button "Add" at bounding box center [387, 276] width 54 height 15
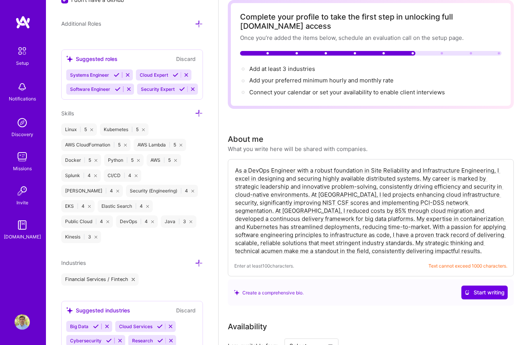
click at [196, 261] on icon at bounding box center [199, 263] width 8 height 8
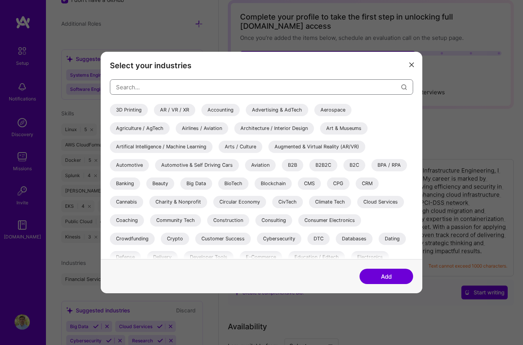
click at [320, 97] on input "modal" at bounding box center [259, 87] width 286 height 20
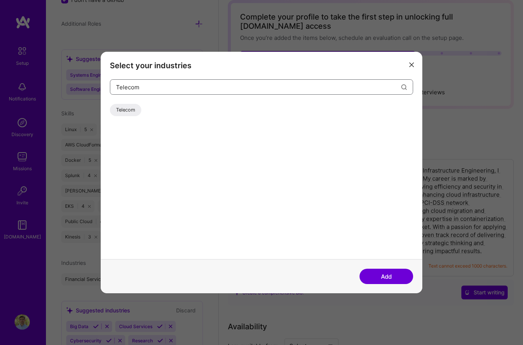
type input "Telecom"
click at [131, 116] on div "Telecom" at bounding box center [125, 110] width 31 height 12
click at [400, 284] on button "Add" at bounding box center [387, 276] width 54 height 15
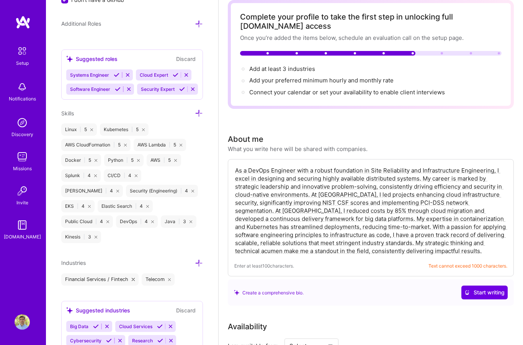
click at [199, 266] on icon at bounding box center [199, 263] width 8 height 8
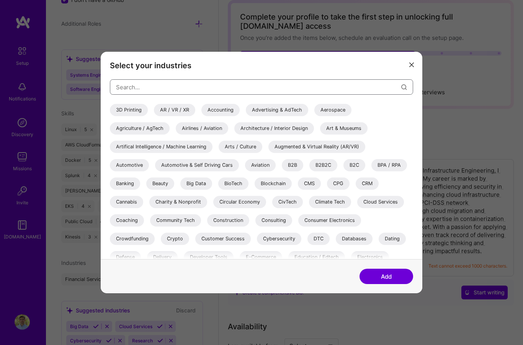
click at [325, 97] on input "modal" at bounding box center [259, 87] width 286 height 20
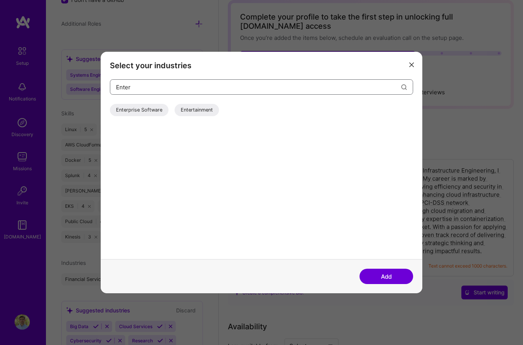
type input "Enter"
click at [144, 116] on div "Enterprise Software" at bounding box center [139, 110] width 59 height 12
click at [391, 284] on button "Add" at bounding box center [387, 276] width 54 height 15
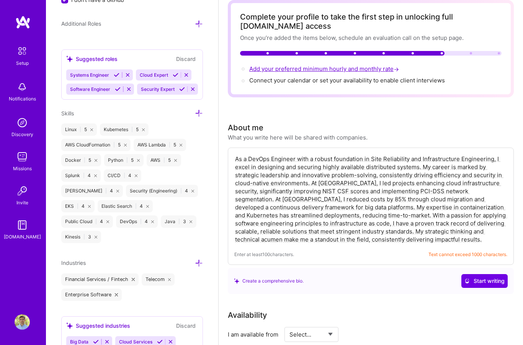
click at [336, 70] on span "Add your preferred minimum hourly and monthly rate →" at bounding box center [324, 68] width 151 height 7
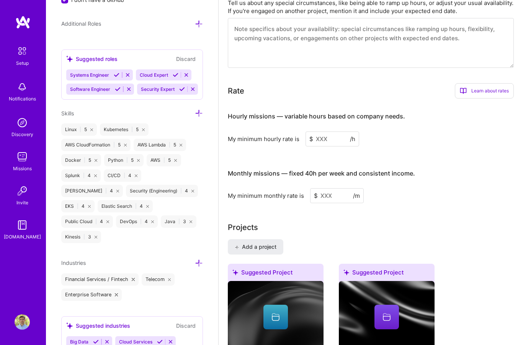
scroll to position [493, 0]
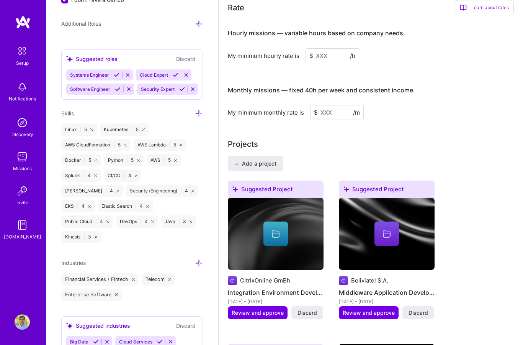
click at [325, 56] on input at bounding box center [333, 55] width 54 height 15
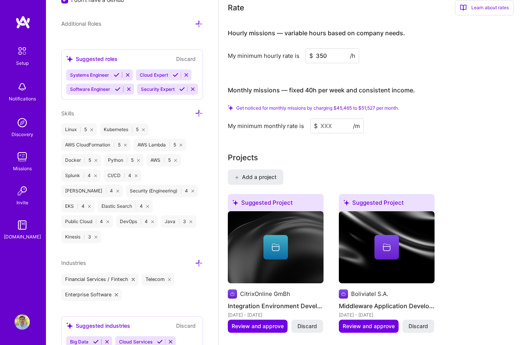
type input "350"
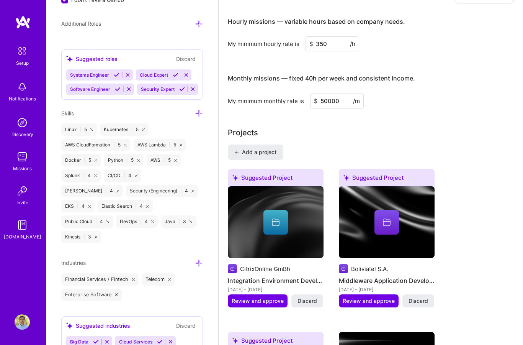
type input "50000"
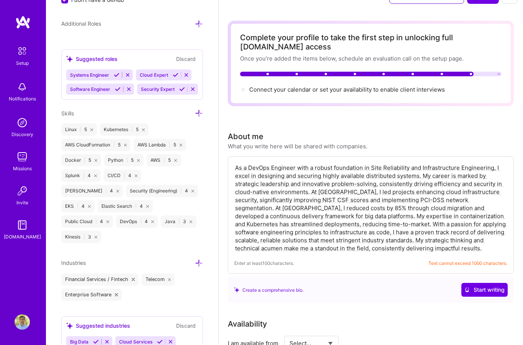
scroll to position [0, 0]
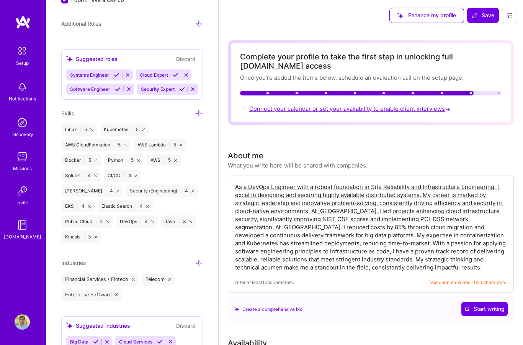
click at [336, 112] on span "Connect your calendar or set your availability to enable client interviews →" at bounding box center [350, 108] width 203 height 7
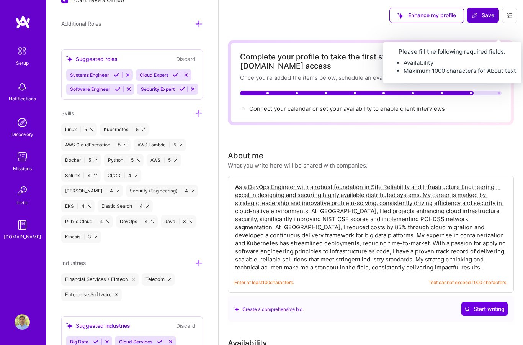
click at [486, 20] on button "Save" at bounding box center [484, 15] width 32 height 15
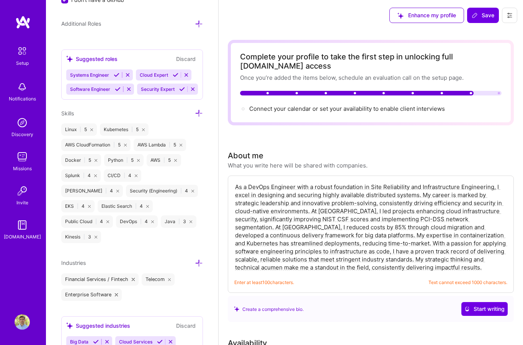
click at [429, 63] on div "Complete your profile to take the first step in unlocking full [DOMAIN_NAME] ac…" at bounding box center [371, 61] width 262 height 18
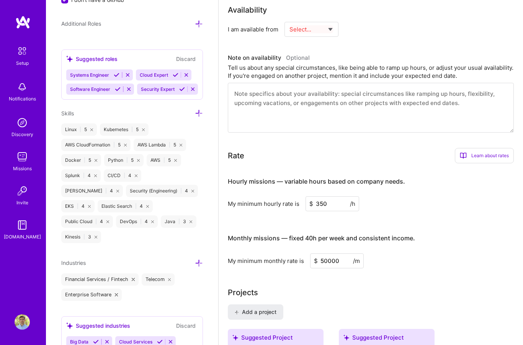
scroll to position [332, 0]
click at [325, 28] on select "Select... Right Now Future Date Not Available" at bounding box center [312, 30] width 44 height 20
select select "Future Date"
click at [381, 31] on input "[DATE]" at bounding box center [378, 30] width 38 height 15
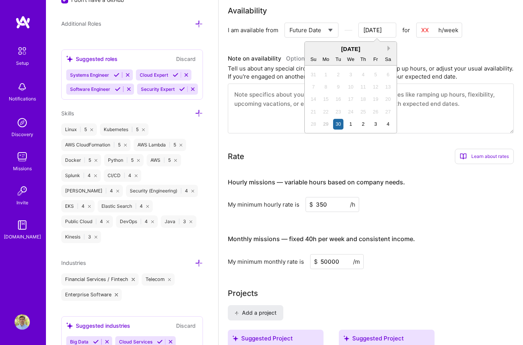
click at [389, 50] on button "Next Month" at bounding box center [390, 48] width 5 height 5
click at [326, 87] on div "6" at bounding box center [326, 87] width 10 height 10
type input "[DATE]"
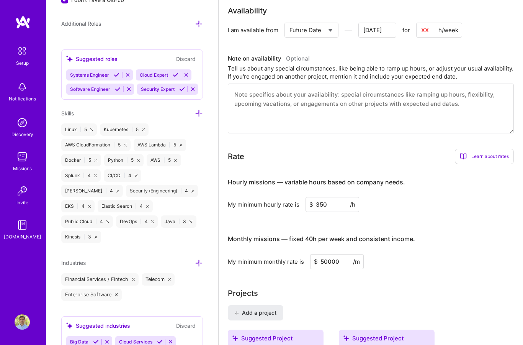
click at [425, 32] on input at bounding box center [440, 30] width 46 height 15
type input "30"
click at [368, 101] on textarea at bounding box center [371, 109] width 286 height 50
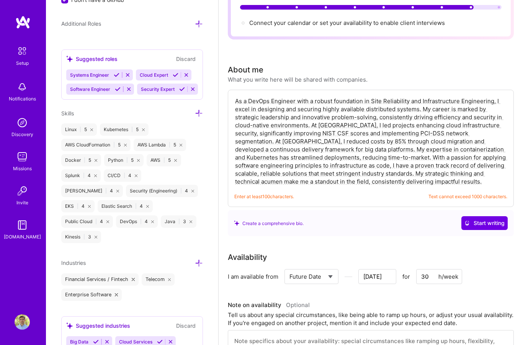
scroll to position [0, 0]
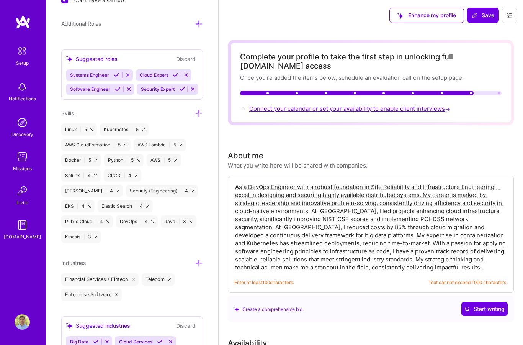
click at [370, 110] on span "Connect your calendar or set your availability to enable client interviews →" at bounding box center [350, 108] width 203 height 7
click at [461, 62] on div "Complete your profile to take the first step in unlocking full [DOMAIN_NAME] ac…" at bounding box center [371, 61] width 262 height 18
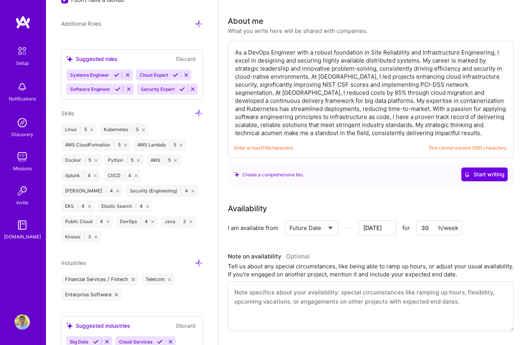
scroll to position [123, 0]
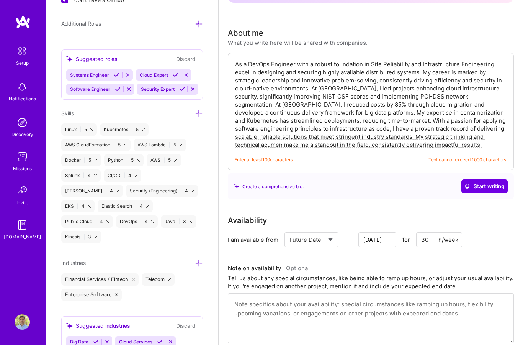
click at [390, 104] on textarea "As a DevOps Engineer with a robust foundation in Site Reliability and Infrastru…" at bounding box center [371, 104] width 273 height 90
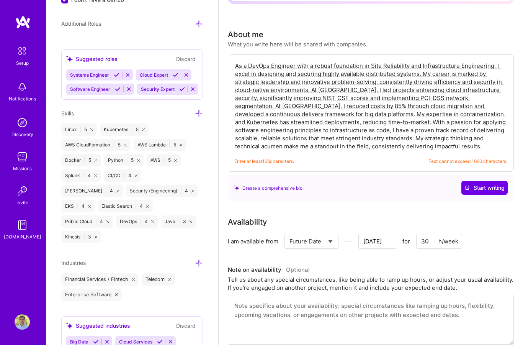
click at [494, 147] on textarea "As a DevOps Engineer with a robust foundation in Site Reliability and Infrastru…" at bounding box center [371, 106] width 273 height 90
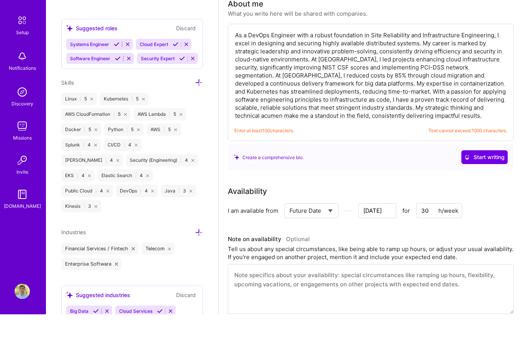
click at [470, 157] on span "Text cannot exceed 1000 characters." at bounding box center [468, 161] width 79 height 8
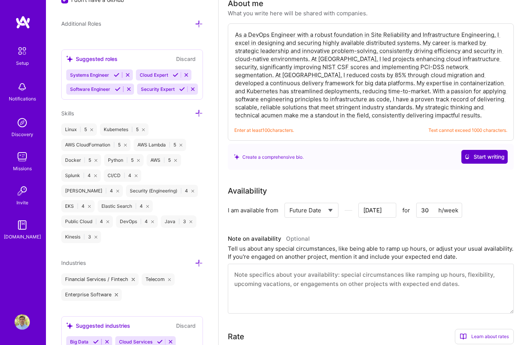
click at [485, 158] on span "Start writing" at bounding box center [485, 157] width 40 height 8
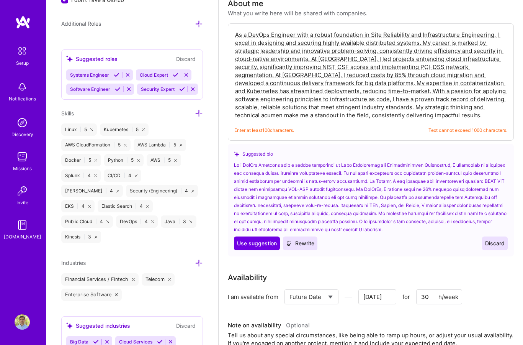
click at [499, 244] on span "Discard" at bounding box center [496, 244] width 20 height 8
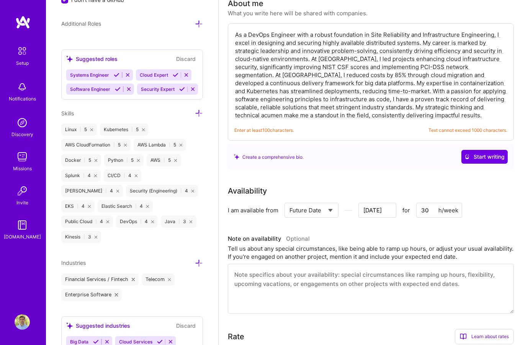
click at [292, 64] on textarea "As a DevOps Engineer with a robust foundation in Site Reliability and Infrastru…" at bounding box center [371, 75] width 273 height 90
click at [237, 41] on textarea "As a DevOps Engineer with a robust foundation in Site Reliability and Infrastru…" at bounding box center [371, 75] width 273 height 90
click at [236, 34] on textarea "As a DevOps Engineer with a robust foundation in Site Reliability and Infrastru…" at bounding box center [371, 75] width 273 height 90
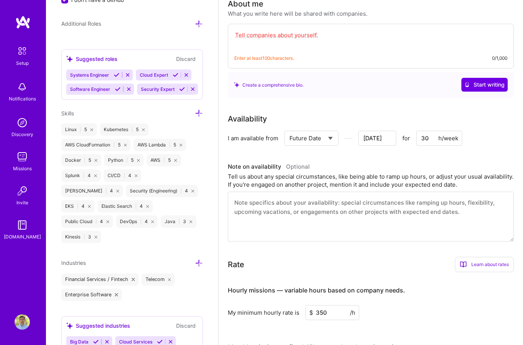
paste textarea "With a strong foundation in Site Reliability and Infrastructure Engineering, I …"
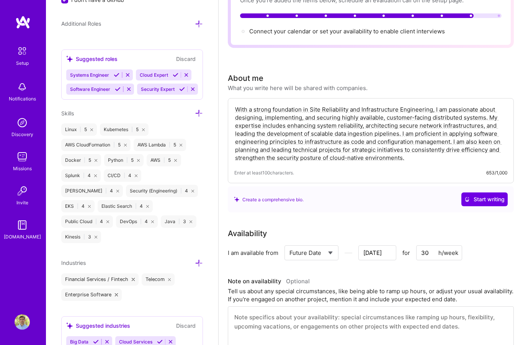
scroll to position [0, 0]
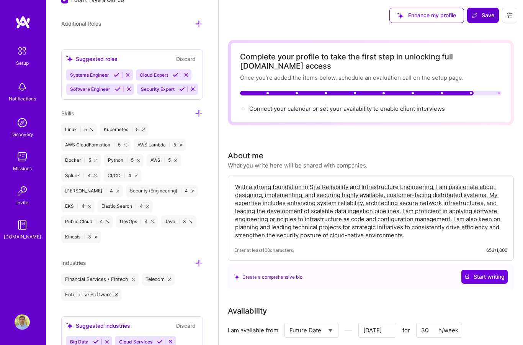
type textarea "With a strong foundation in Site Reliability and Infrastructure Engineering, I …"
click at [477, 17] on icon at bounding box center [475, 15] width 6 height 6
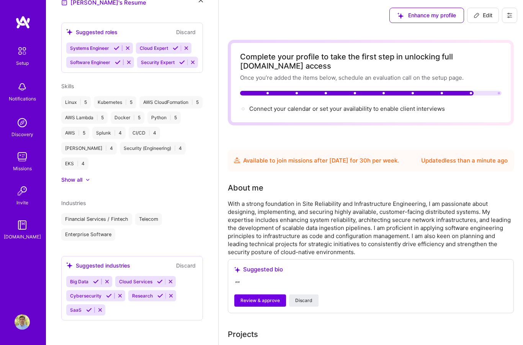
scroll to position [261, 0]
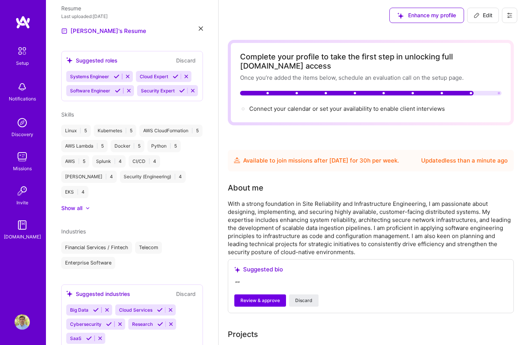
click at [281, 281] on div "" "" at bounding box center [371, 283] width 273 height 9
click at [304, 303] on span "Discard" at bounding box center [303, 300] width 17 height 7
click at [310, 300] on span "Discard" at bounding box center [303, 300] width 17 height 7
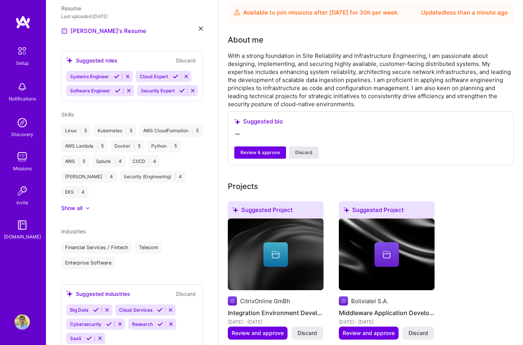
scroll to position [0, 0]
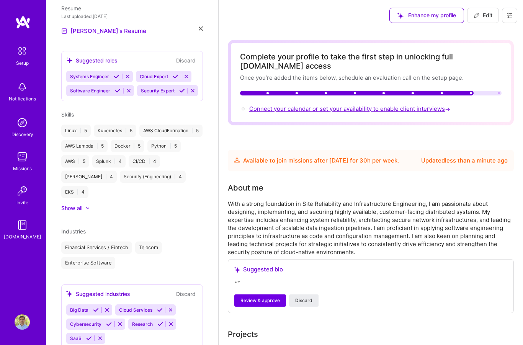
click at [340, 107] on span "Connect your calendar or set your availability to enable client interviews →" at bounding box center [350, 108] width 203 height 7
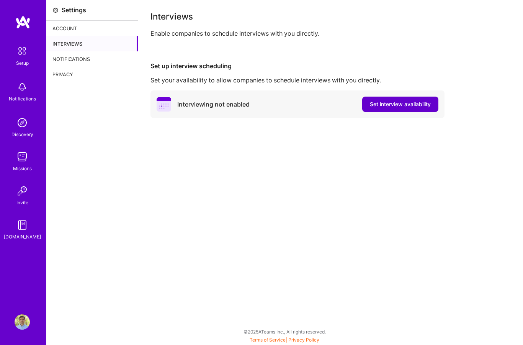
click at [401, 104] on span "Set interview availability" at bounding box center [400, 104] width 61 height 8
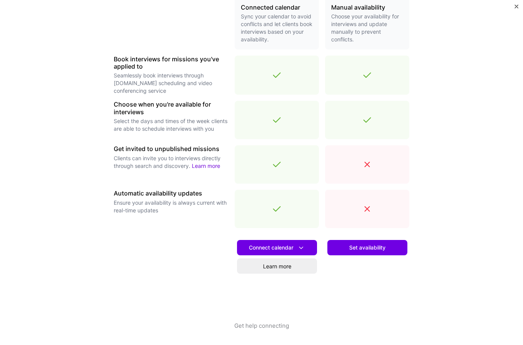
scroll to position [192, 0]
click at [371, 247] on span "Set availability" at bounding box center [367, 248] width 36 height 8
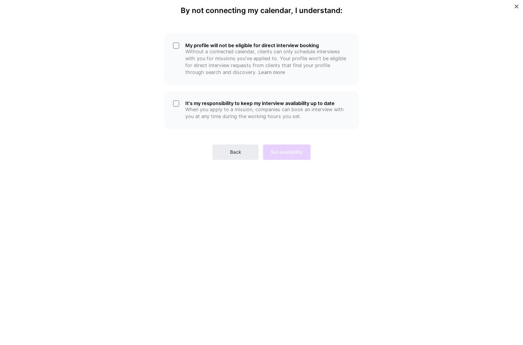
scroll to position [0, 0]
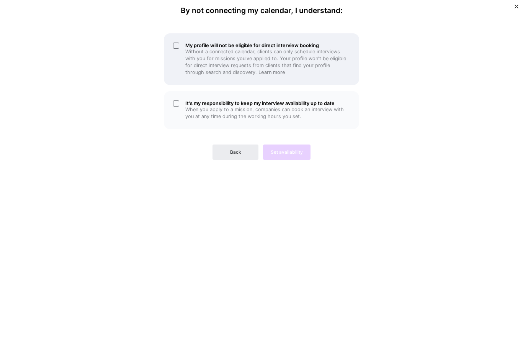
click at [211, 51] on p "Without a connected calendar, clients can only schedule interviews with you for…" at bounding box center [267, 62] width 165 height 28
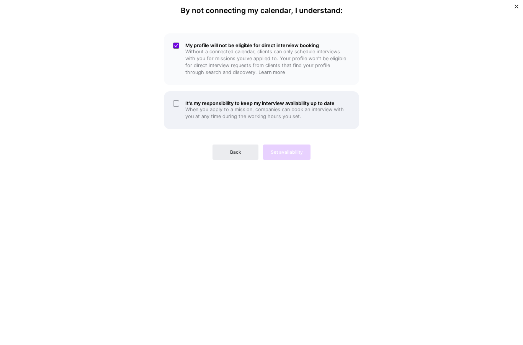
click at [186, 103] on h5 "It's my responsibility to keep my interview availability up to date" at bounding box center [267, 103] width 165 height 6
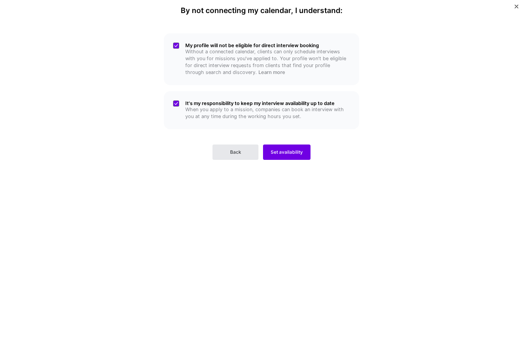
click at [235, 149] on span "Back" at bounding box center [235, 152] width 11 height 7
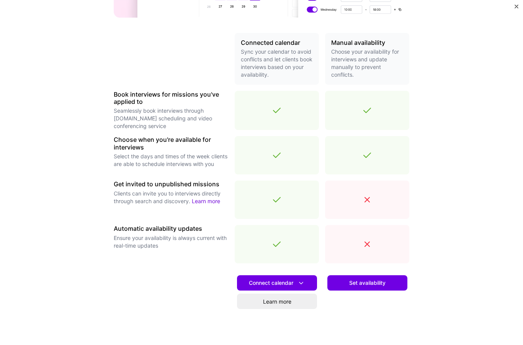
scroll to position [157, 0]
click at [300, 285] on icon at bounding box center [301, 283] width 8 height 8
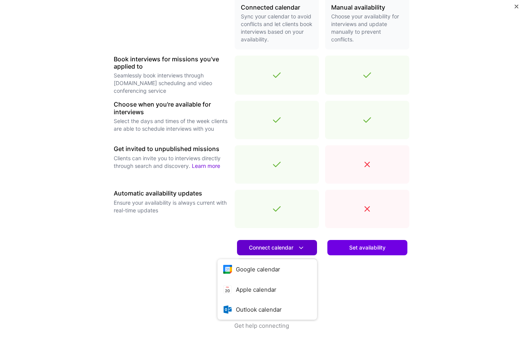
scroll to position [192, 0]
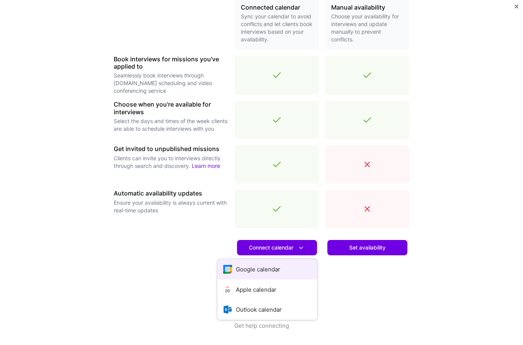
click at [277, 270] on button "Google calendar" at bounding box center [268, 269] width 100 height 20
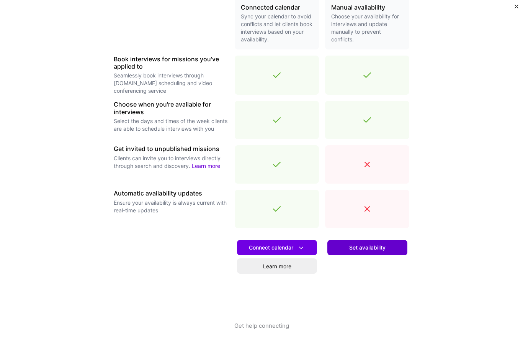
click at [368, 249] on span "Set availability" at bounding box center [367, 248] width 36 height 8
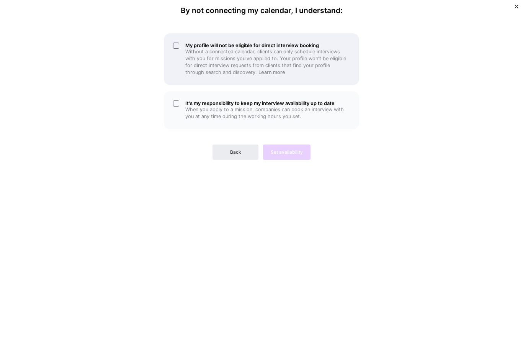
click at [213, 44] on h5 "My profile will not be eligible for direct interview booking" at bounding box center [267, 46] width 165 height 6
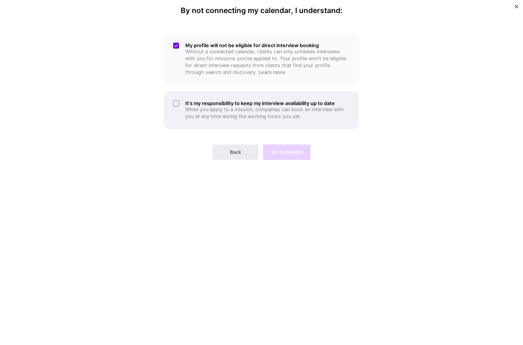
click at [174, 102] on div "It's my responsibility to keep my interview availability up to date When you ap…" at bounding box center [261, 110] width 195 height 38
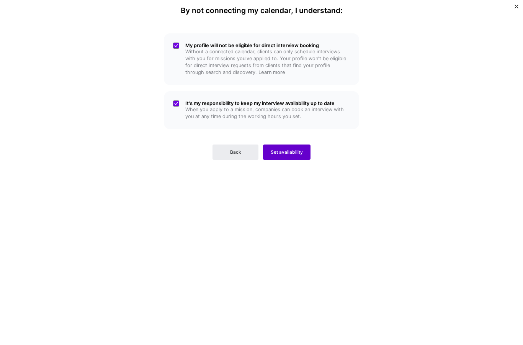
click at [293, 154] on button "Set availability" at bounding box center [287, 151] width 48 height 15
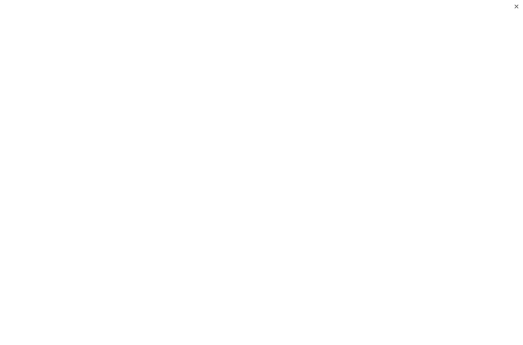
scroll to position [74, 0]
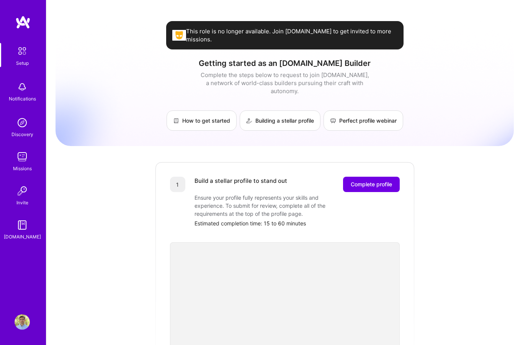
click at [21, 158] on img at bounding box center [22, 156] width 15 height 15
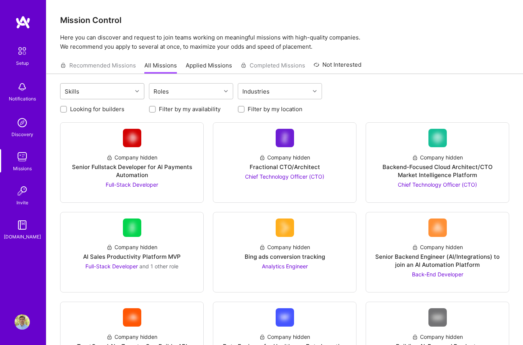
click at [135, 91] on div at bounding box center [138, 91] width 12 height 10
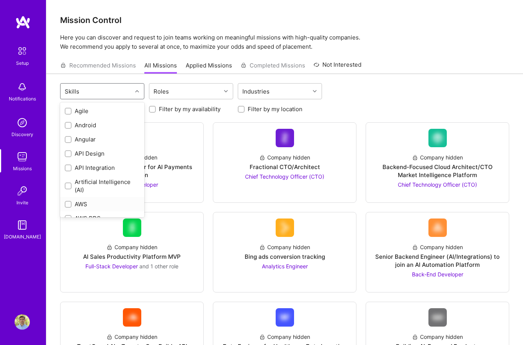
click at [83, 203] on div "AWS" at bounding box center [102, 204] width 75 height 8
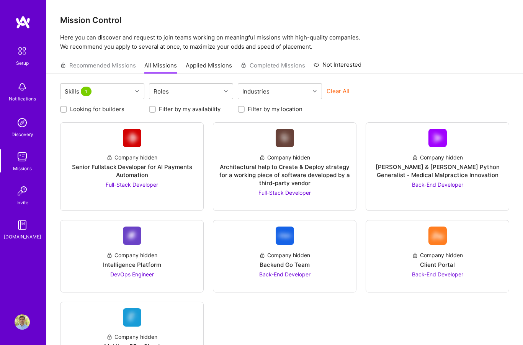
click at [224, 89] on div at bounding box center [227, 91] width 12 height 10
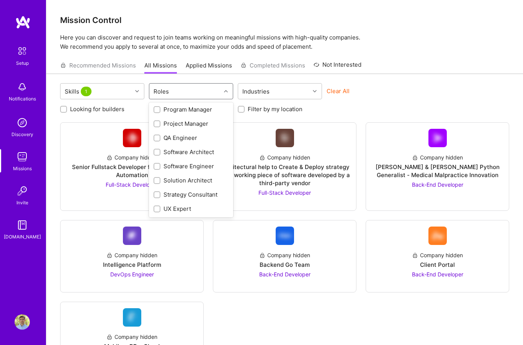
scroll to position [380, 0]
click at [194, 176] on div "Solution Architect" at bounding box center [191, 180] width 75 height 8
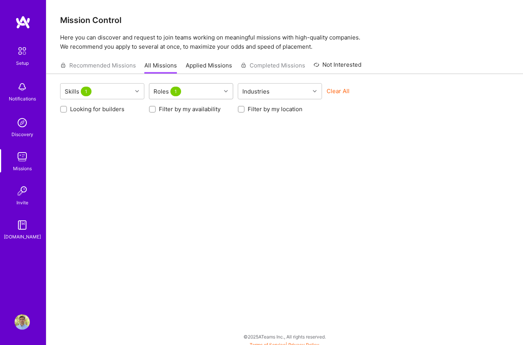
click at [226, 94] on div at bounding box center [227, 91] width 12 height 10
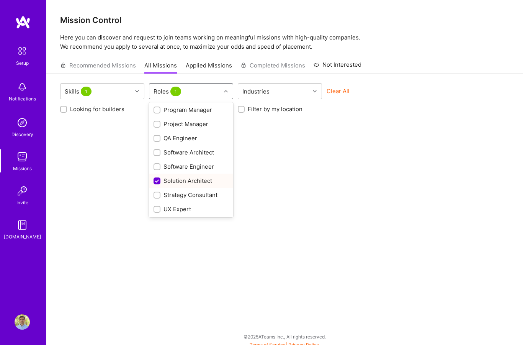
scroll to position [379, 0]
click at [178, 184] on div "Solution Architect" at bounding box center [191, 181] width 75 height 8
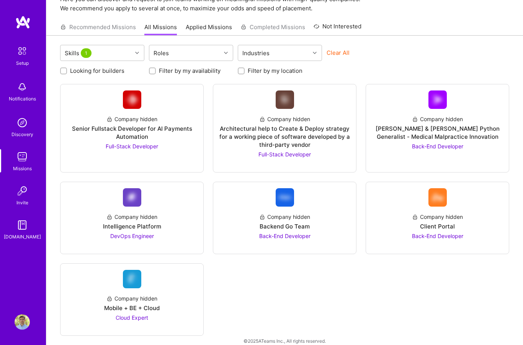
scroll to position [0, 0]
